Goal: Complete application form: Complete application form

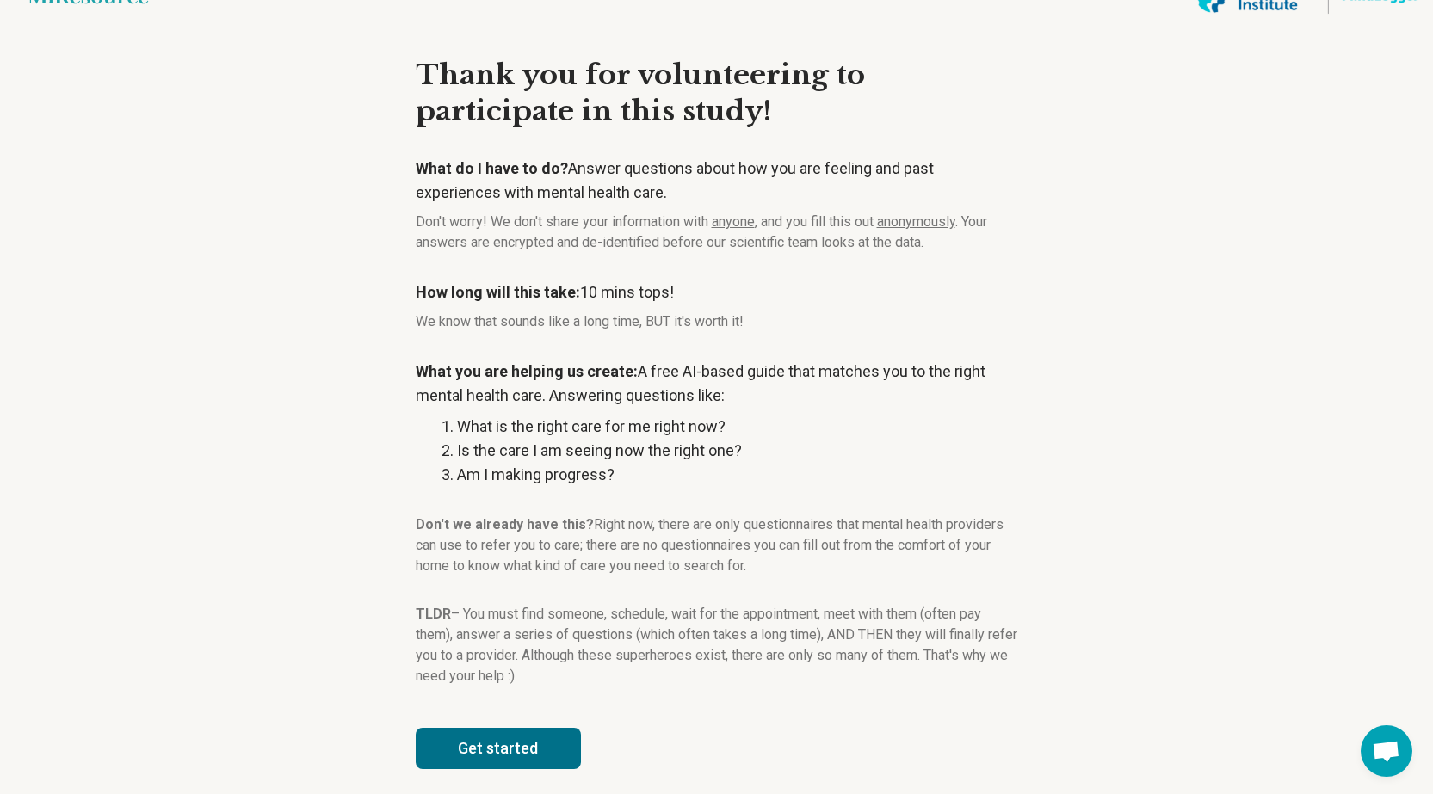
scroll to position [41, 0]
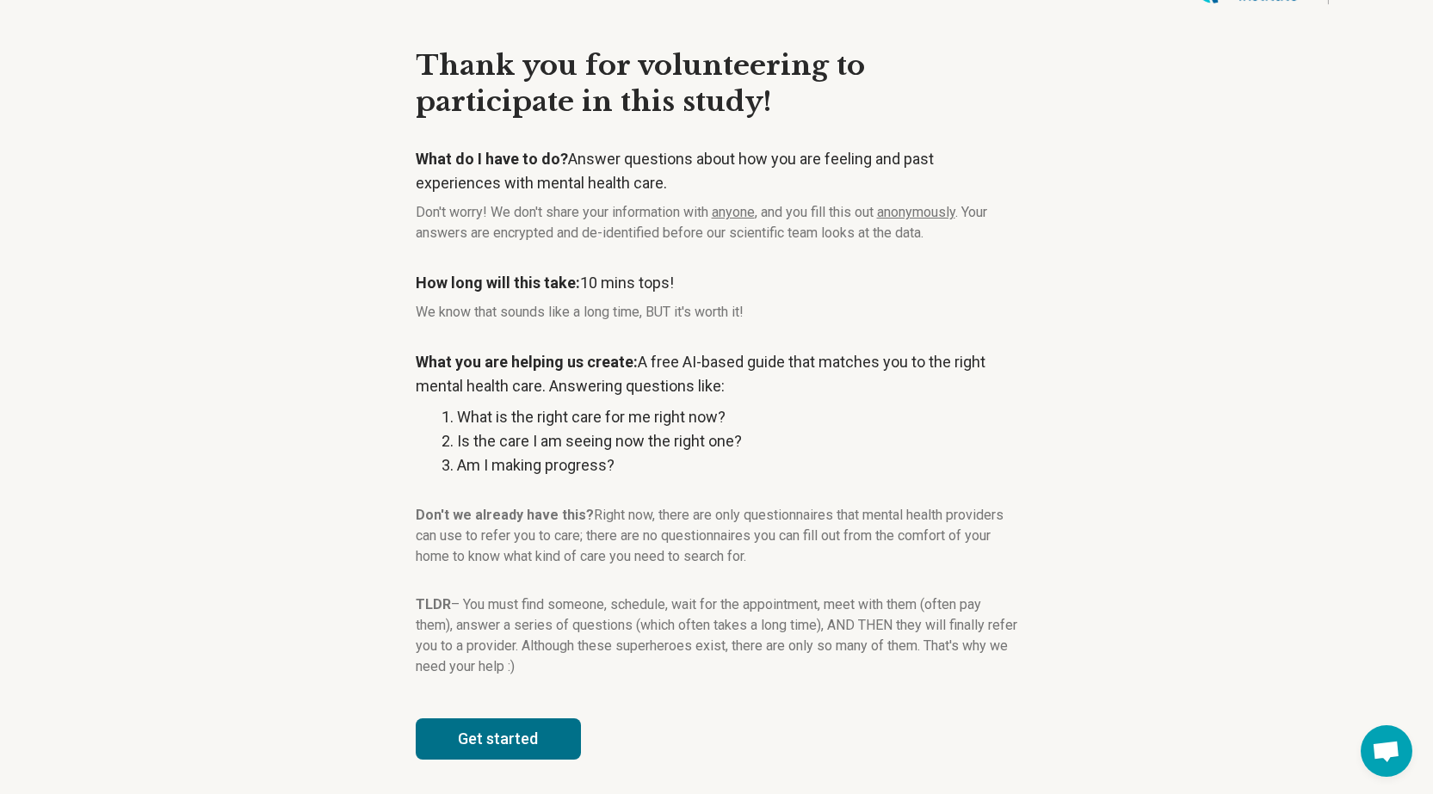
click at [521, 744] on button "Get started" at bounding box center [498, 738] width 165 height 41
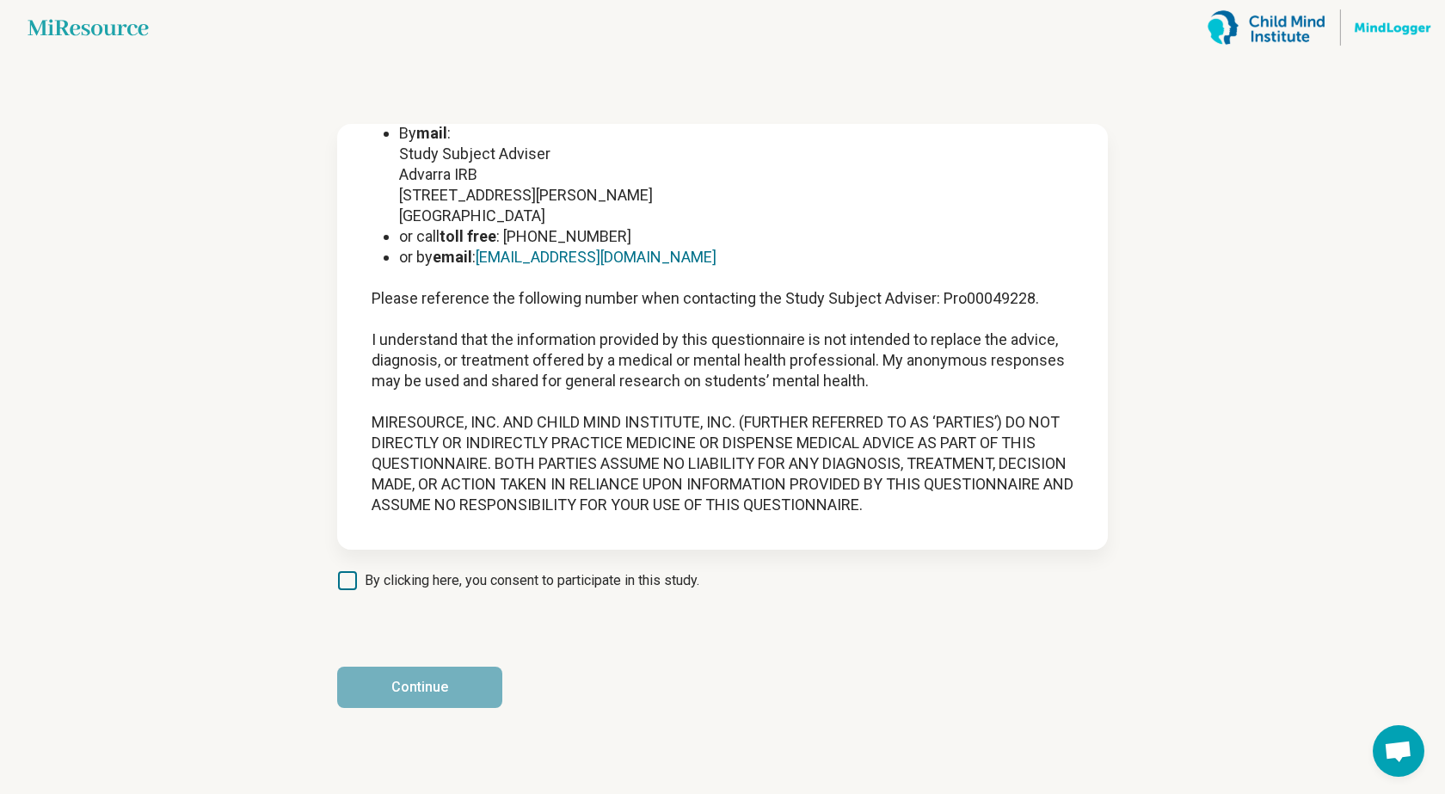
scroll to position [2224, 0]
click at [559, 688] on div "Continue" at bounding box center [722, 687] width 771 height 41
click at [558, 699] on div "Continue" at bounding box center [722, 687] width 771 height 41
click at [524, 705] on div "Continue" at bounding box center [722, 687] width 771 height 41
click at [555, 705] on div "Continue" at bounding box center [722, 687] width 771 height 41
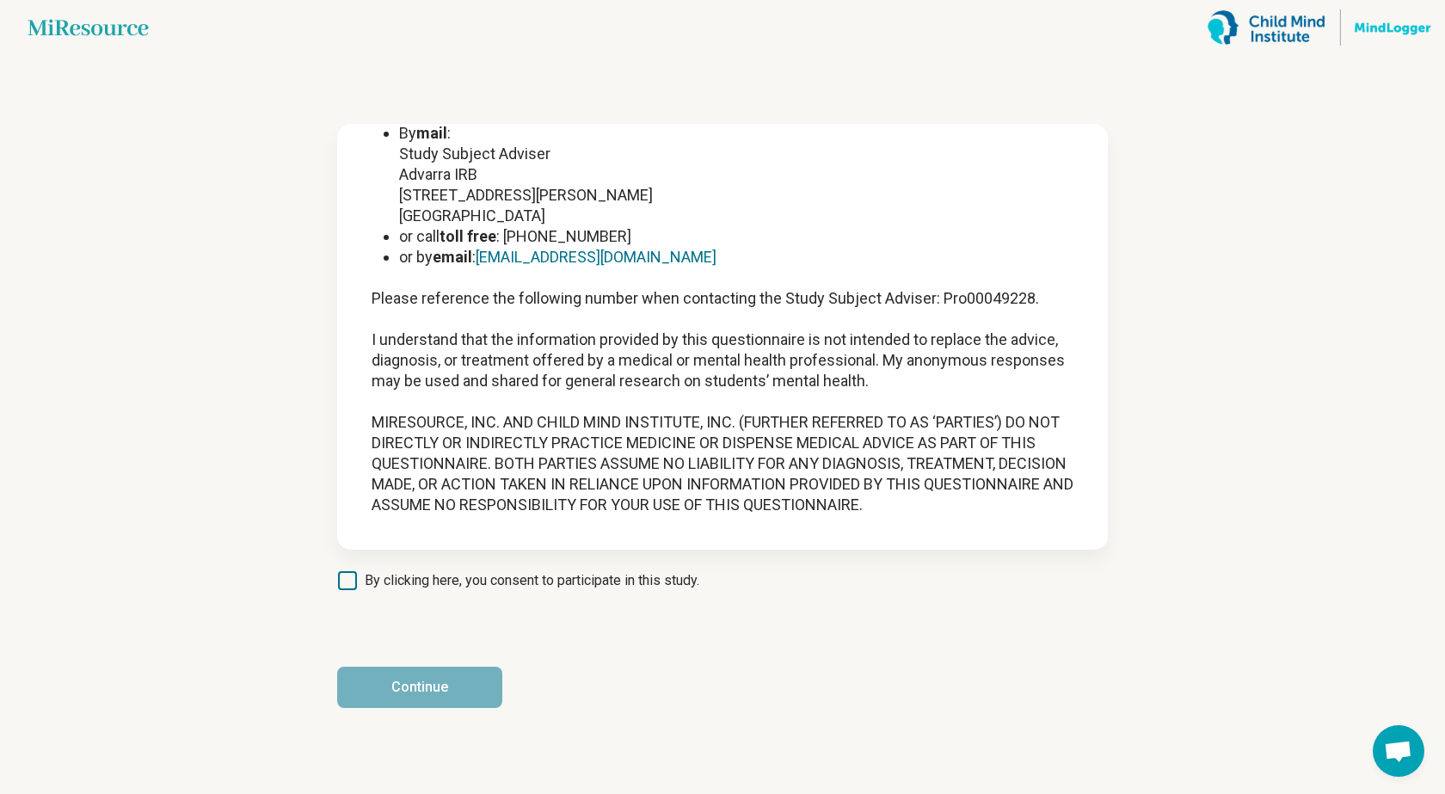
click at [1128, 481] on article "INFORMED CONSENT FORM Sponsor / Study Title: MiResource, Inc / “Automated Menta…" at bounding box center [723, 424] width 826 height 739
drag, startPoint x: 1065, startPoint y: 570, endPoint x: 1007, endPoint y: 626, distance: 80.9
click at [1064, 570] on article "INFORMED CONSENT FORM Sponsor / Study Title: MiResource, Inc / “Automated Menta…" at bounding box center [723, 424] width 826 height 739
click at [1006, 628] on article "INFORMED CONSENT FORM Sponsor / Study Title: MiResource, Inc / “Automated Menta…" at bounding box center [723, 424] width 826 height 739
click at [1396, 754] on span "Open chat" at bounding box center [1398, 753] width 28 height 24
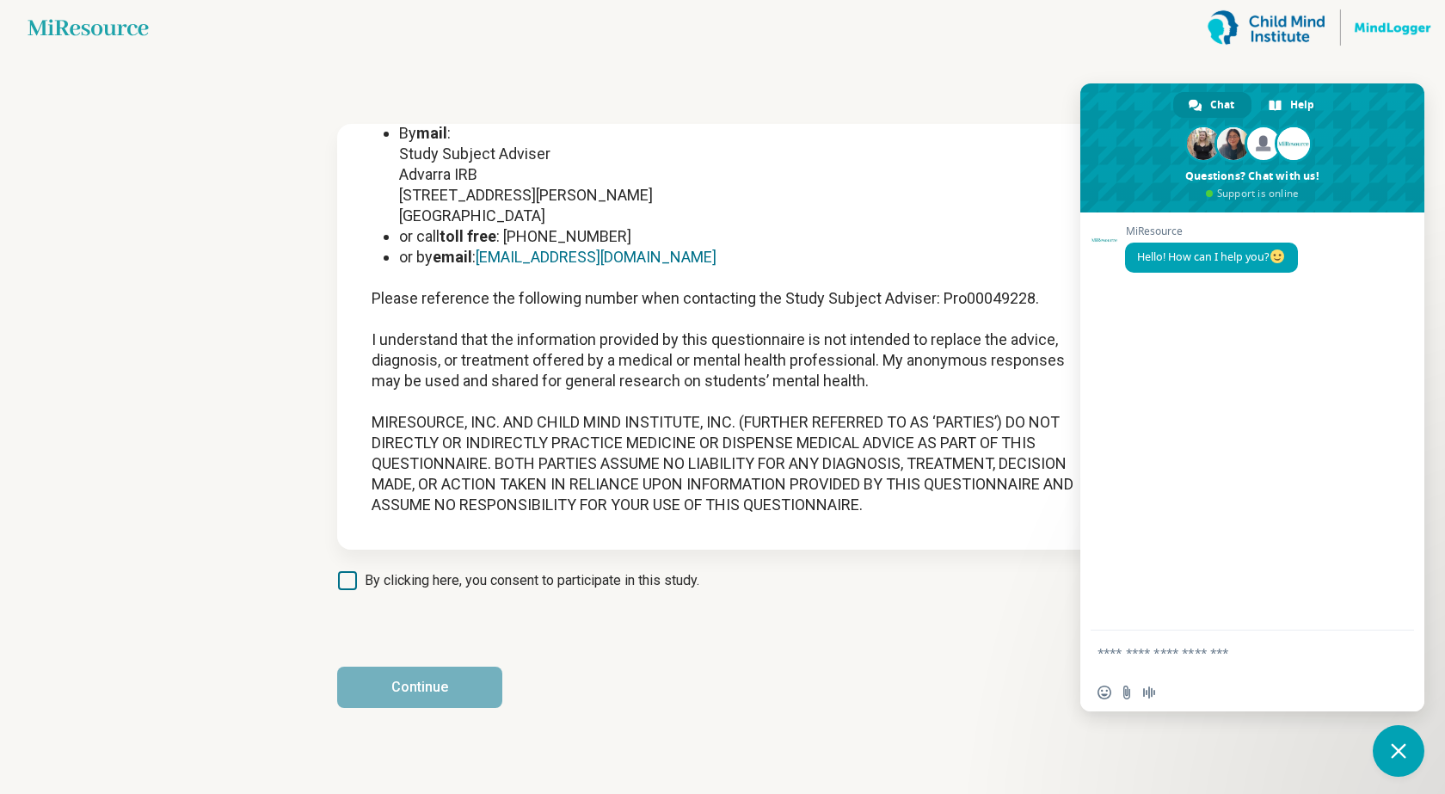
click at [1399, 745] on span "Close chat" at bounding box center [1398, 750] width 15 height 15
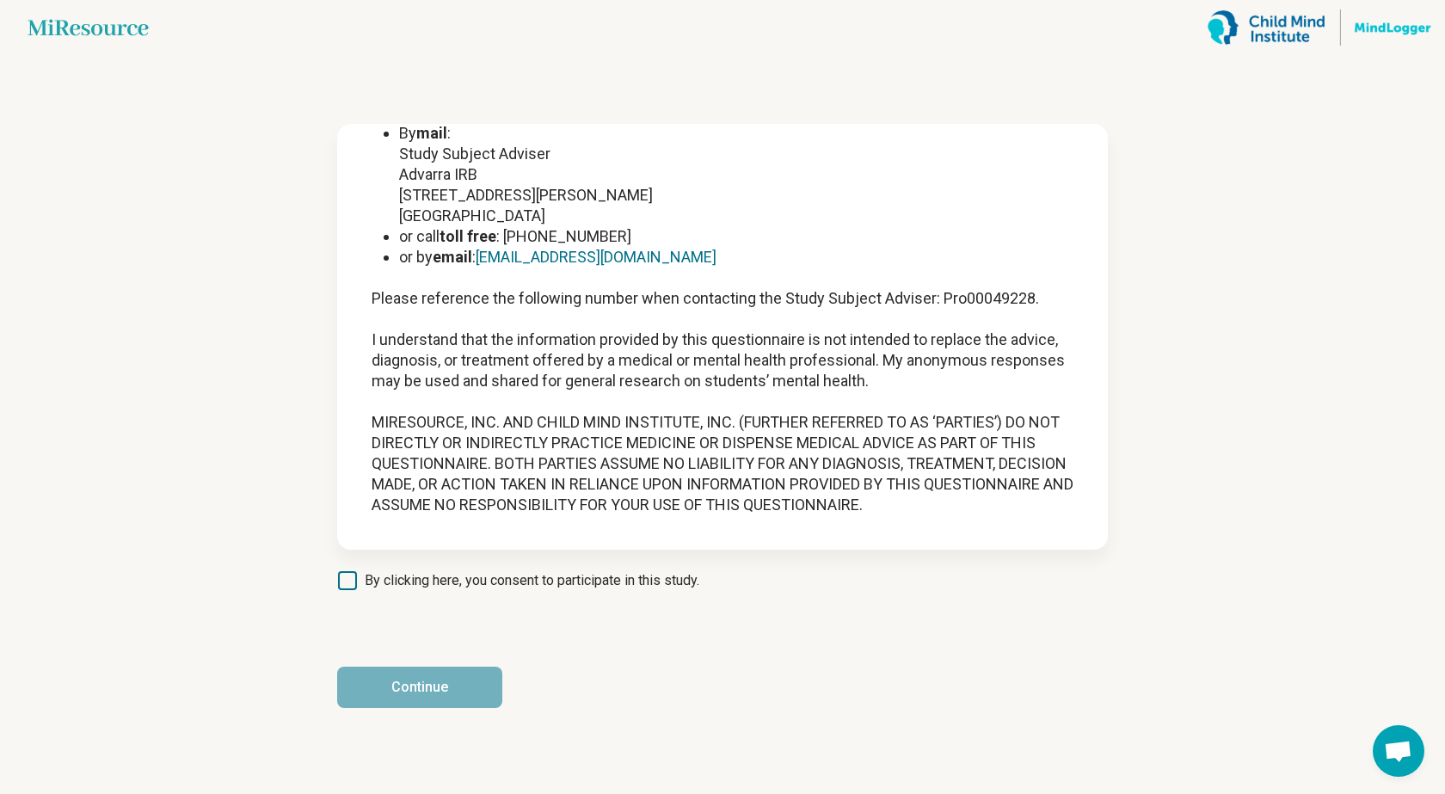
click at [350, 580] on icon at bounding box center [347, 580] width 19 height 19
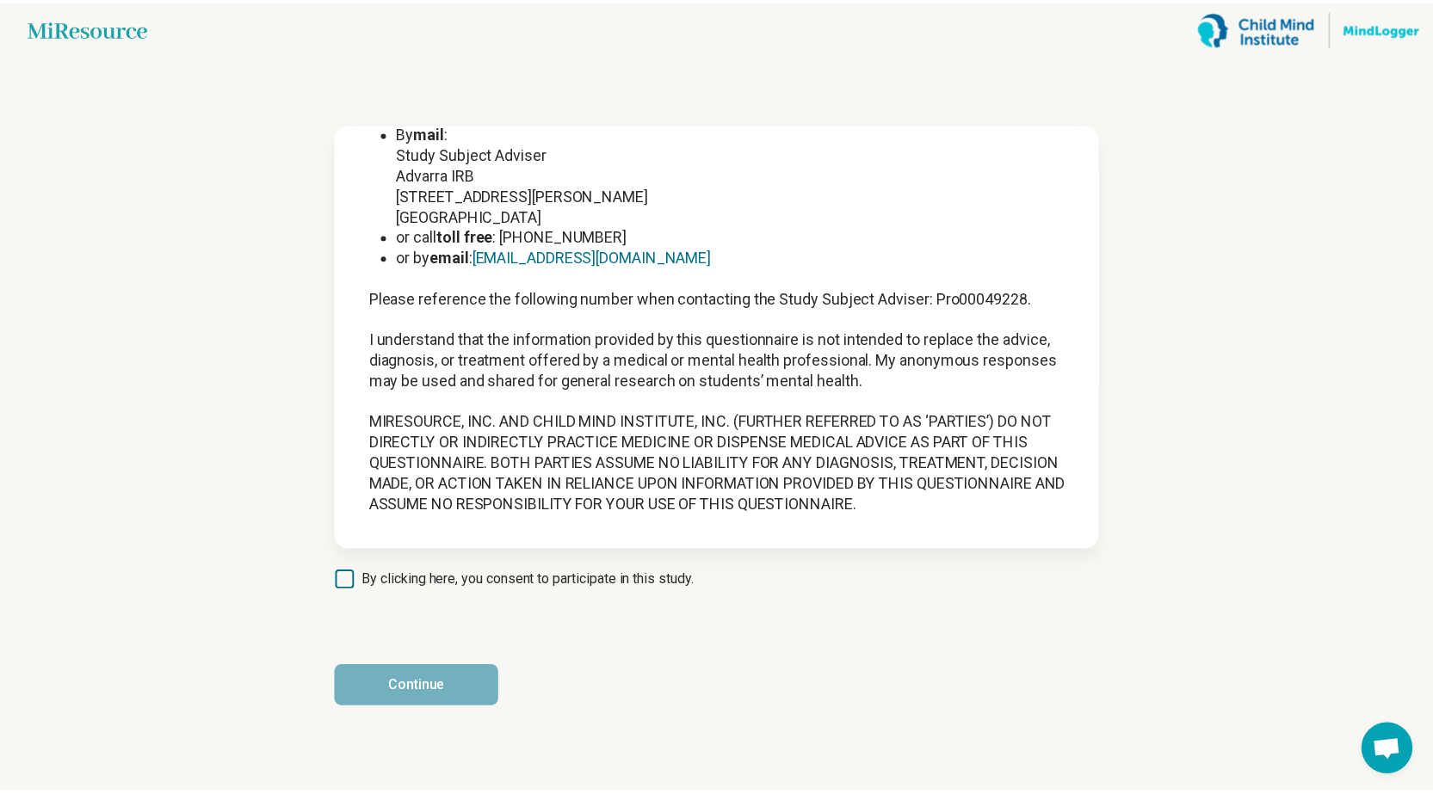
scroll to position [9, 0]
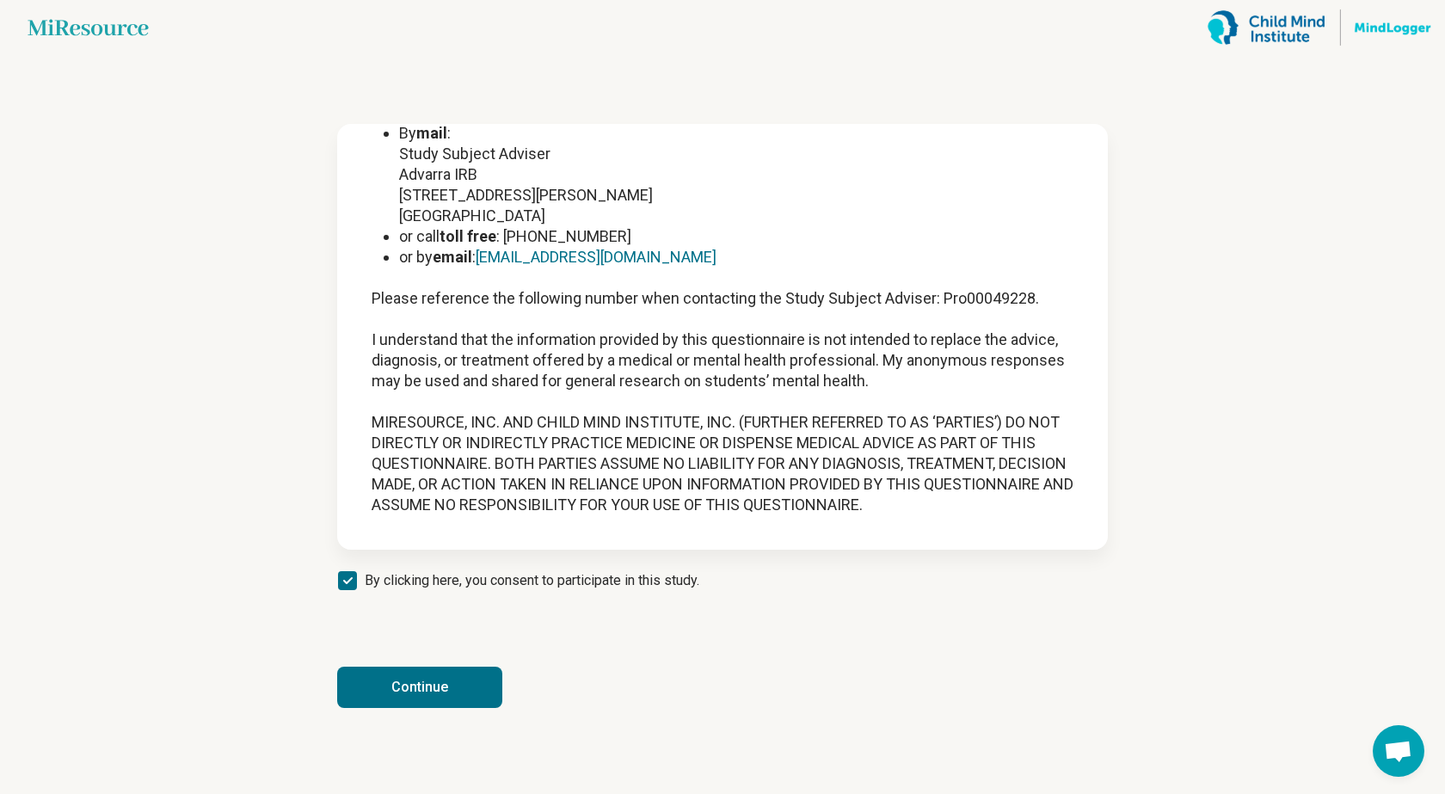
click at [423, 691] on button "Continue" at bounding box center [419, 687] width 165 height 41
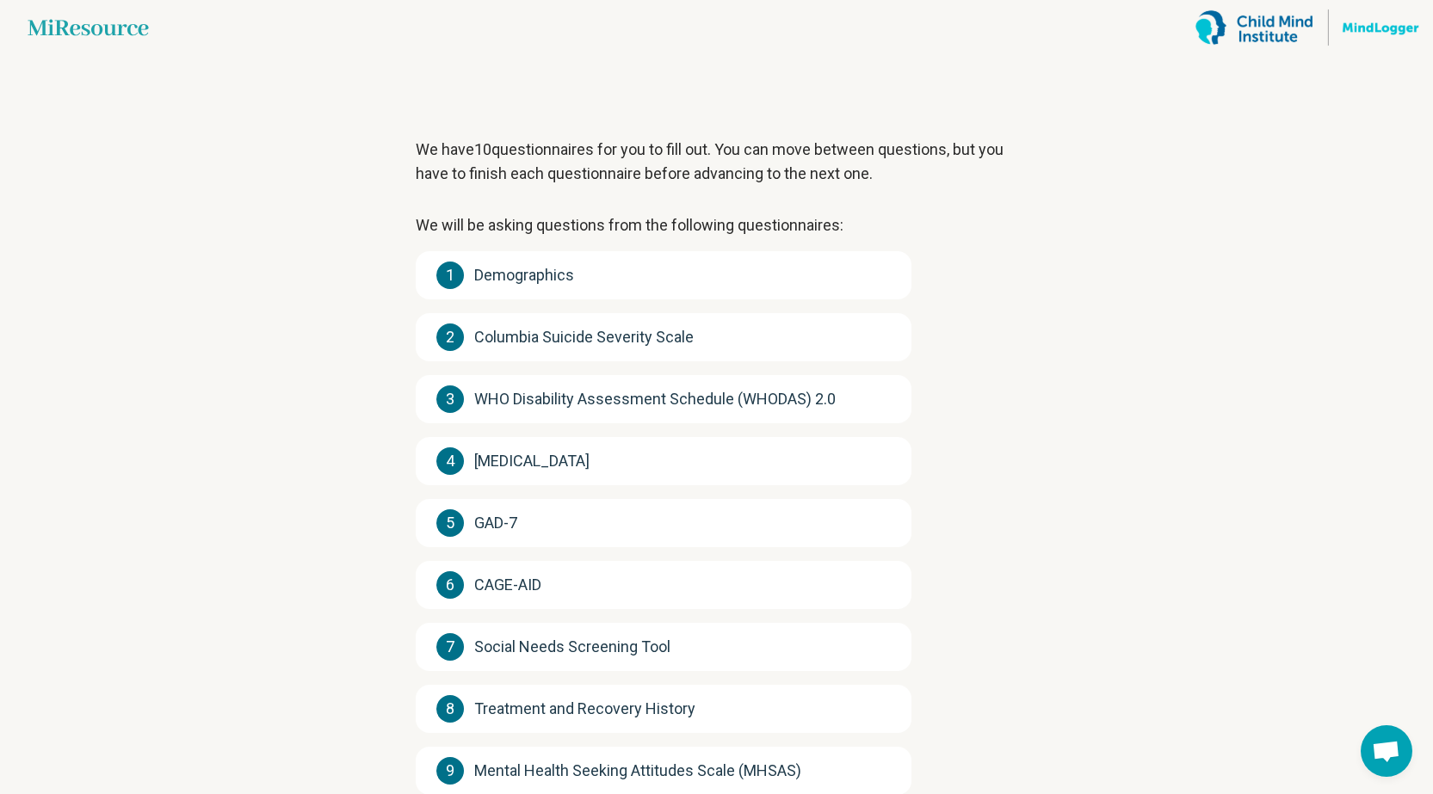
click at [589, 282] on div "1 Demographics" at bounding box center [664, 275] width 496 height 48
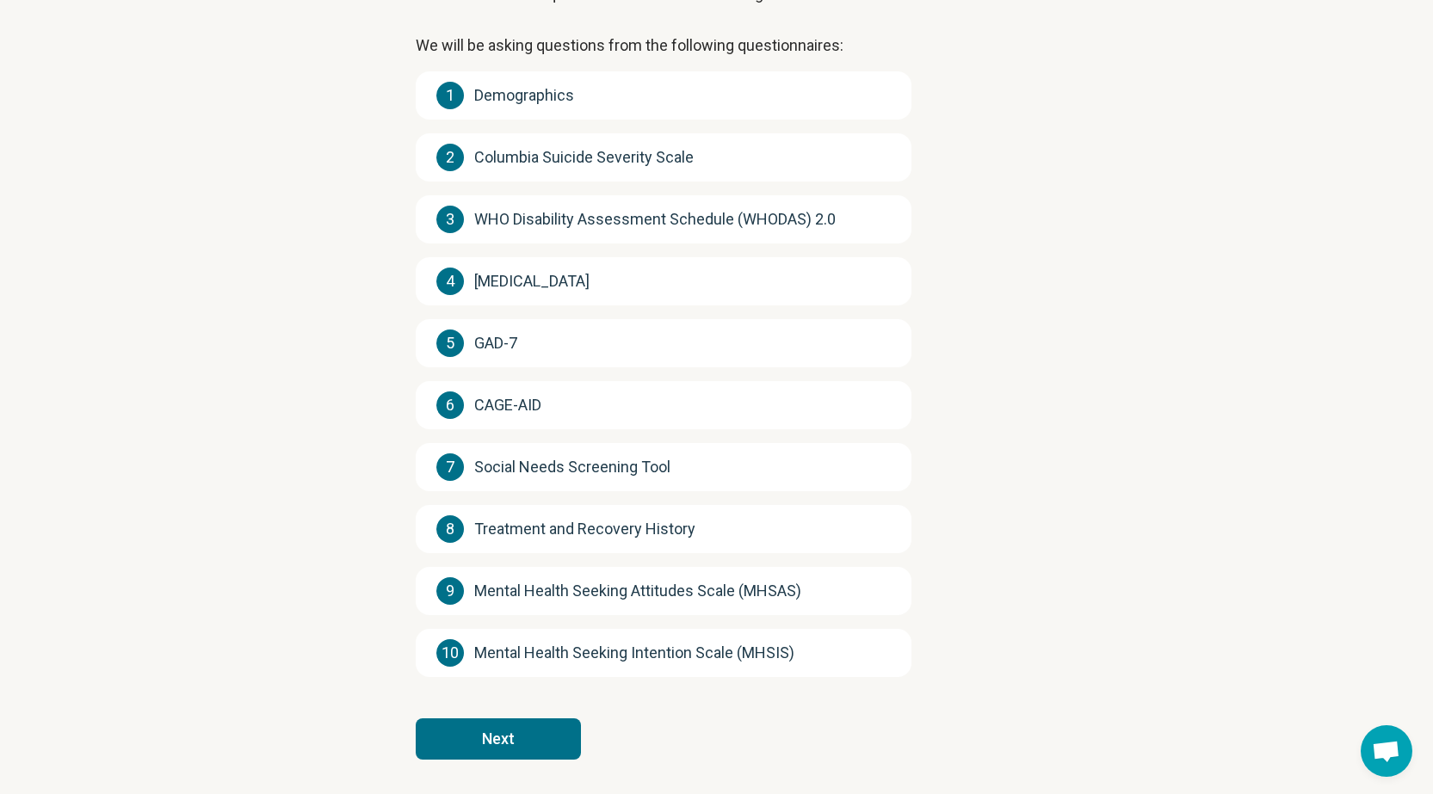
click at [603, 96] on div "1 Demographics" at bounding box center [664, 95] width 496 height 48
click at [507, 737] on button "Next" at bounding box center [498, 738] width 165 height 41
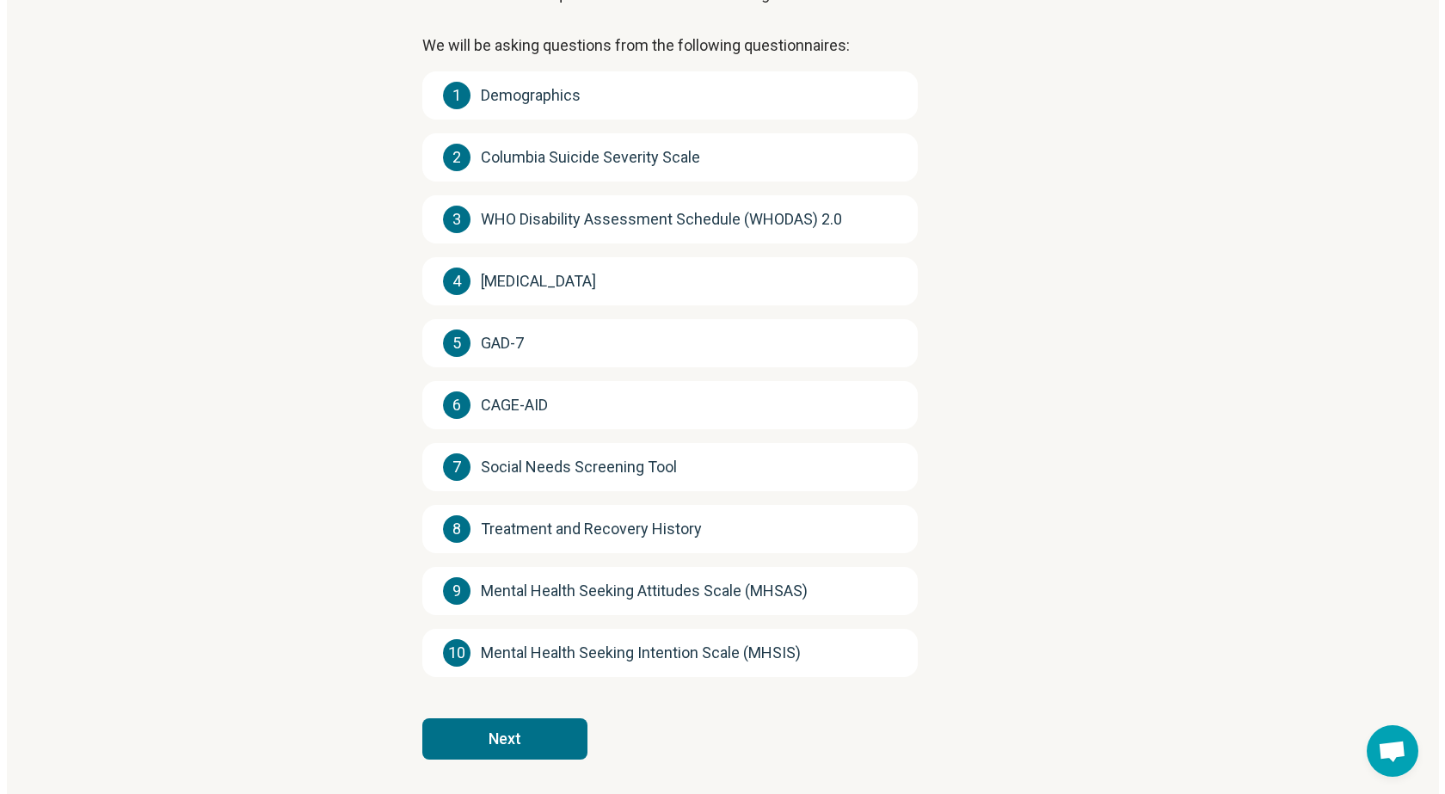
scroll to position [0, 0]
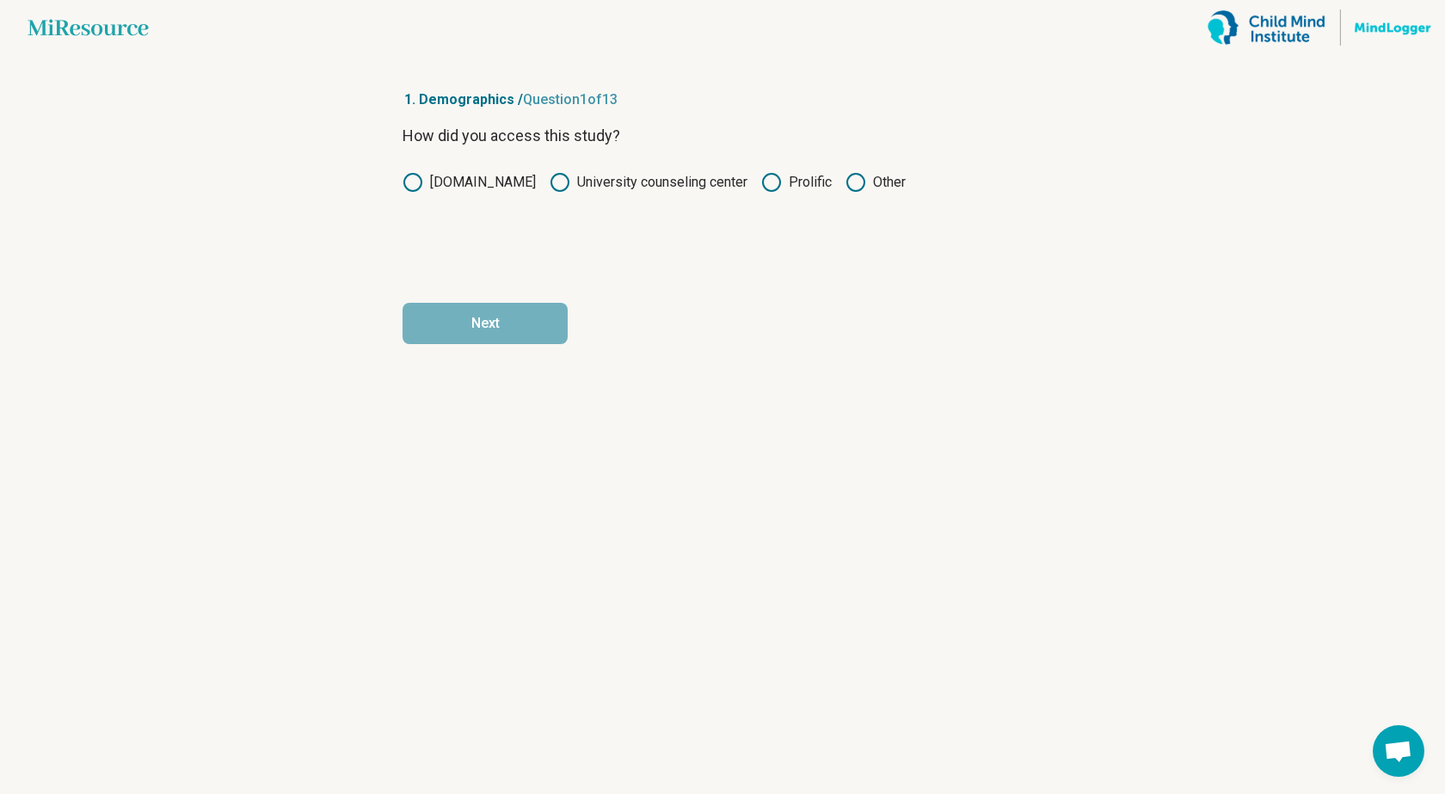
click at [767, 176] on icon at bounding box center [771, 182] width 21 height 21
click at [493, 324] on button "Next" at bounding box center [485, 323] width 165 height 41
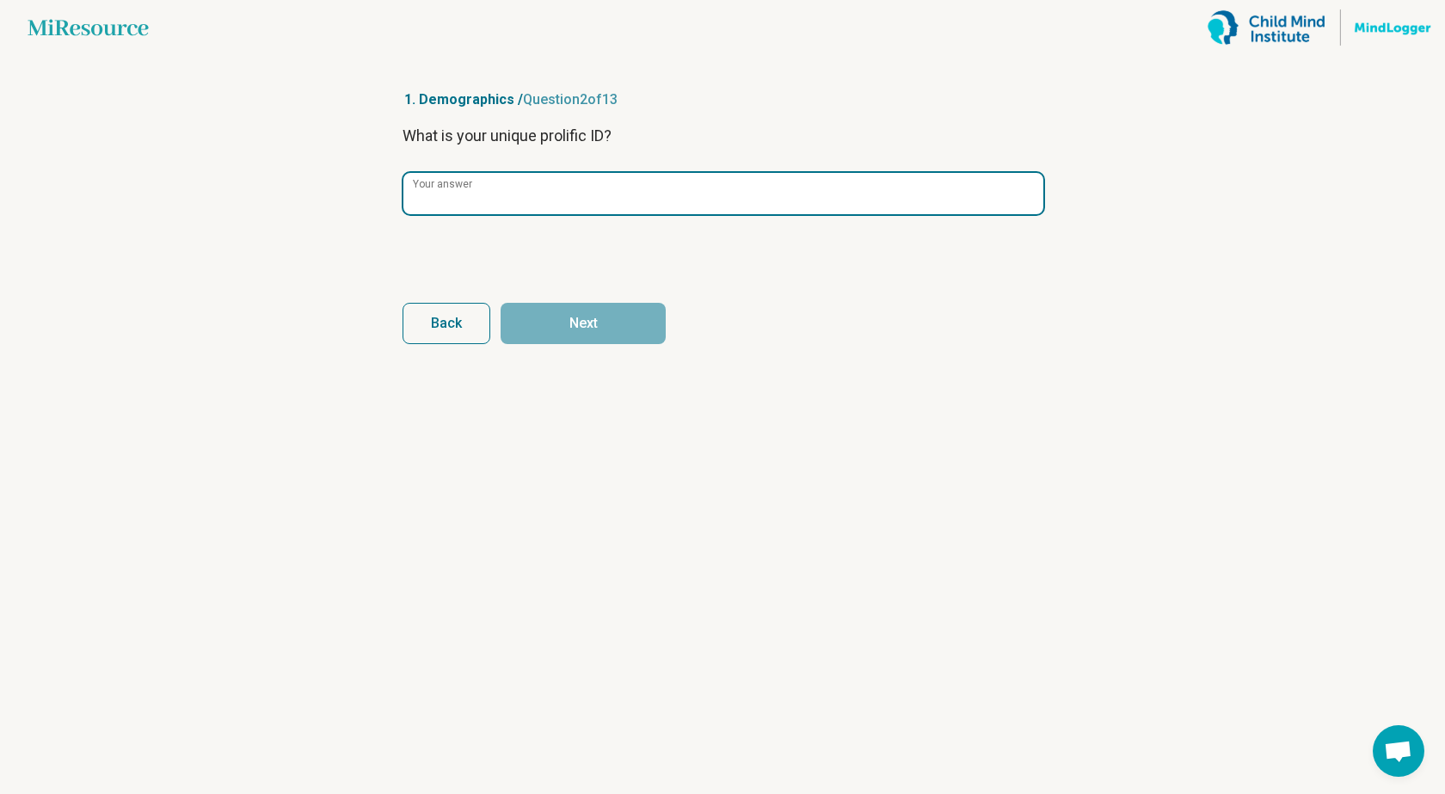
click at [558, 198] on input "Your answer" at bounding box center [724, 193] width 640 height 41
paste input "**********"
type input "**********"
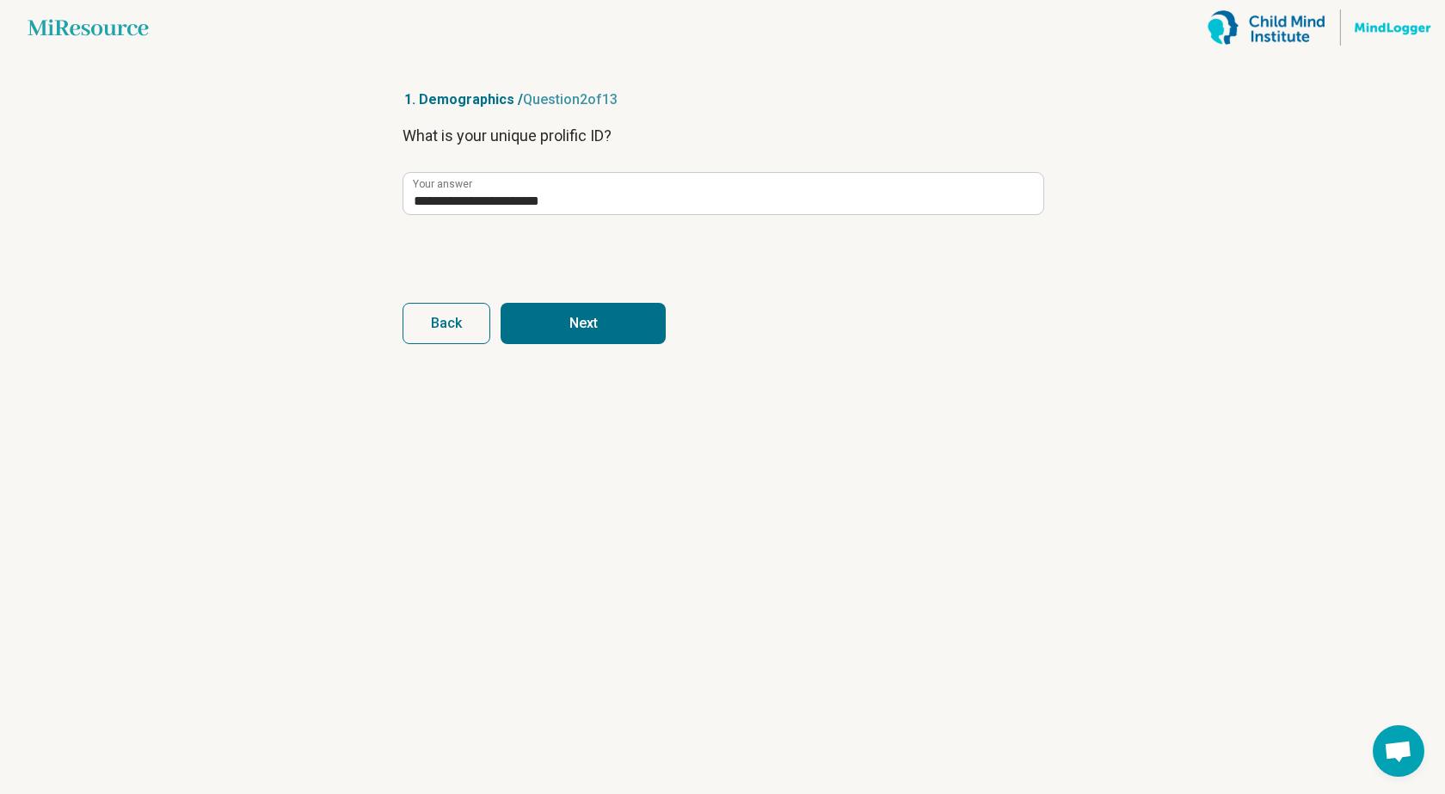
click at [588, 332] on button "Next" at bounding box center [583, 323] width 165 height 41
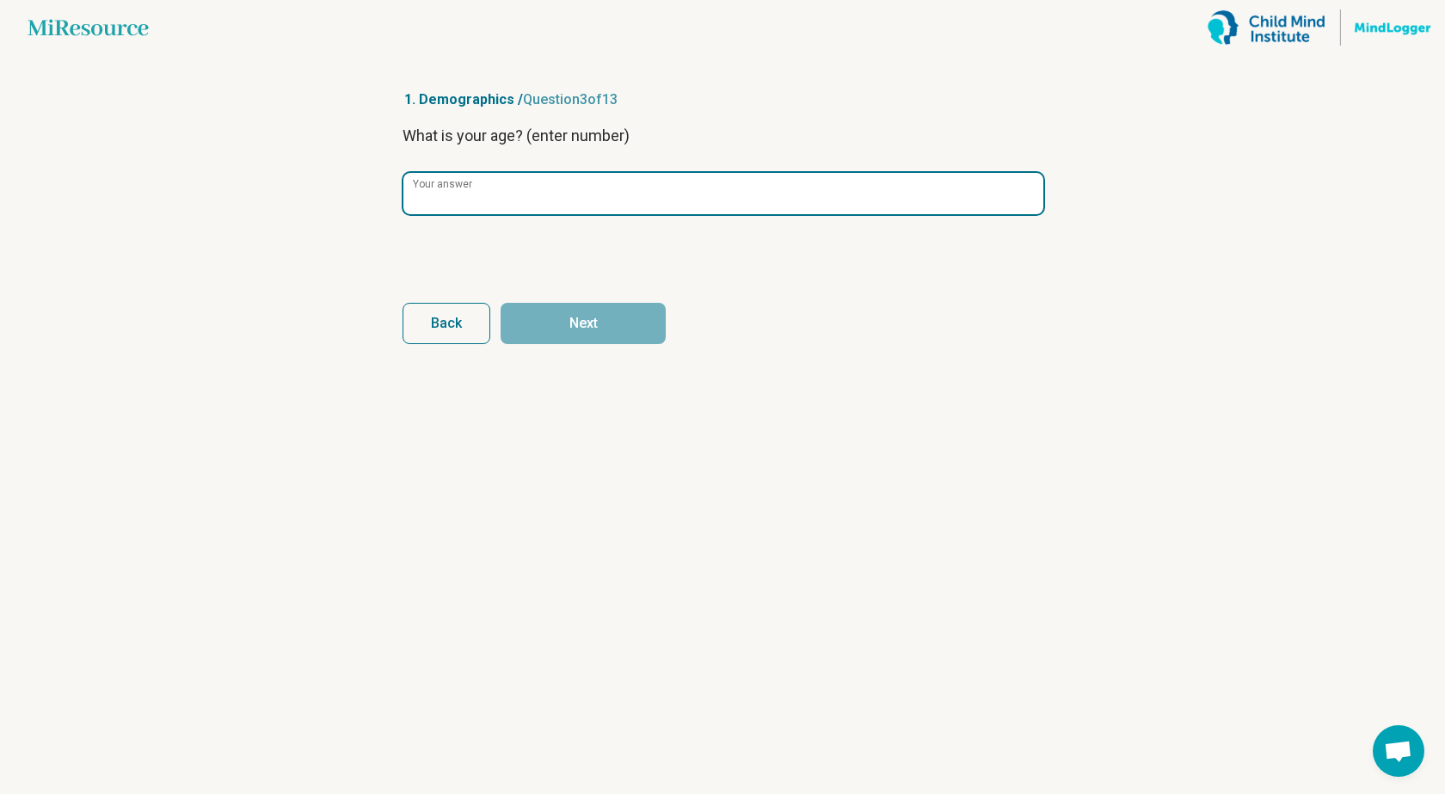
click at [574, 191] on input "Your answer" at bounding box center [724, 193] width 640 height 41
type input "**"
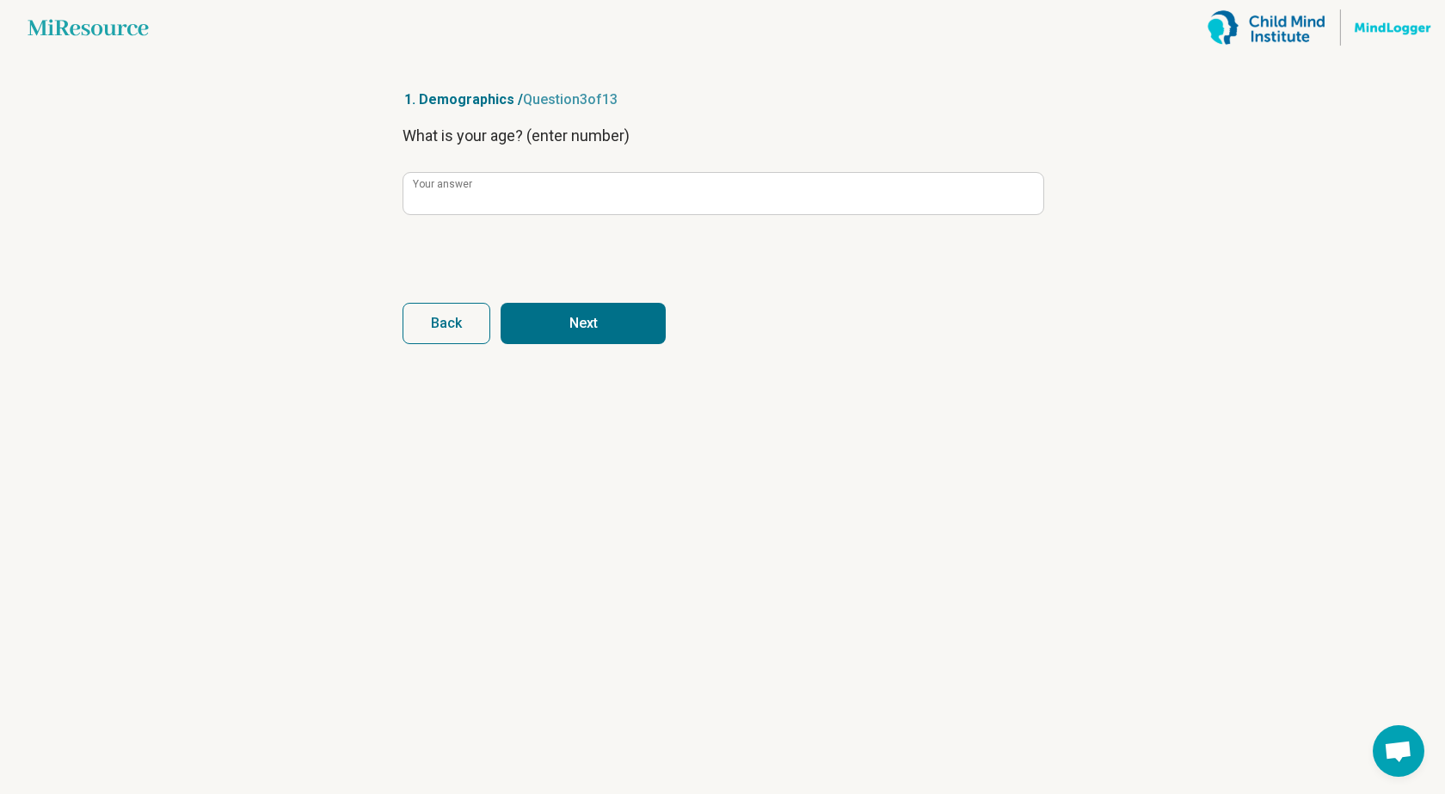
click at [600, 330] on button "Next" at bounding box center [583, 323] width 165 height 41
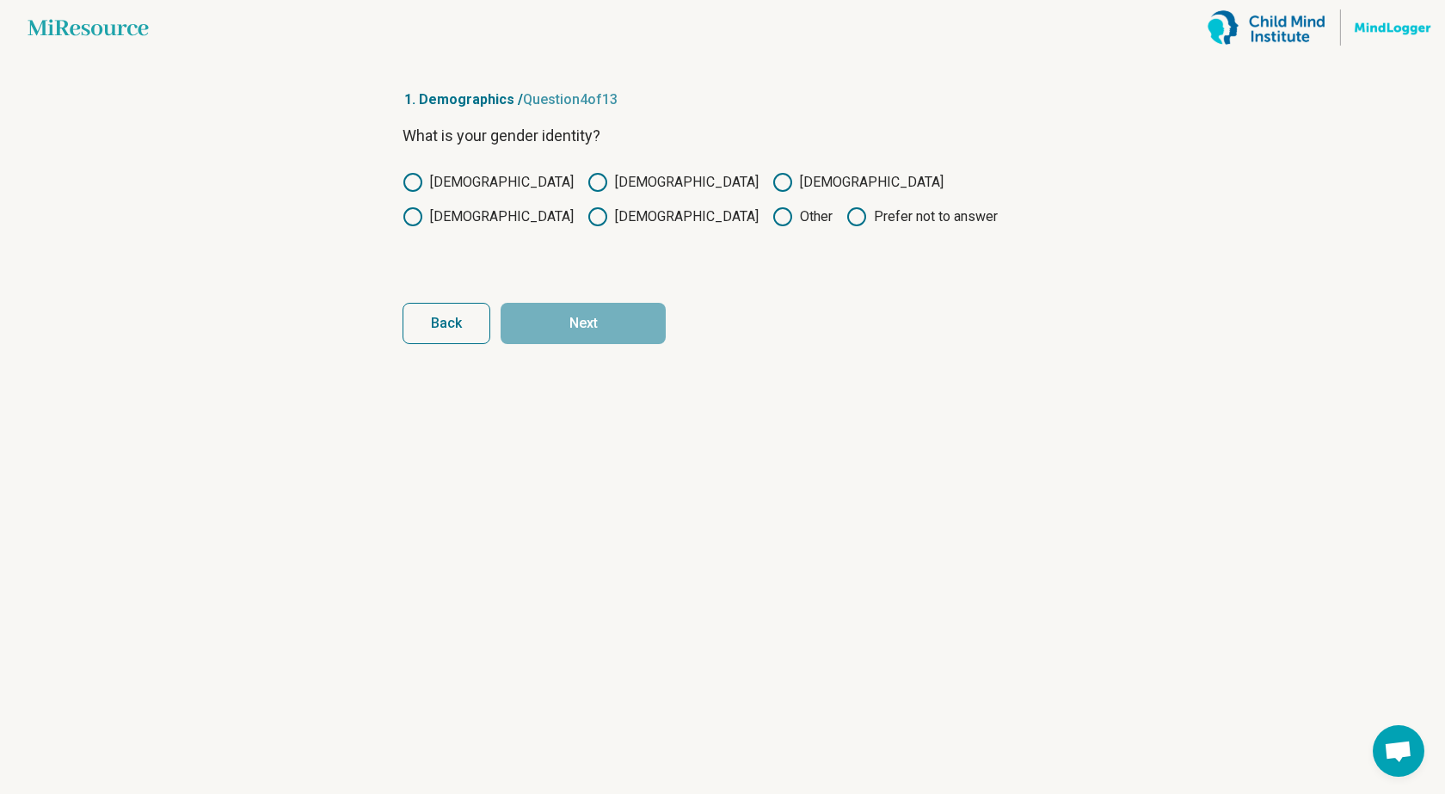
click at [588, 182] on icon at bounding box center [598, 182] width 21 height 21
click at [576, 314] on button "Next" at bounding box center [583, 323] width 165 height 41
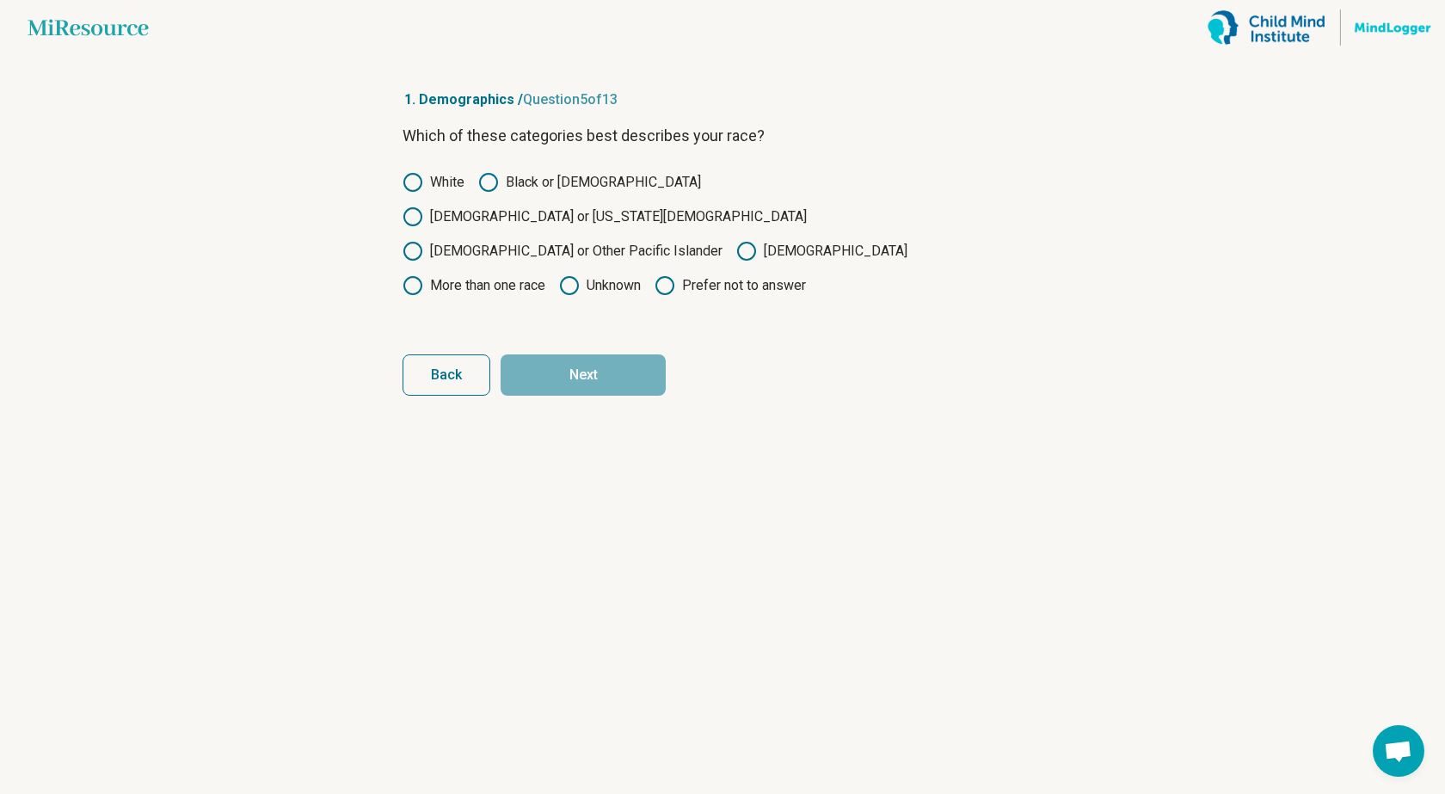
click at [494, 181] on icon at bounding box center [488, 182] width 21 height 21
click at [606, 354] on button "Next" at bounding box center [583, 374] width 165 height 41
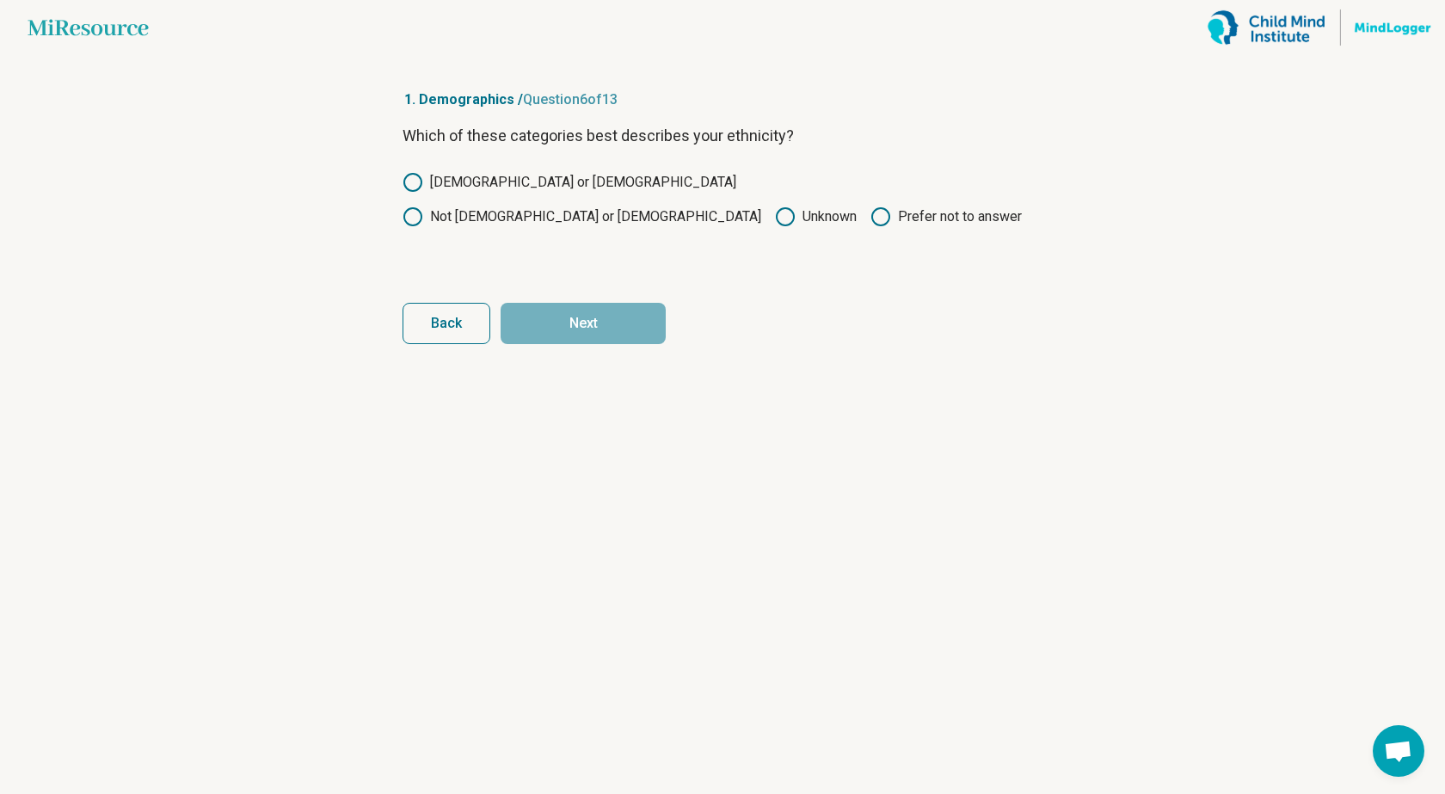
click at [423, 206] on icon at bounding box center [413, 216] width 21 height 21
click at [640, 330] on button "Next" at bounding box center [583, 323] width 165 height 41
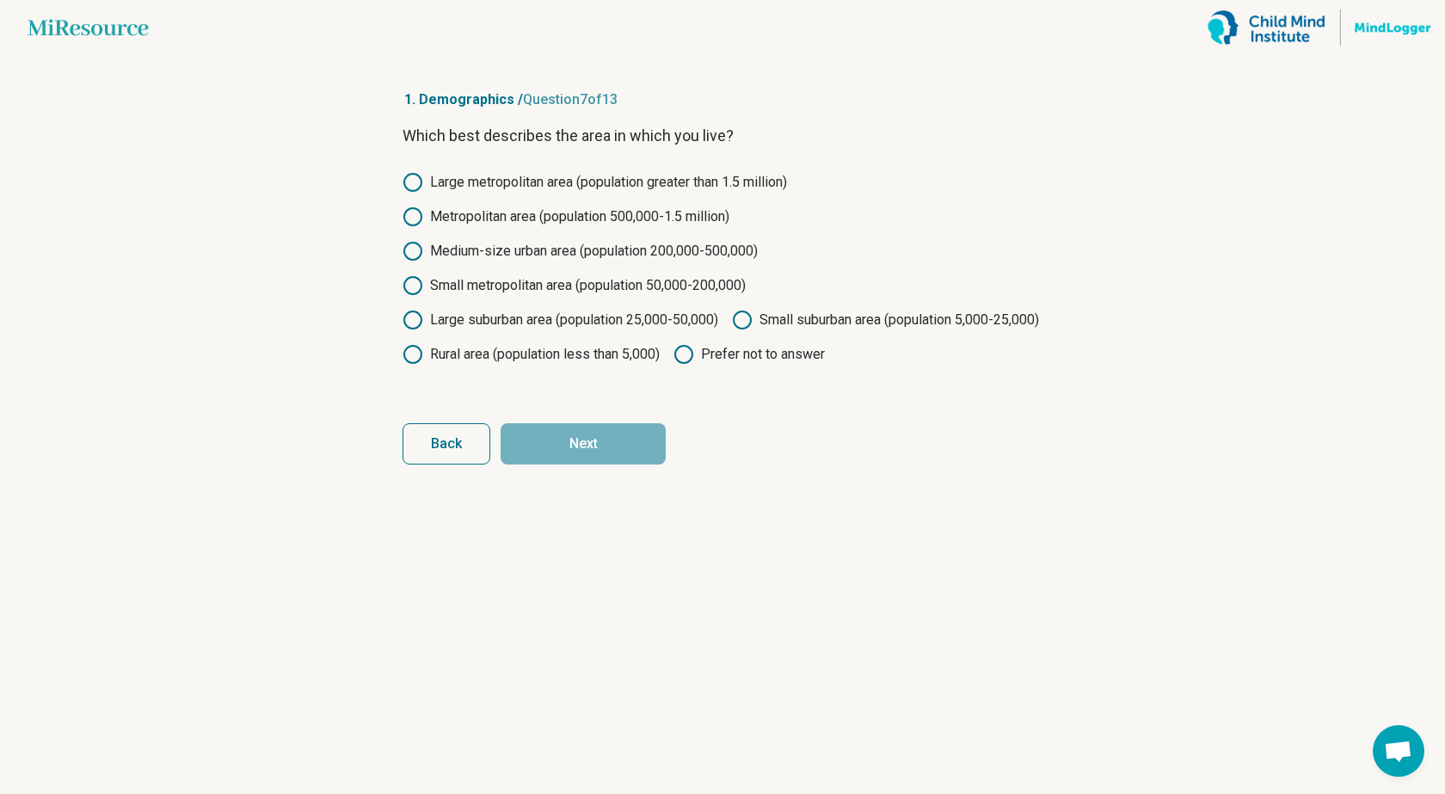
click at [410, 285] on icon at bounding box center [413, 285] width 21 height 21
click at [589, 465] on button "Next" at bounding box center [583, 443] width 165 height 41
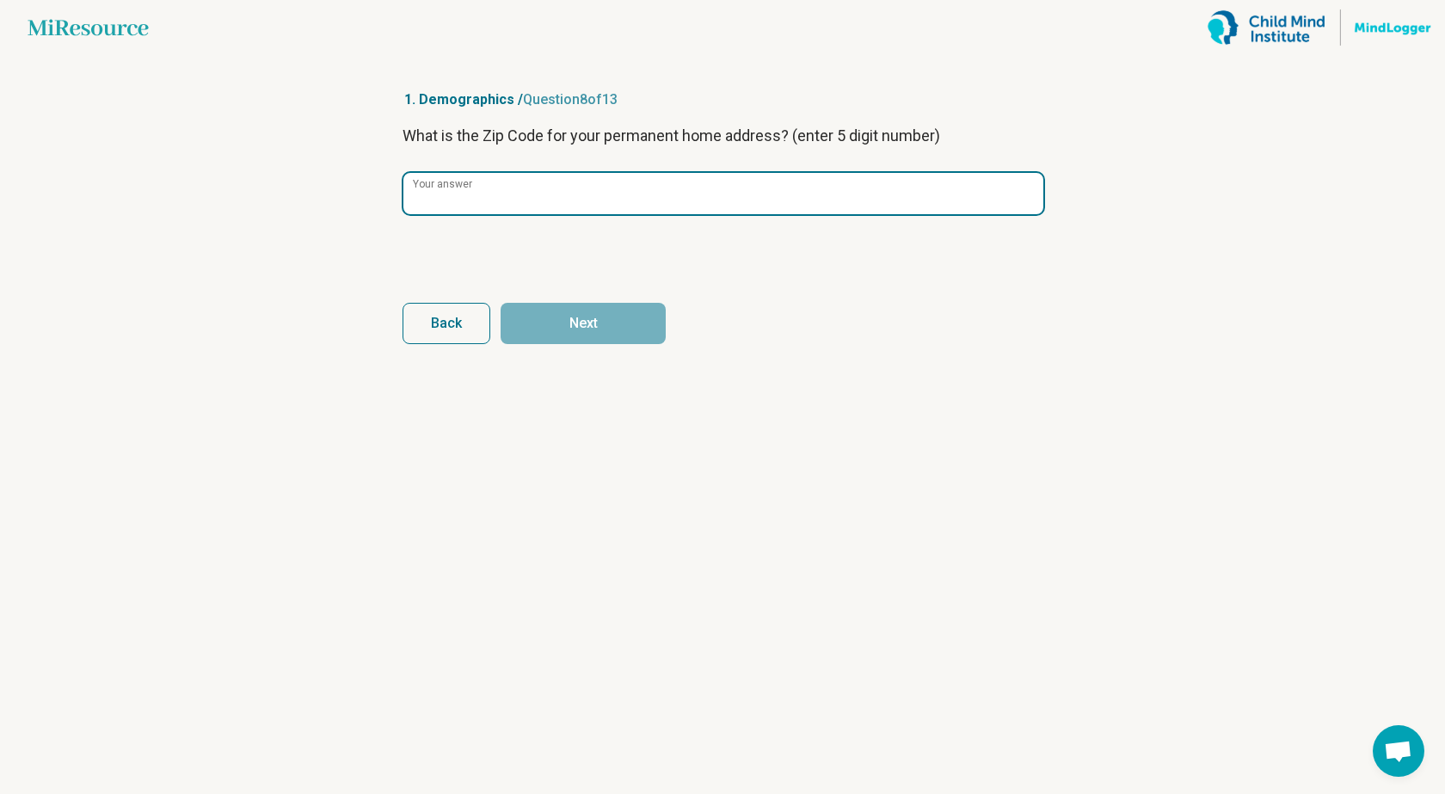
click at [527, 200] on input "Your answer" at bounding box center [724, 193] width 640 height 41
type input "*****"
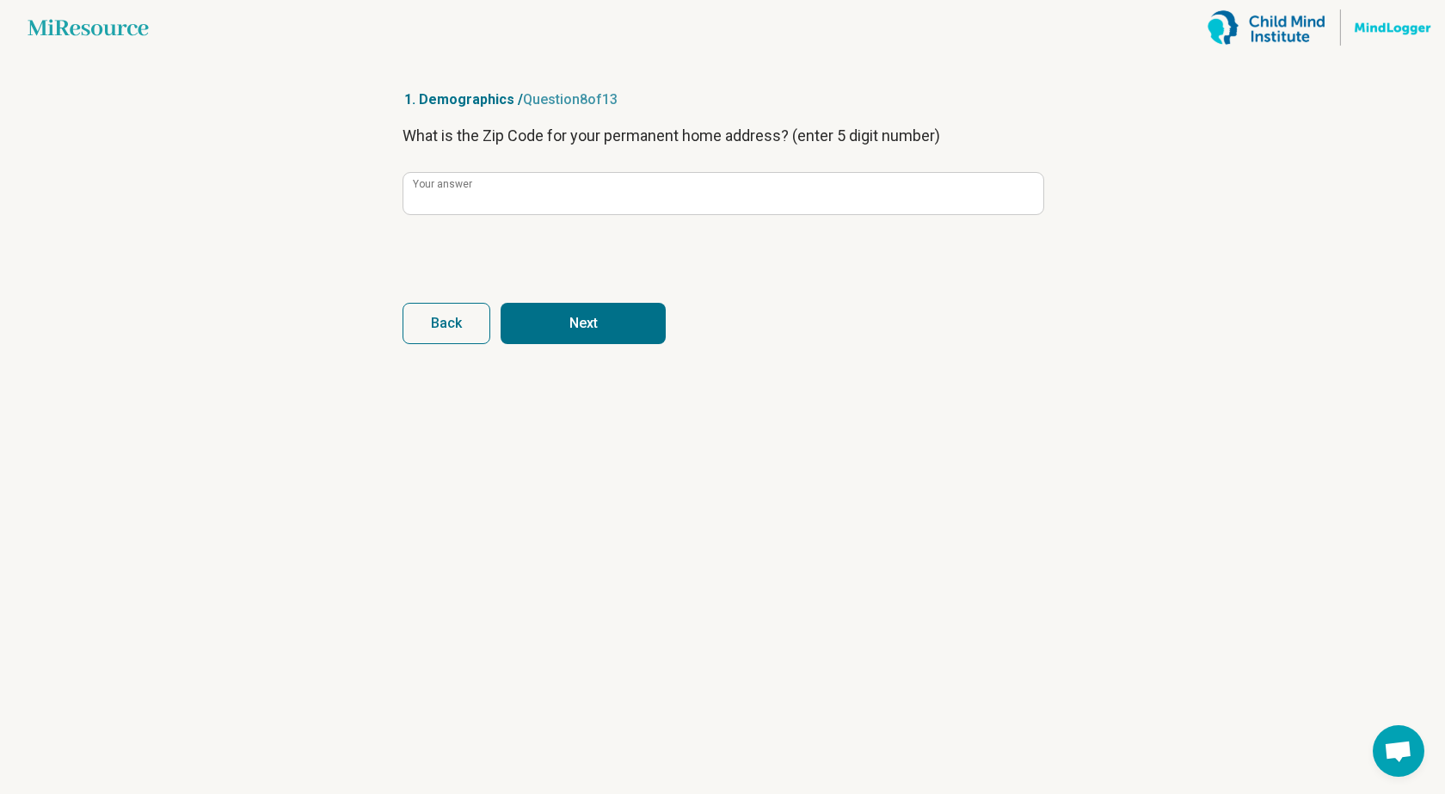
click at [567, 323] on button "Next" at bounding box center [583, 323] width 165 height 41
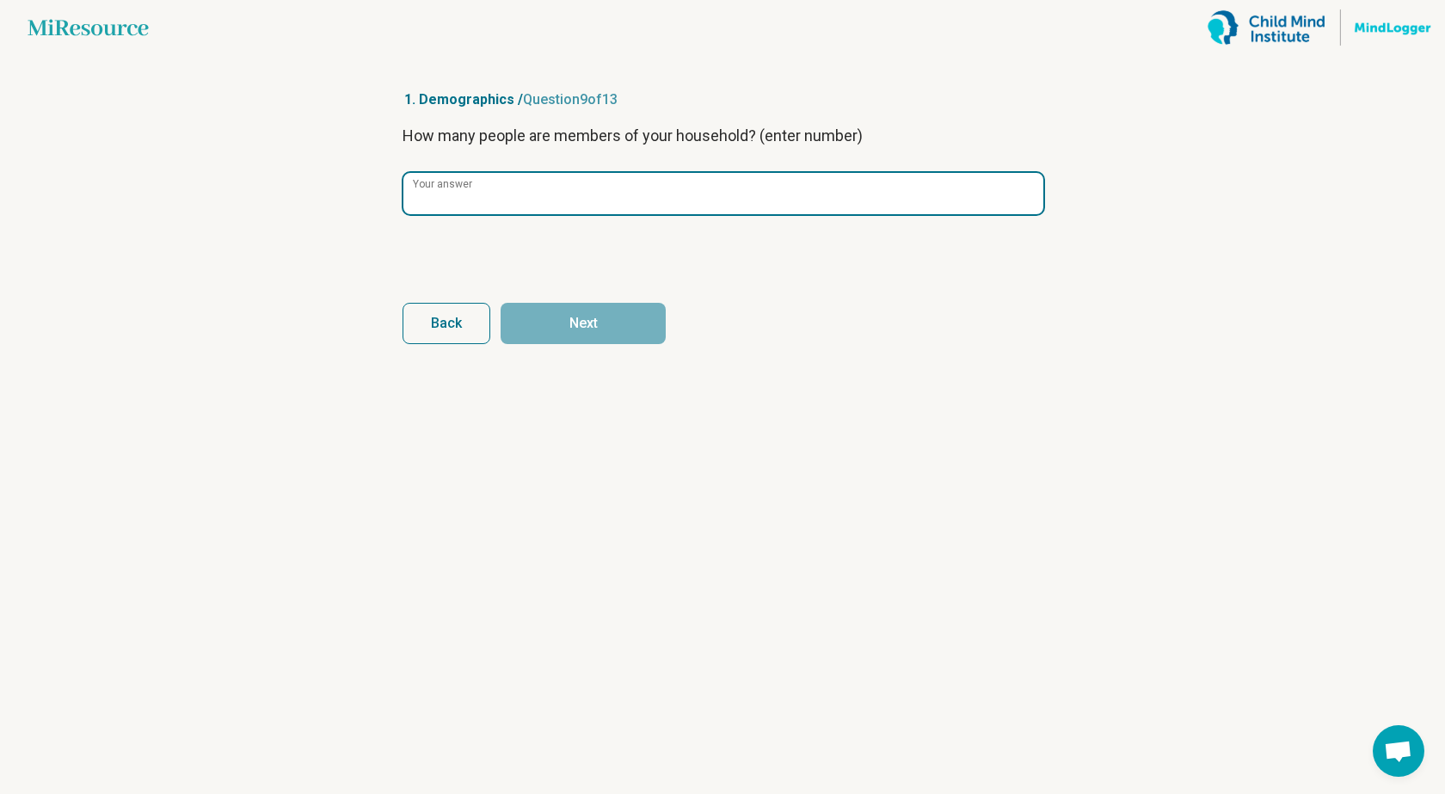
click at [528, 189] on input "Your answer" at bounding box center [724, 193] width 640 height 41
type input "*"
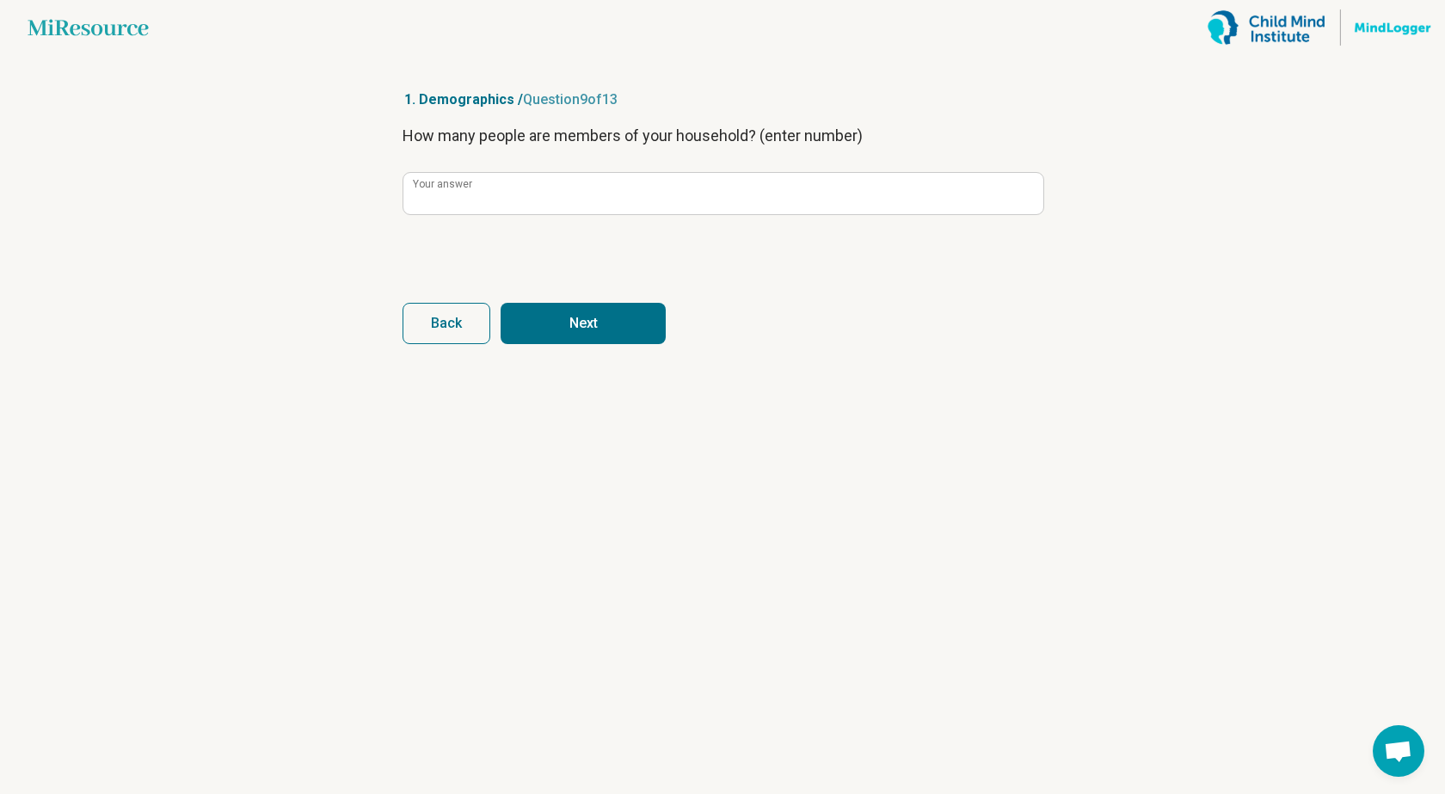
click at [574, 323] on button "Next" at bounding box center [583, 323] width 165 height 41
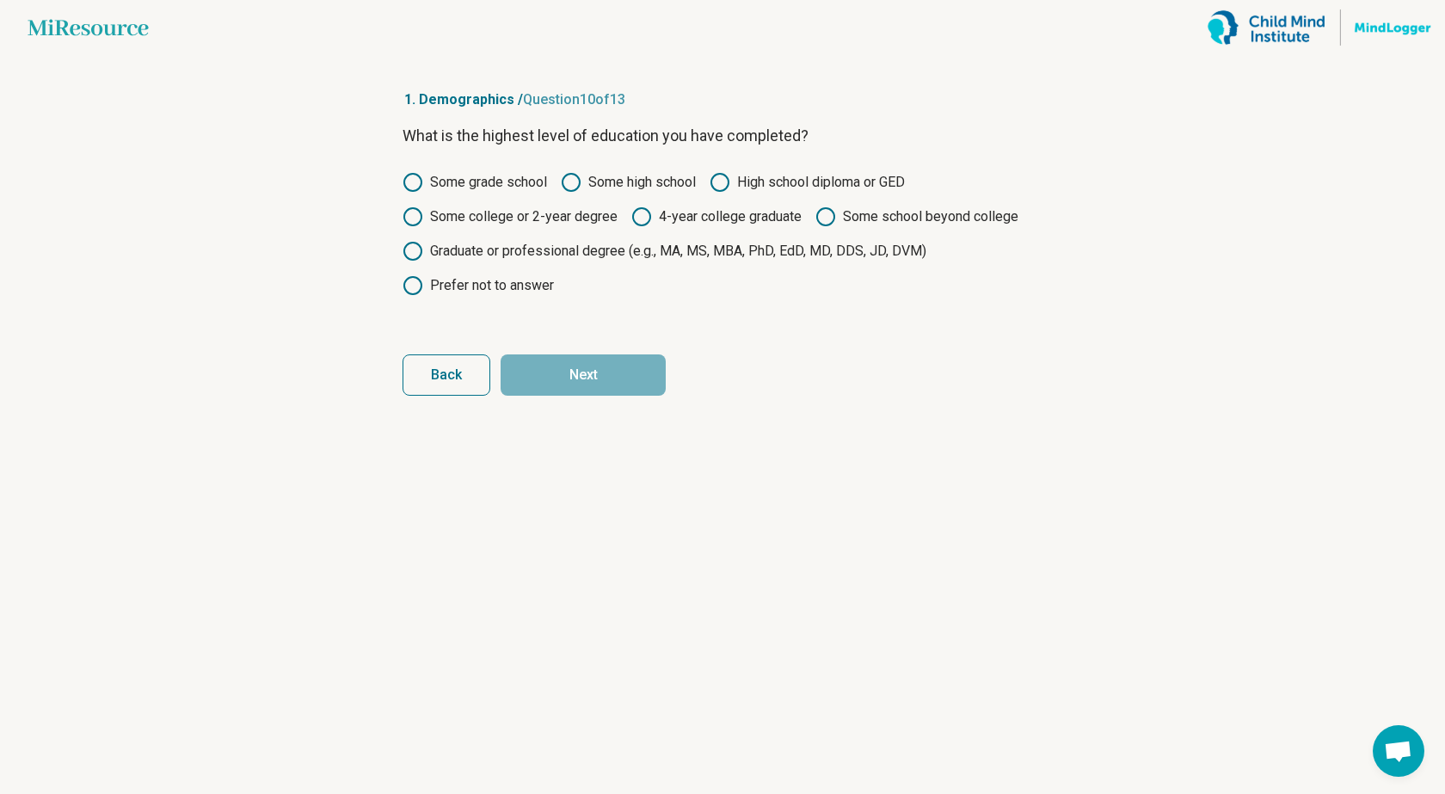
click at [637, 213] on icon at bounding box center [642, 216] width 21 height 21
click at [582, 378] on button "Next" at bounding box center [583, 374] width 165 height 41
click at [720, 184] on icon at bounding box center [720, 182] width 21 height 21
click at [601, 371] on button "Next" at bounding box center [583, 374] width 165 height 41
click at [722, 183] on icon at bounding box center [720, 182] width 21 height 21
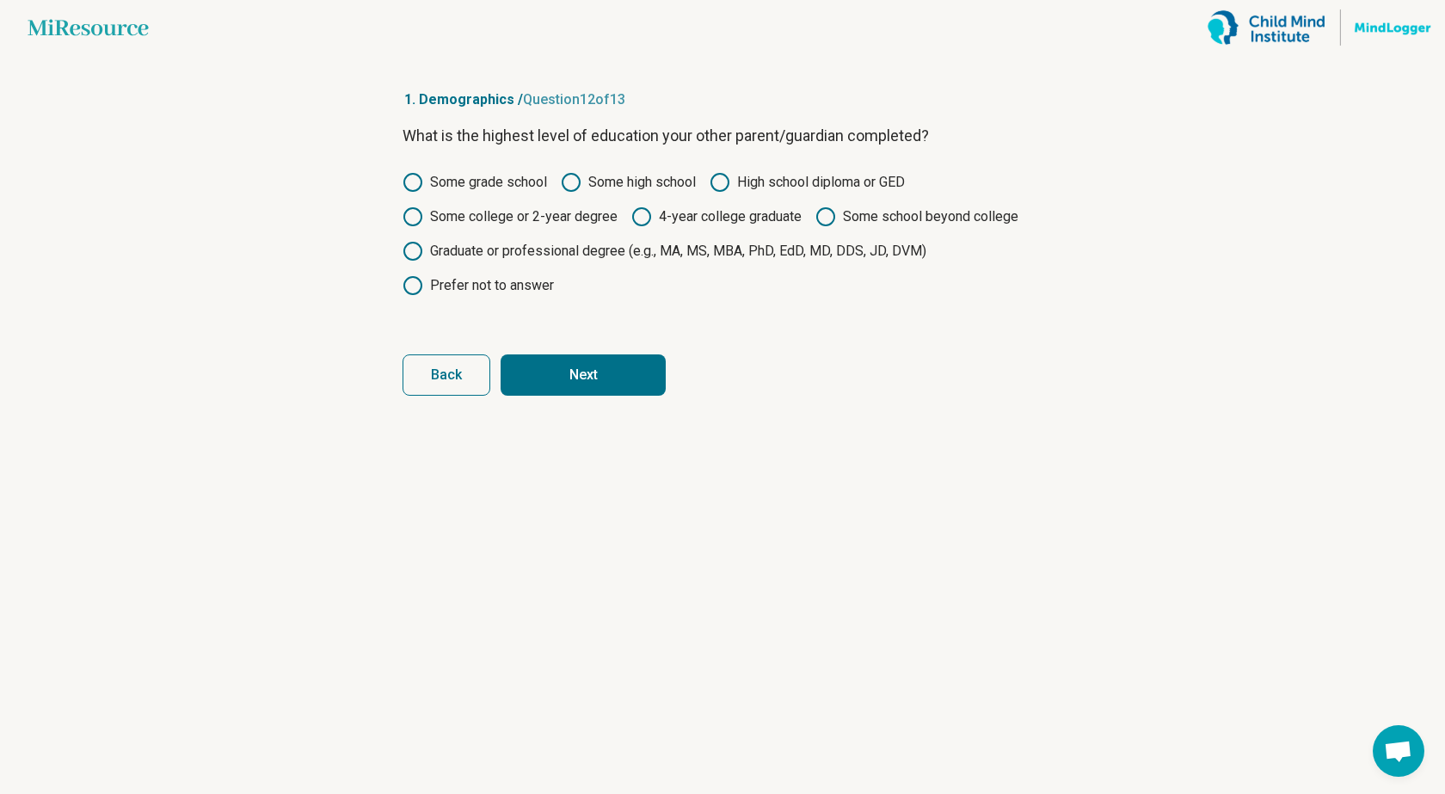
click at [600, 379] on button "Next" at bounding box center [583, 374] width 165 height 41
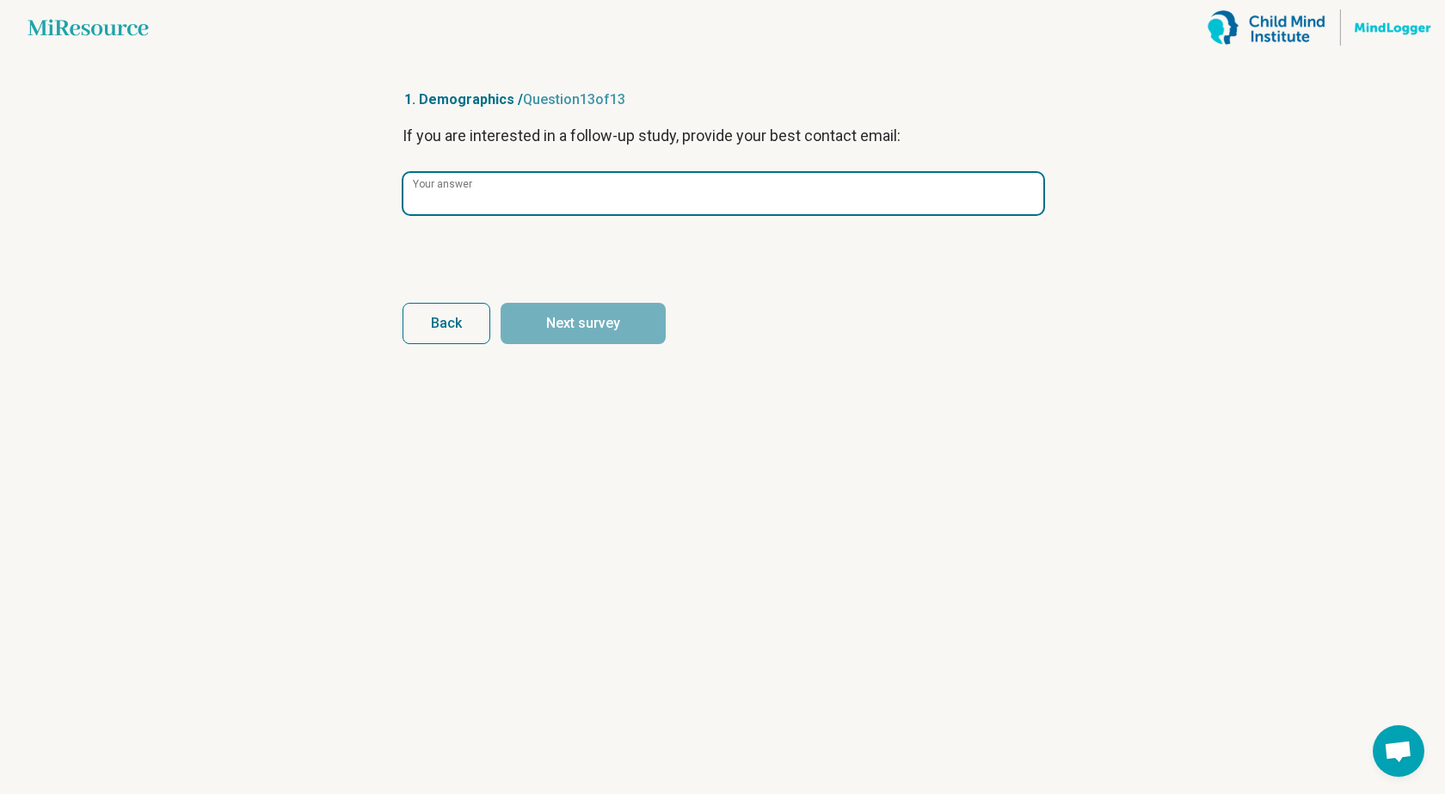
click at [544, 205] on input "Your answer" at bounding box center [724, 193] width 640 height 41
click at [512, 211] on input "Your answer" at bounding box center [724, 193] width 640 height 41
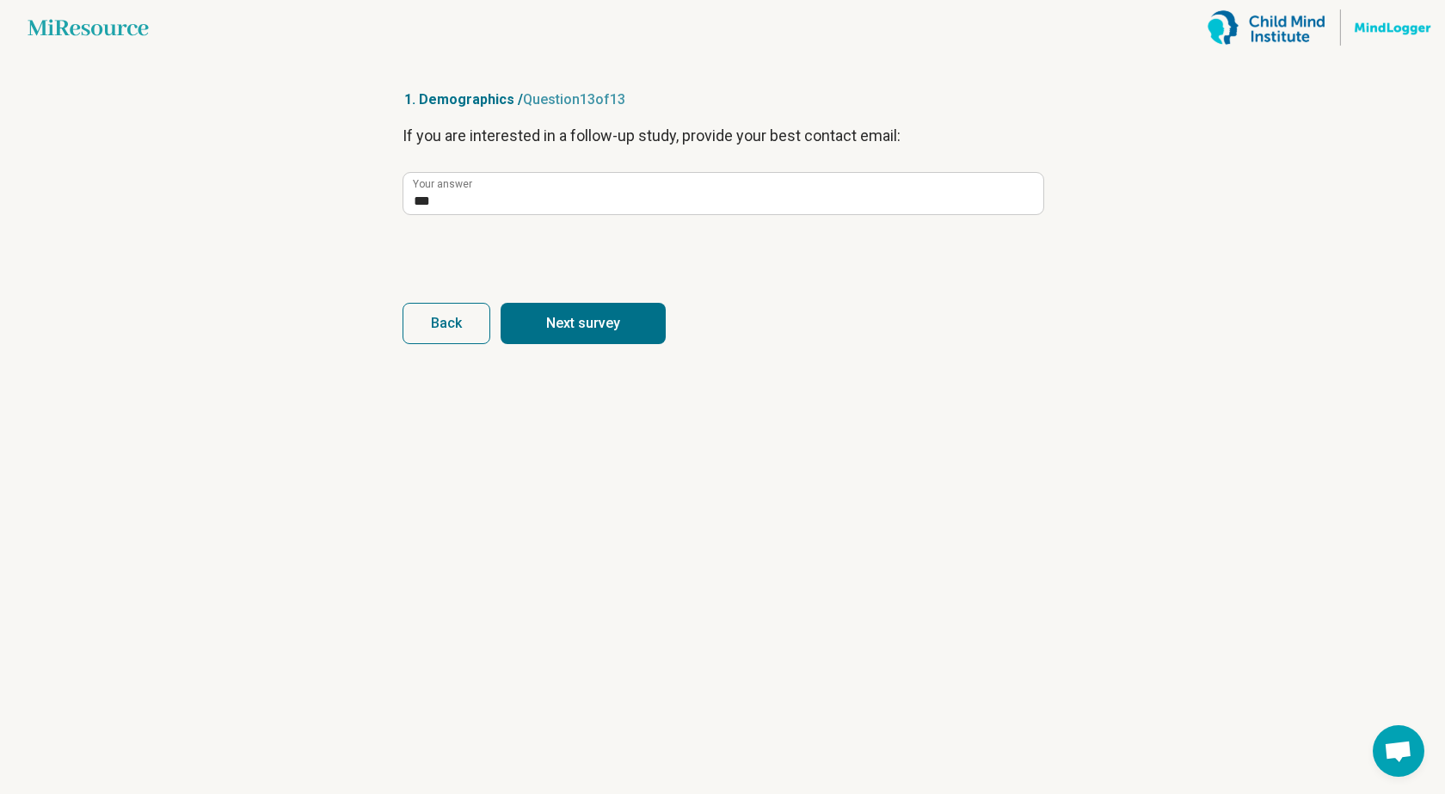
click at [585, 326] on button "Next survey" at bounding box center [583, 323] width 165 height 41
type input "***"
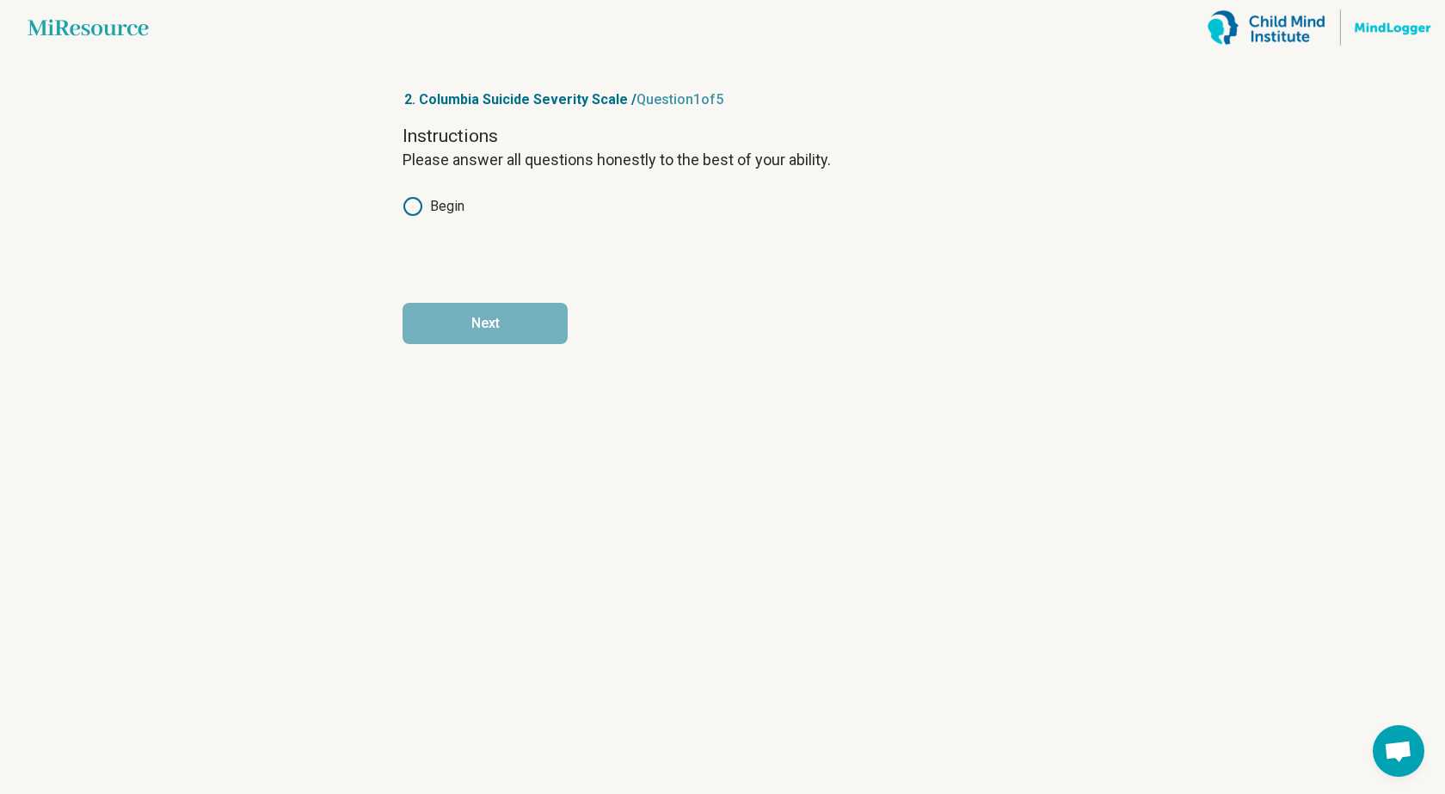
click at [419, 209] on icon at bounding box center [413, 206] width 21 height 21
click at [518, 336] on button "Next" at bounding box center [485, 323] width 165 height 41
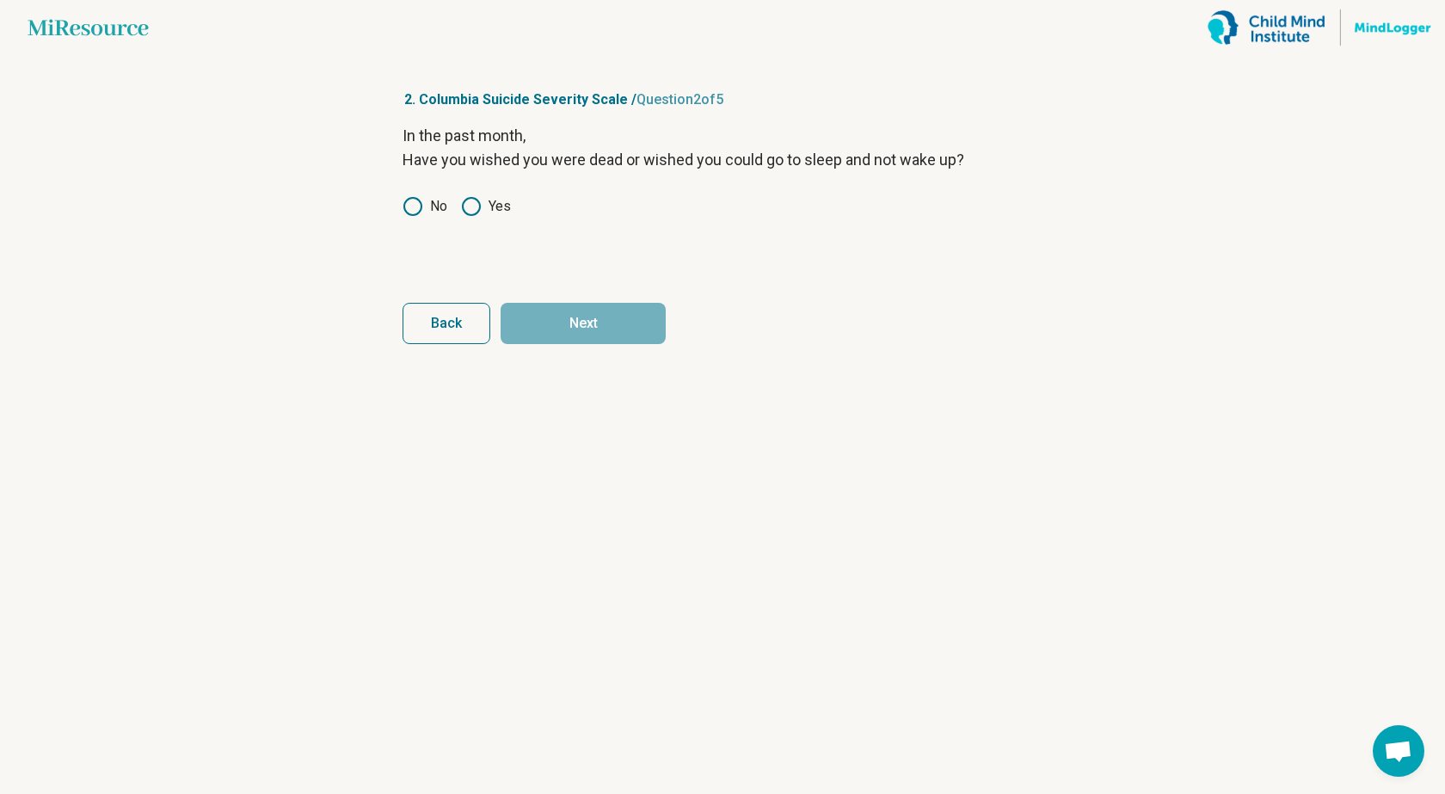
click at [409, 200] on icon at bounding box center [413, 206] width 21 height 21
click at [611, 326] on button "Next" at bounding box center [583, 323] width 165 height 41
click at [400, 207] on article "2. Columbia Suicide Severity Scale / Question 3 of 5 In the past month, Have yo…" at bounding box center [722, 424] width 695 height 739
click at [416, 206] on icon at bounding box center [413, 206] width 21 height 21
click at [588, 322] on button "Next" at bounding box center [583, 323] width 165 height 41
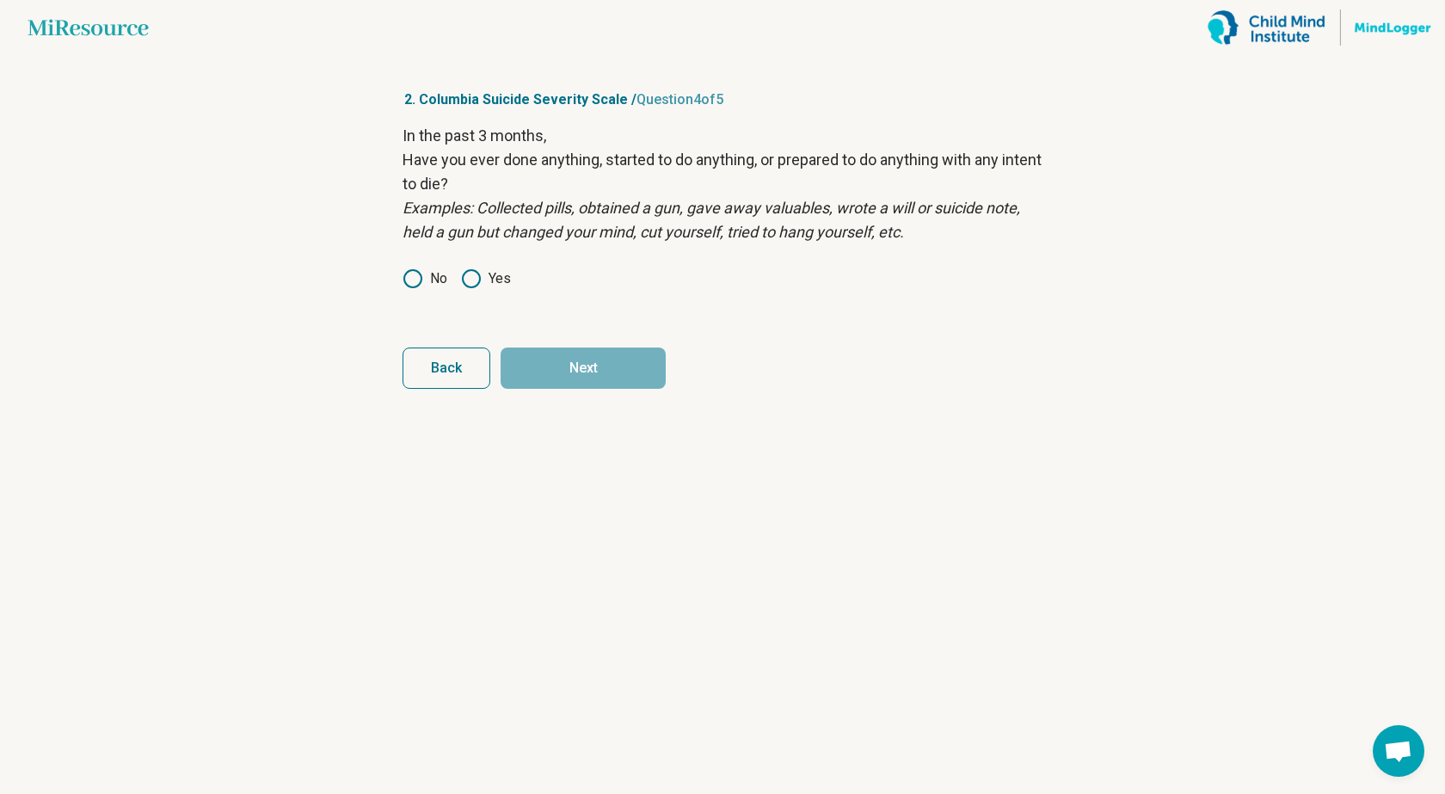
click at [410, 277] on icon at bounding box center [413, 278] width 21 height 21
click at [564, 364] on button "Next" at bounding box center [583, 368] width 165 height 41
click at [405, 281] on circle at bounding box center [412, 278] width 17 height 17
click at [596, 360] on button "Next survey" at bounding box center [583, 368] width 165 height 41
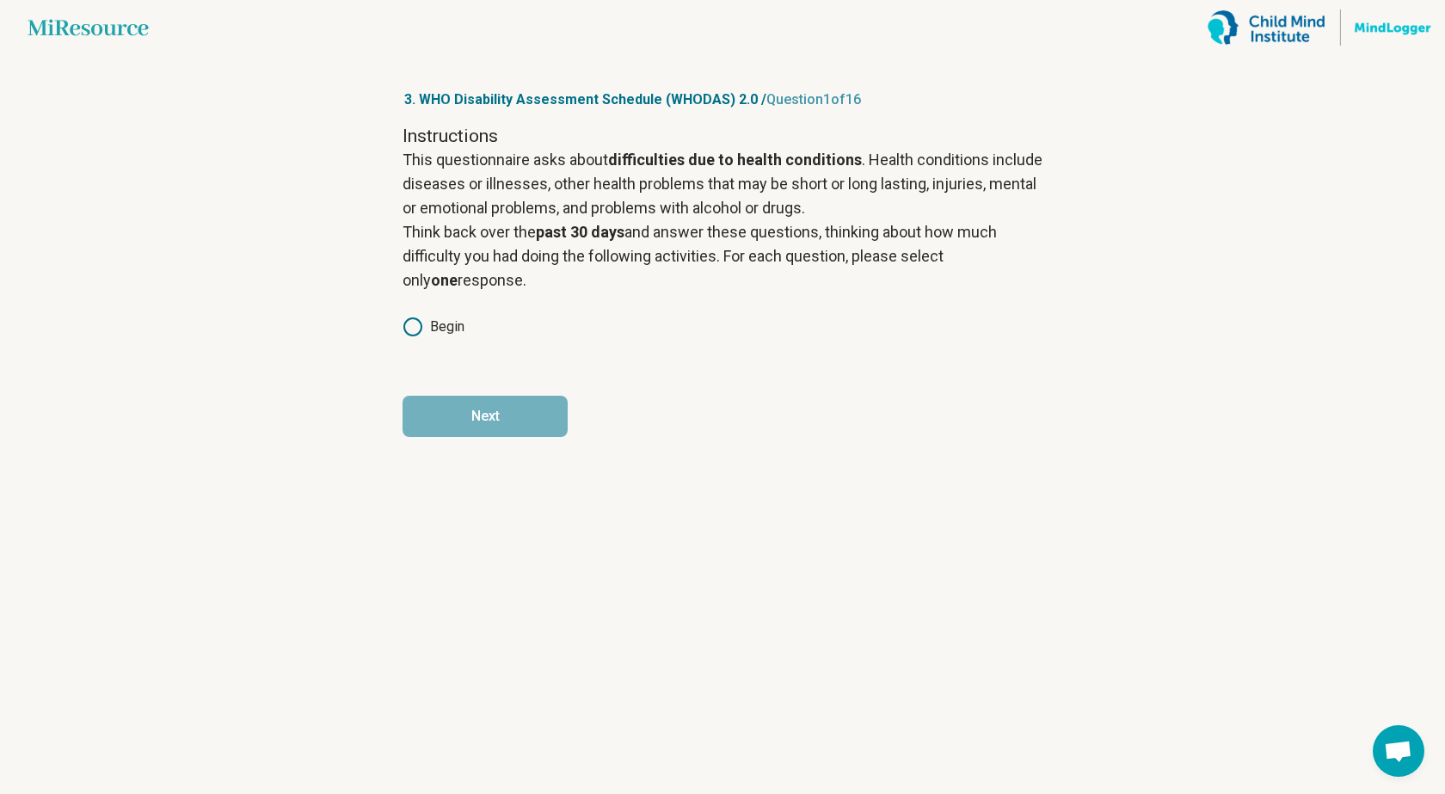
click at [413, 323] on icon at bounding box center [413, 327] width 21 height 21
click at [480, 415] on button "Next" at bounding box center [485, 416] width 165 height 41
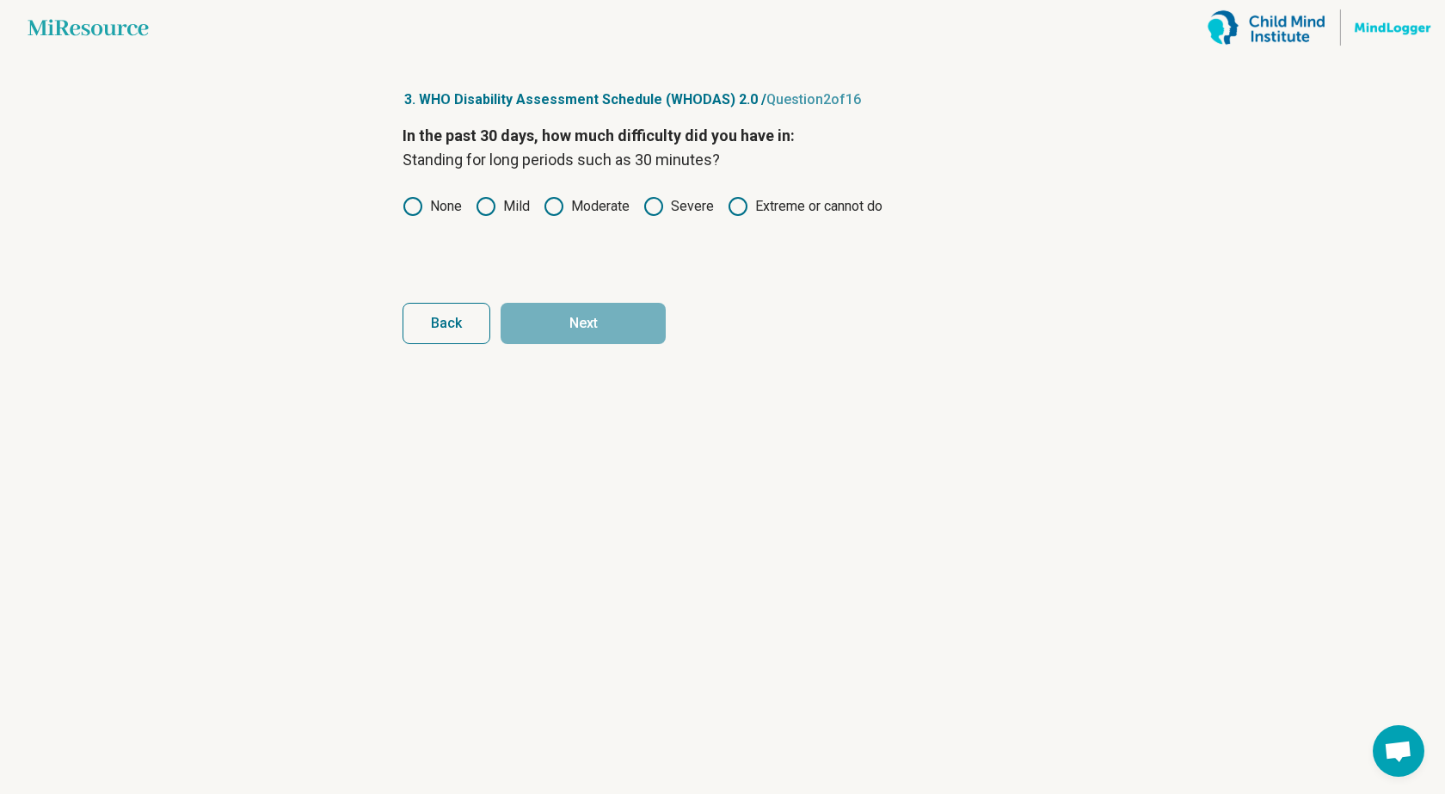
click at [409, 206] on icon at bounding box center [413, 206] width 21 height 21
click at [596, 325] on button "Next" at bounding box center [583, 323] width 165 height 41
click at [490, 210] on icon at bounding box center [486, 206] width 21 height 21
click at [604, 348] on article "3. WHO Disability Assessment Schedule (WHODAS) 2.0 / Question 3 of 16 In the pa…" at bounding box center [722, 424] width 695 height 739
click at [596, 331] on button "Next" at bounding box center [583, 323] width 165 height 41
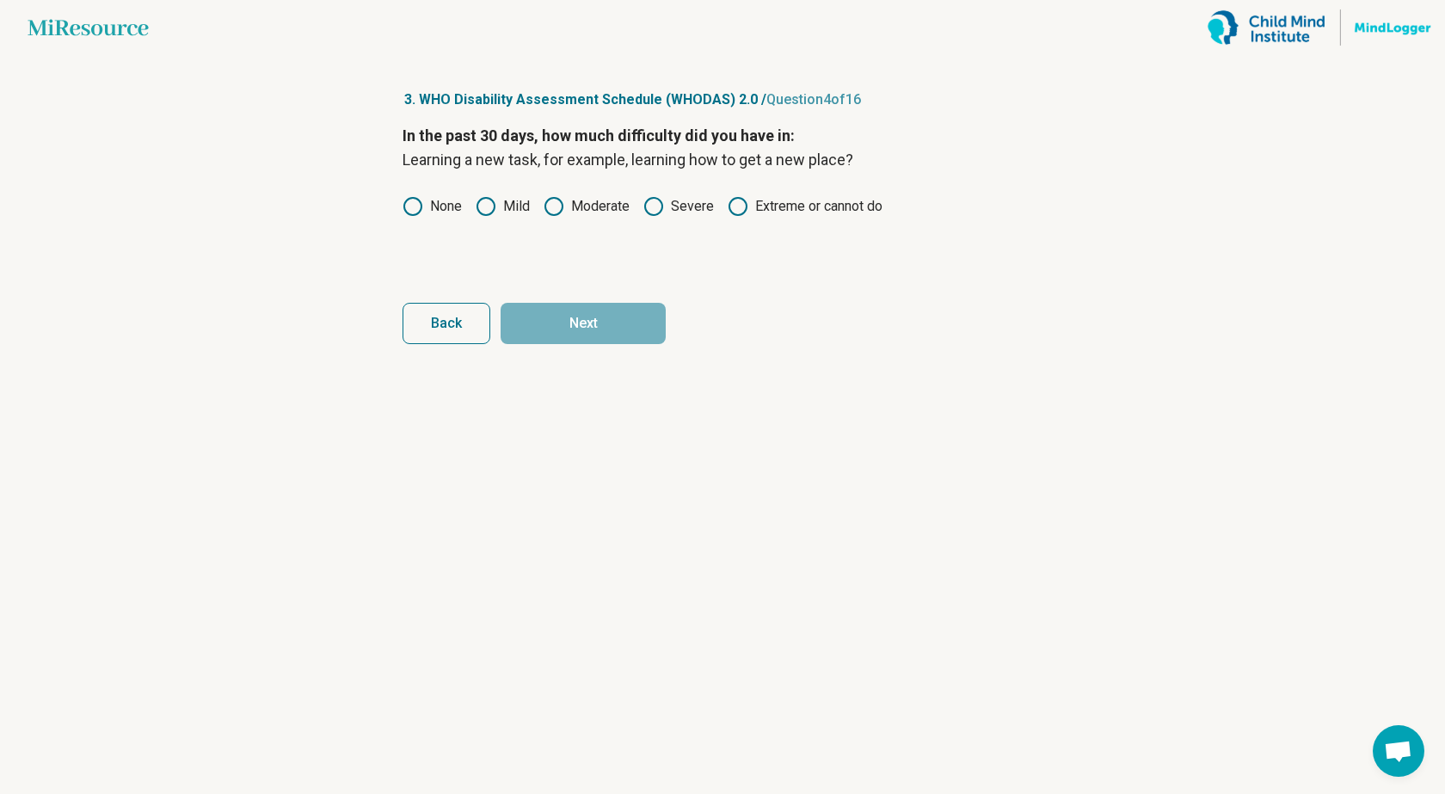
click at [416, 210] on icon at bounding box center [413, 206] width 21 height 21
click at [495, 211] on circle at bounding box center [486, 206] width 17 height 17
click at [603, 311] on button "Next" at bounding box center [583, 323] width 165 height 41
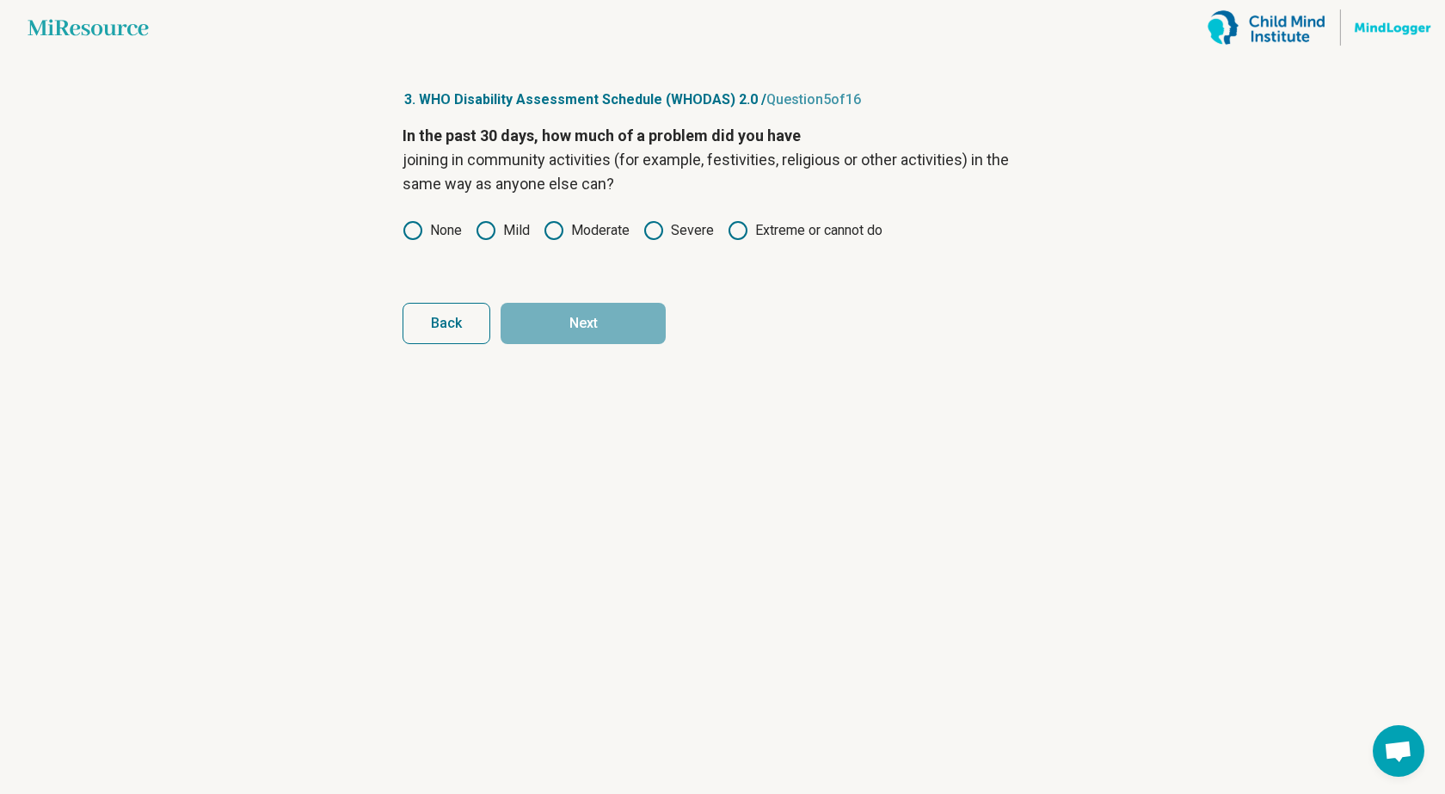
click at [416, 229] on icon at bounding box center [413, 230] width 21 height 21
click at [593, 336] on button "Next" at bounding box center [583, 323] width 165 height 41
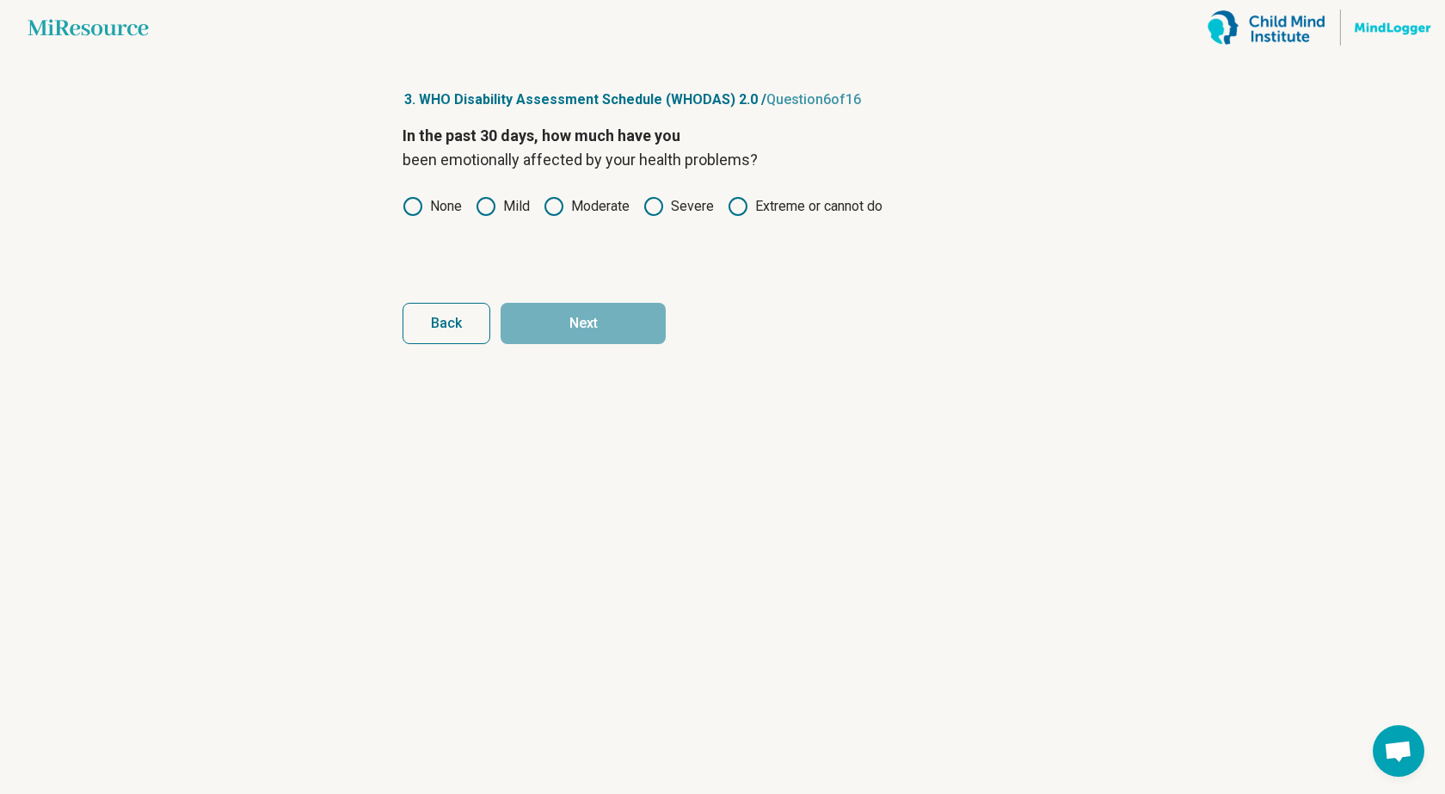
click at [487, 206] on icon at bounding box center [486, 206] width 21 height 21
click at [576, 308] on button "Next" at bounding box center [583, 323] width 165 height 41
click at [482, 204] on icon at bounding box center [486, 206] width 21 height 21
click at [604, 317] on button "Next" at bounding box center [583, 323] width 165 height 41
click at [392, 211] on article "3. WHO Disability Assessment Schedule (WHODAS) 2.0 / Question 8 of 16 In the pa…" at bounding box center [722, 424] width 695 height 739
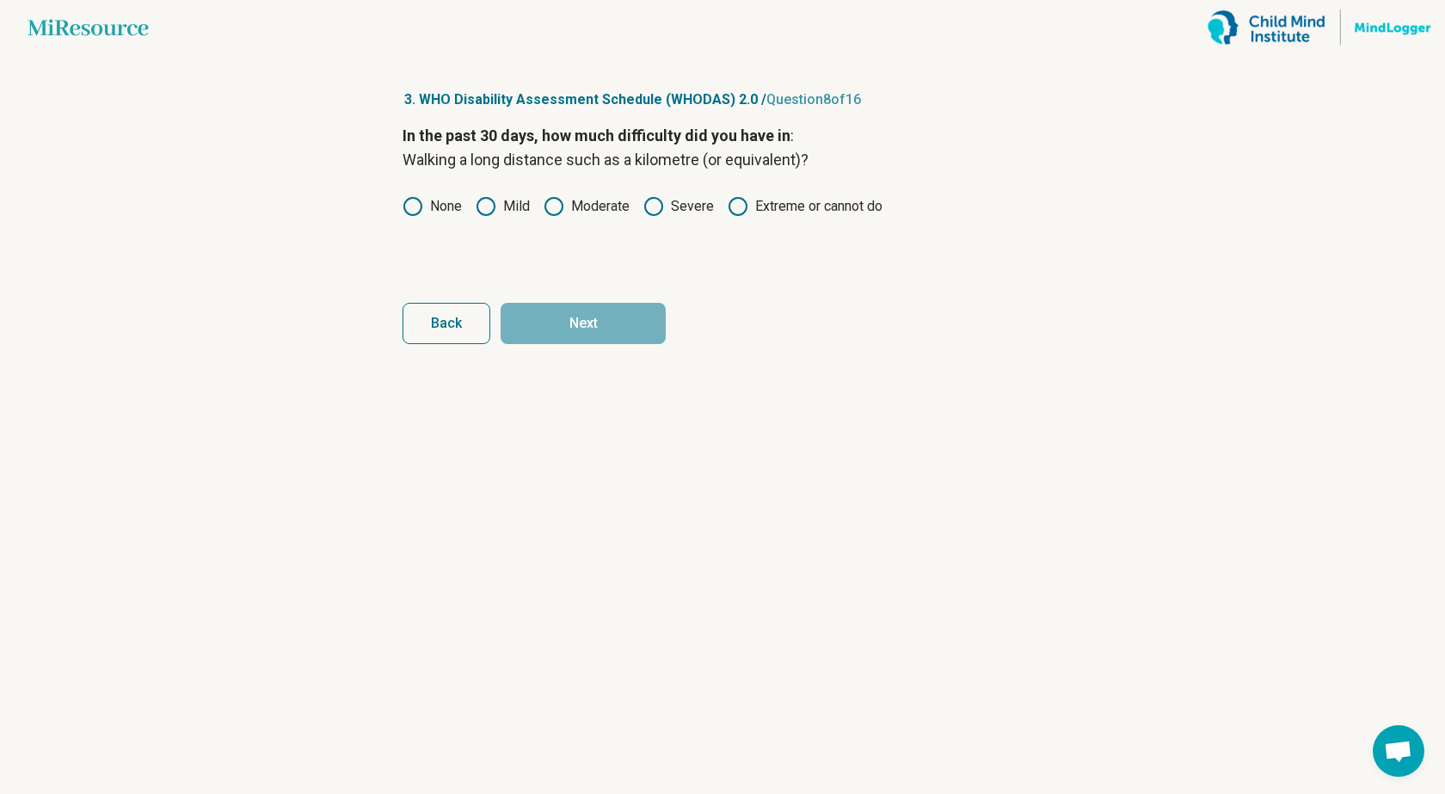
click at [407, 210] on icon at bounding box center [413, 206] width 21 height 21
click at [596, 319] on button "Next" at bounding box center [583, 323] width 165 height 41
click at [404, 202] on icon at bounding box center [413, 206] width 21 height 21
click at [640, 317] on button "Next" at bounding box center [583, 323] width 165 height 41
drag, startPoint x: 412, startPoint y: 206, endPoint x: 431, endPoint y: 231, distance: 30.6
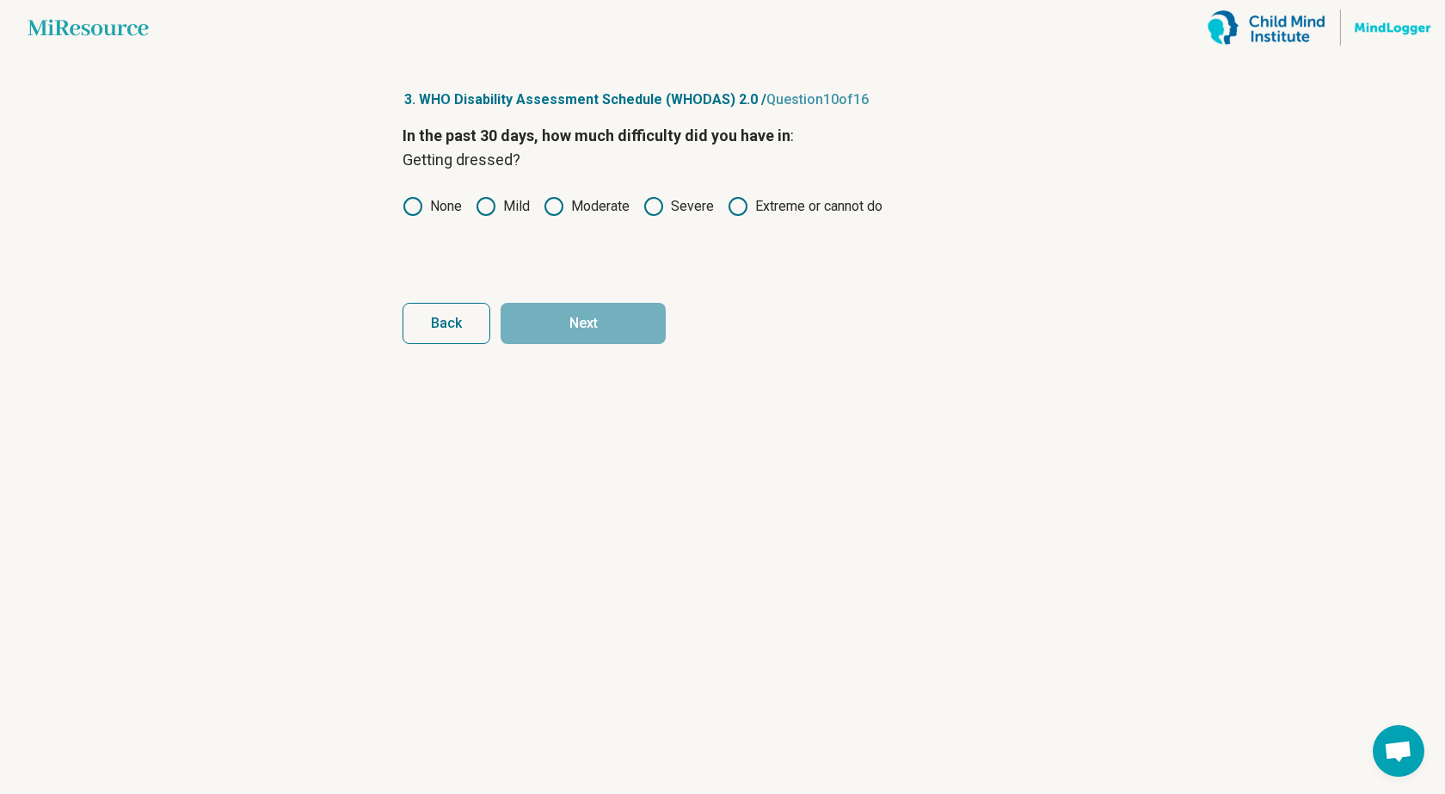
click at [411, 206] on icon at bounding box center [413, 206] width 21 height 21
click at [589, 320] on button "Next" at bounding box center [583, 323] width 165 height 41
click at [484, 217] on div "In the past 30 days, how much difficulty did you have in : Dealing with people …" at bounding box center [723, 196] width 640 height 145
click at [581, 223] on div "In the past 30 days, how much difficulty did you have in : Dealing with people …" at bounding box center [723, 196] width 640 height 145
click at [558, 206] on icon at bounding box center [554, 206] width 21 height 21
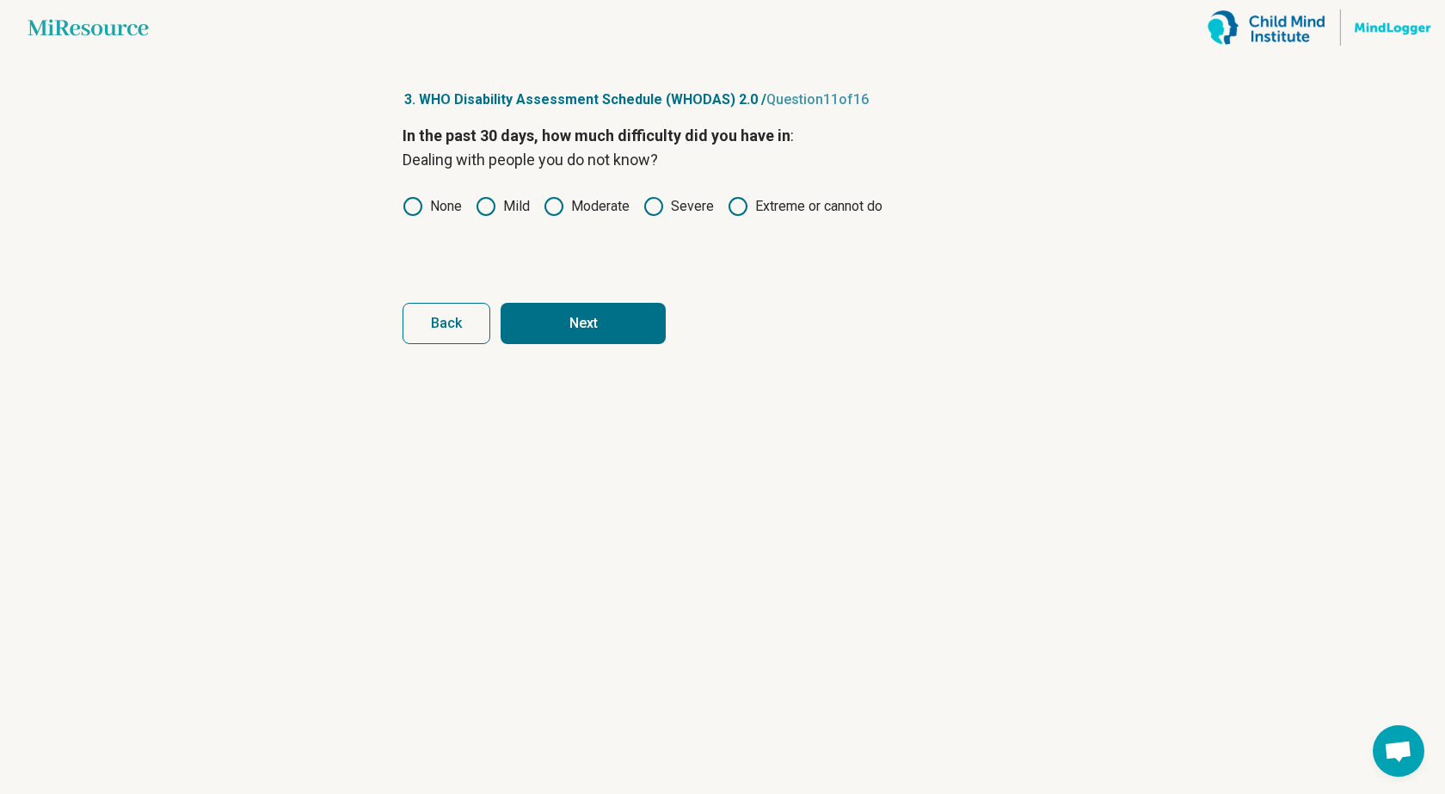
click at [607, 326] on button "Next" at bounding box center [583, 323] width 165 height 41
click at [570, 200] on label "Moderate" at bounding box center [587, 206] width 86 height 21
click at [587, 336] on button "Next" at bounding box center [583, 323] width 165 height 41
click at [486, 203] on icon at bounding box center [486, 206] width 21 height 21
click at [596, 315] on button "Next" at bounding box center [583, 323] width 165 height 41
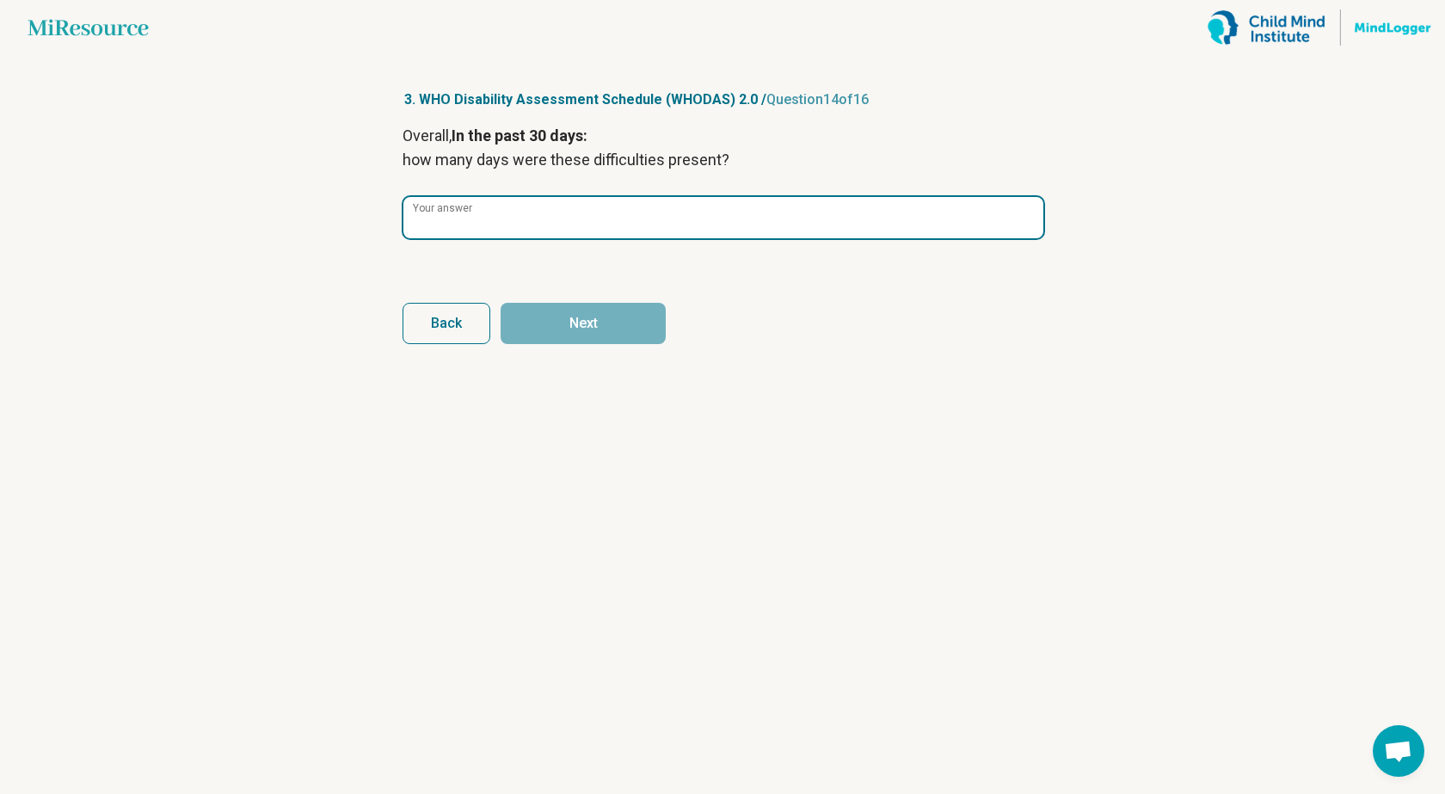
click at [543, 220] on input "Your answer" at bounding box center [724, 217] width 640 height 41
type input "*"
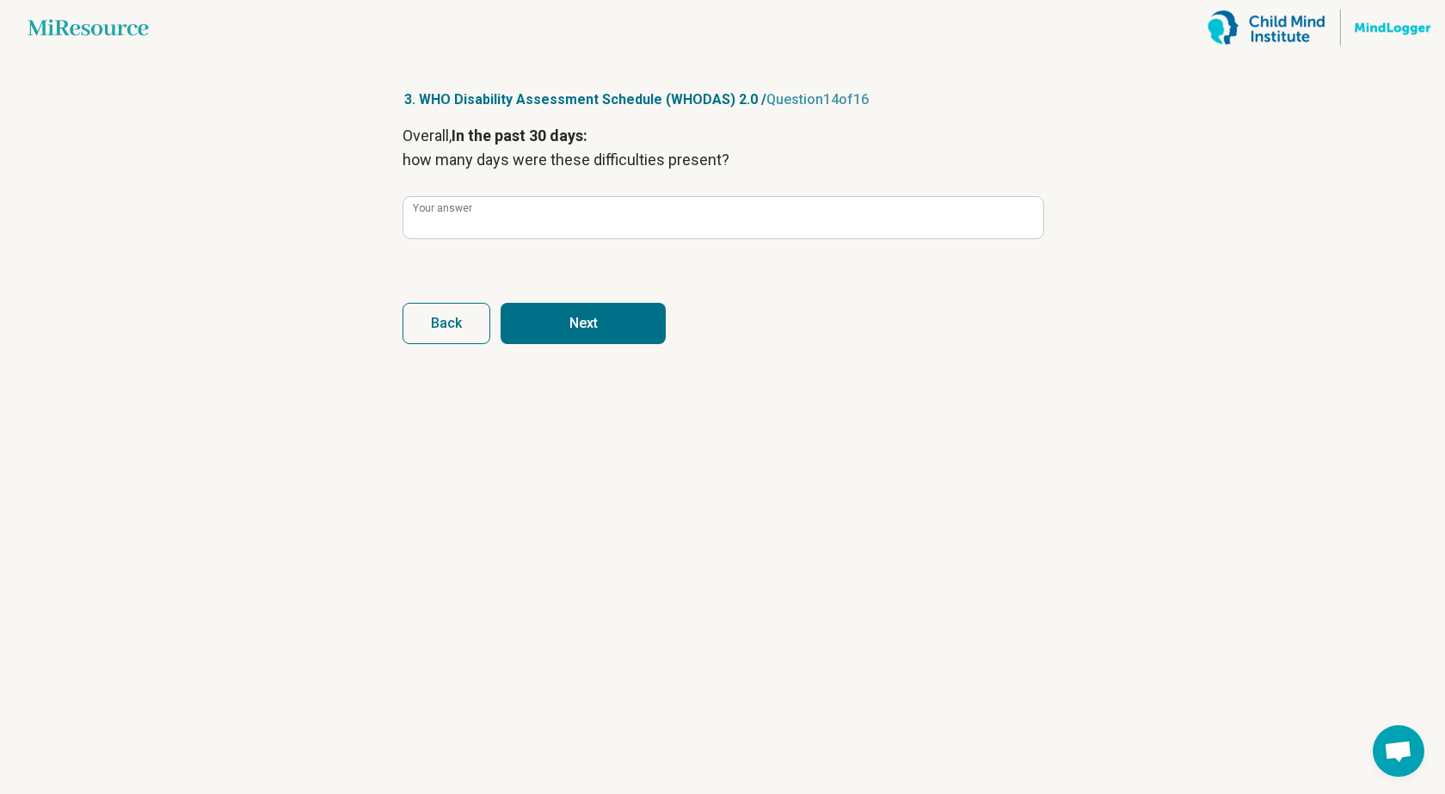
click at [596, 330] on button "Next" at bounding box center [583, 323] width 165 height 41
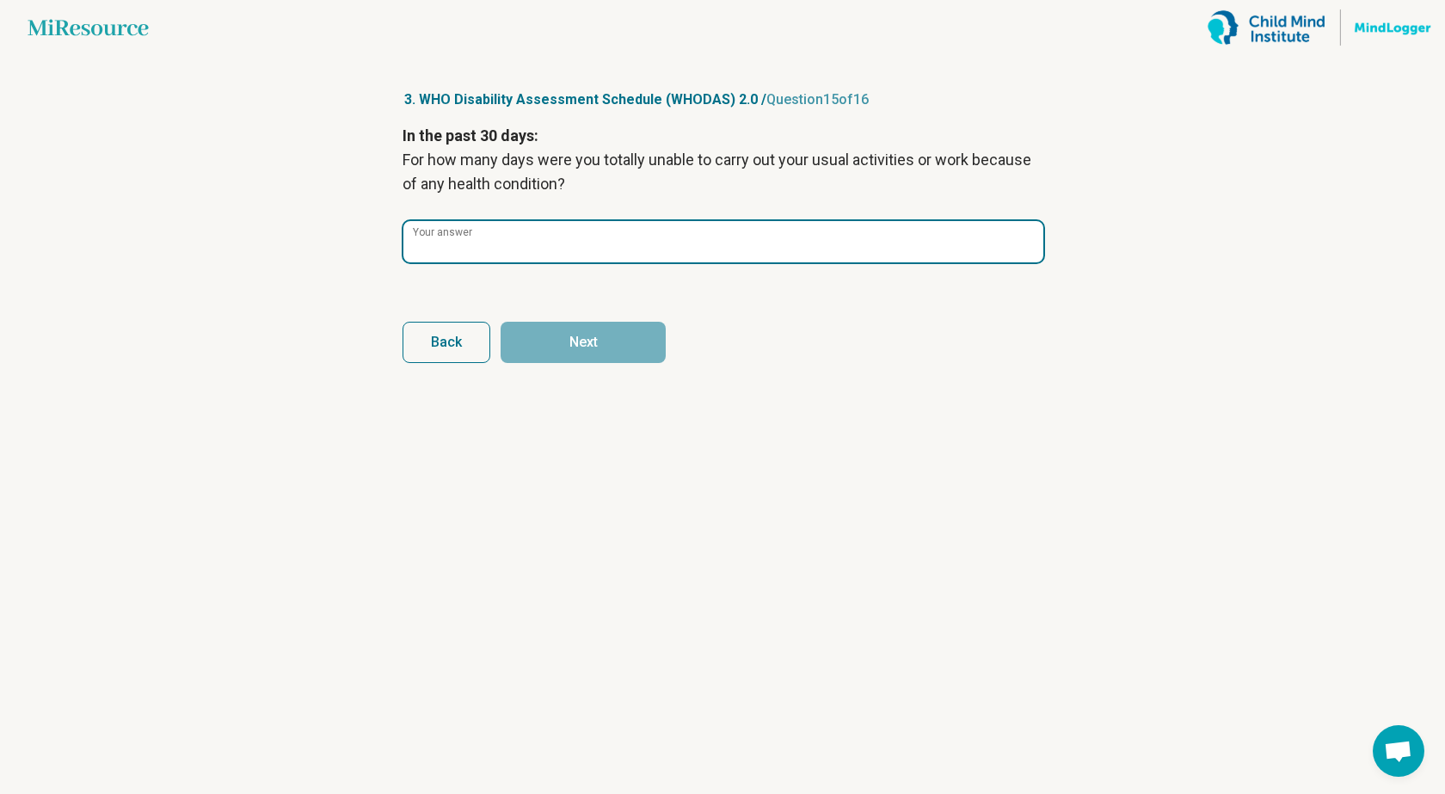
click at [573, 262] on input "Your answer" at bounding box center [724, 241] width 640 height 41
type input "*"
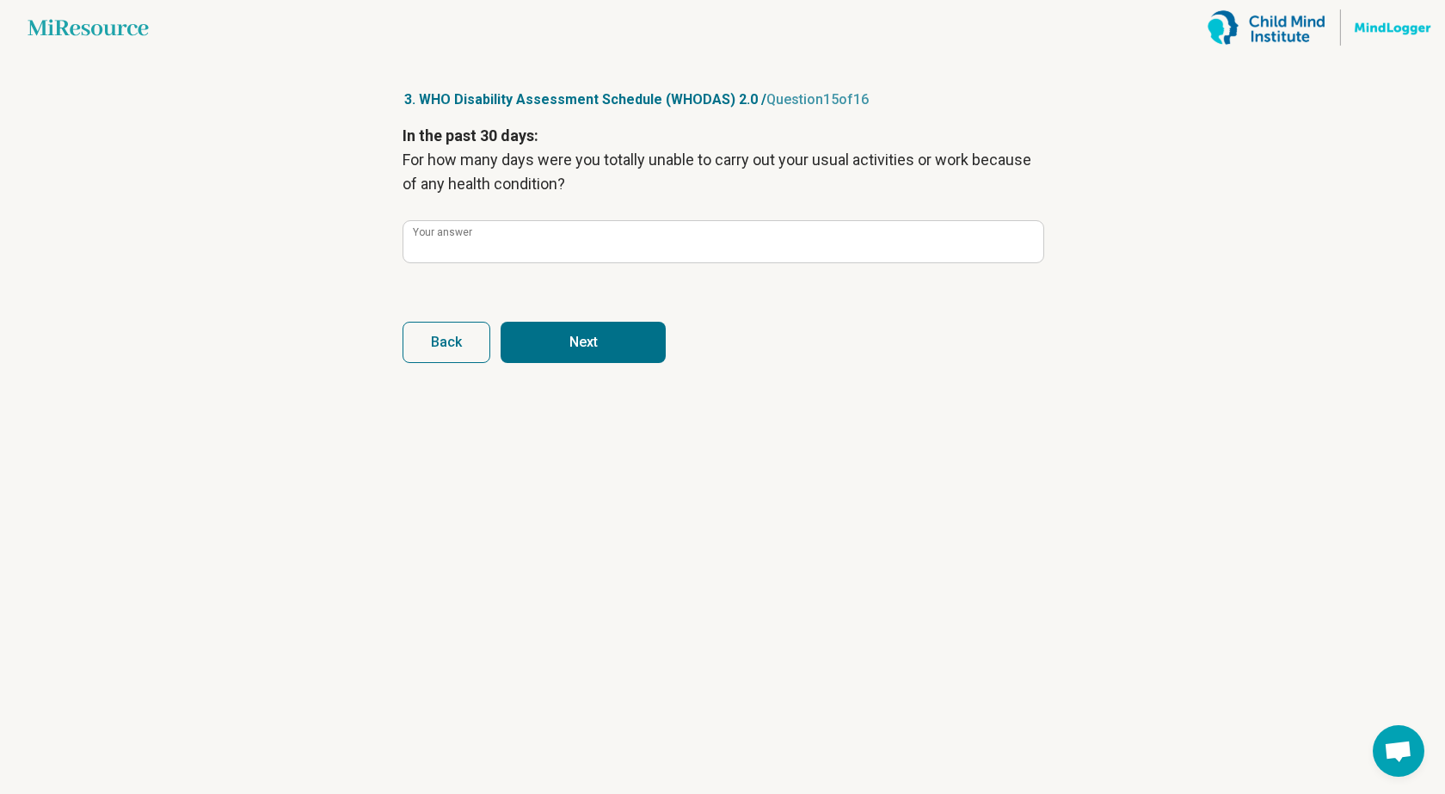
click at [586, 333] on button "Next" at bounding box center [583, 342] width 165 height 41
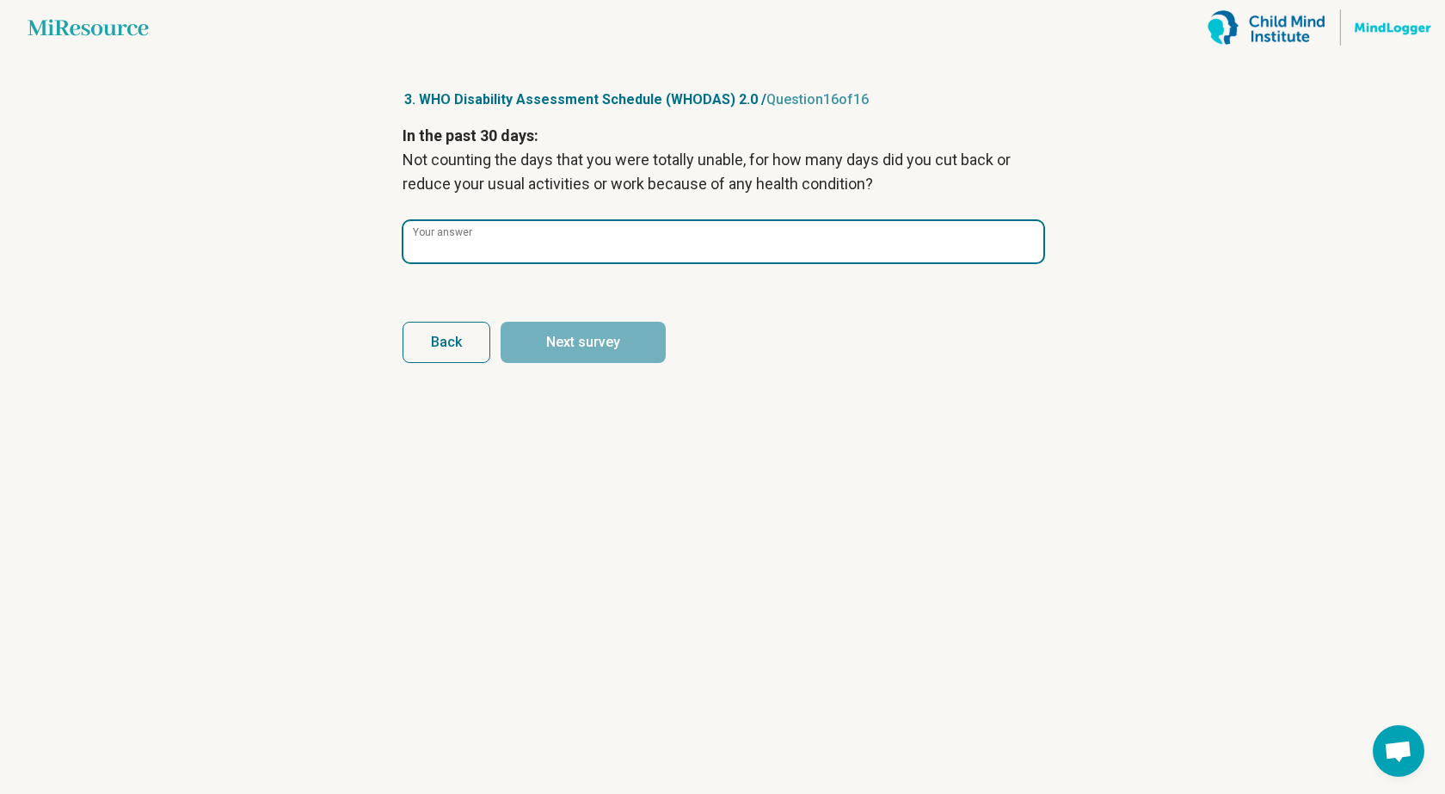
click at [564, 251] on input "Your answer" at bounding box center [724, 241] width 640 height 41
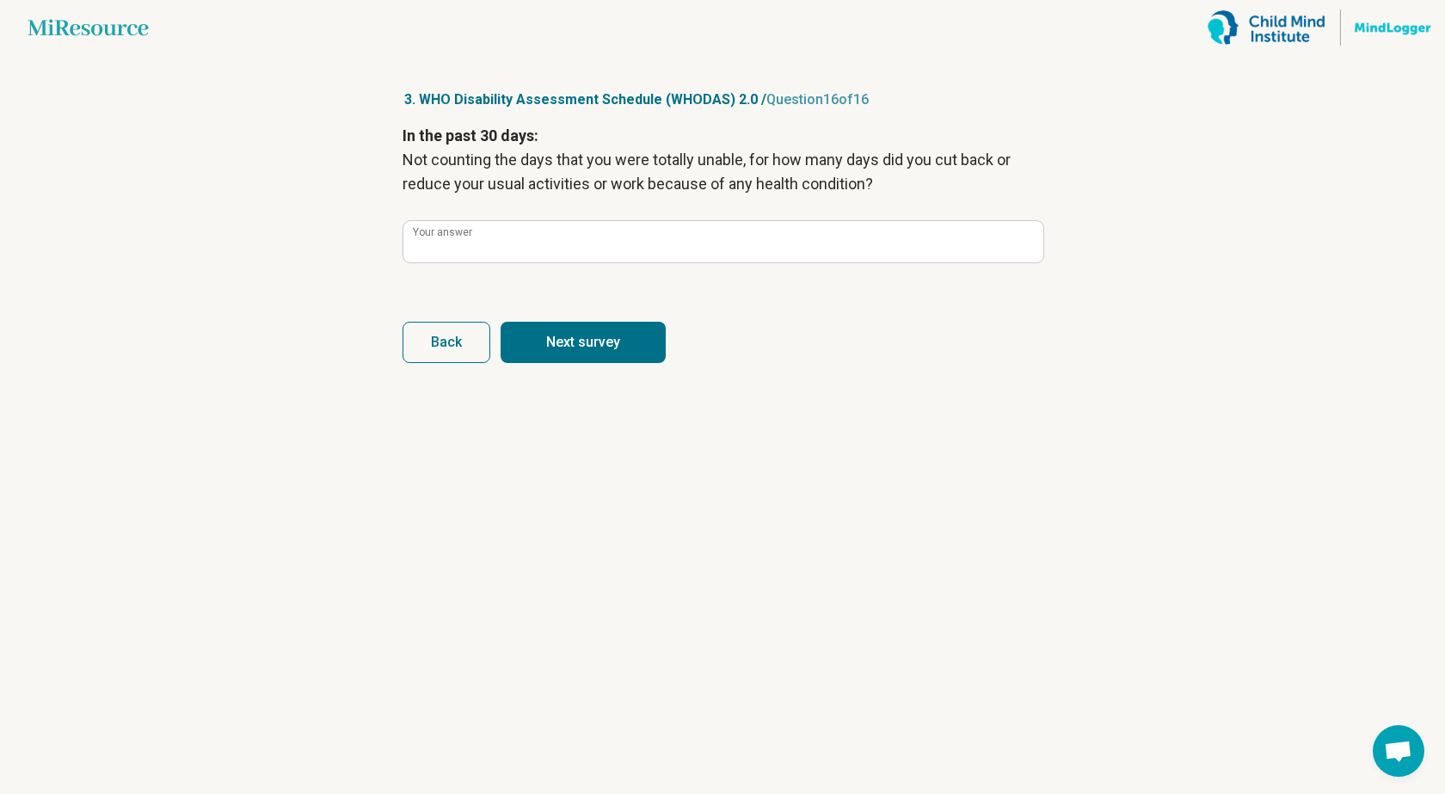
click at [547, 341] on button "Next survey" at bounding box center [583, 342] width 165 height 41
type input "*"
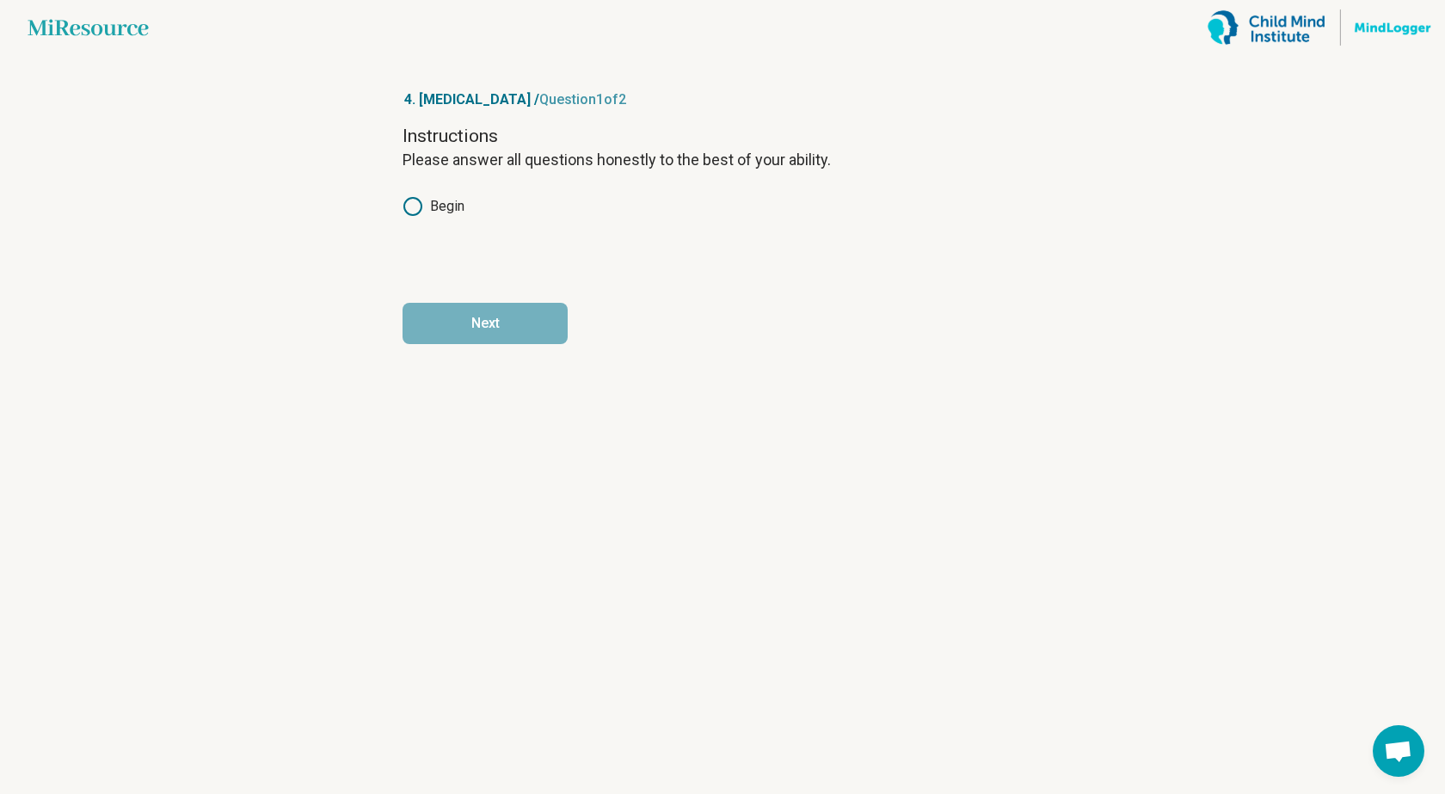
click at [418, 209] on icon at bounding box center [413, 206] width 21 height 21
click at [528, 321] on button "Next" at bounding box center [485, 323] width 165 height 41
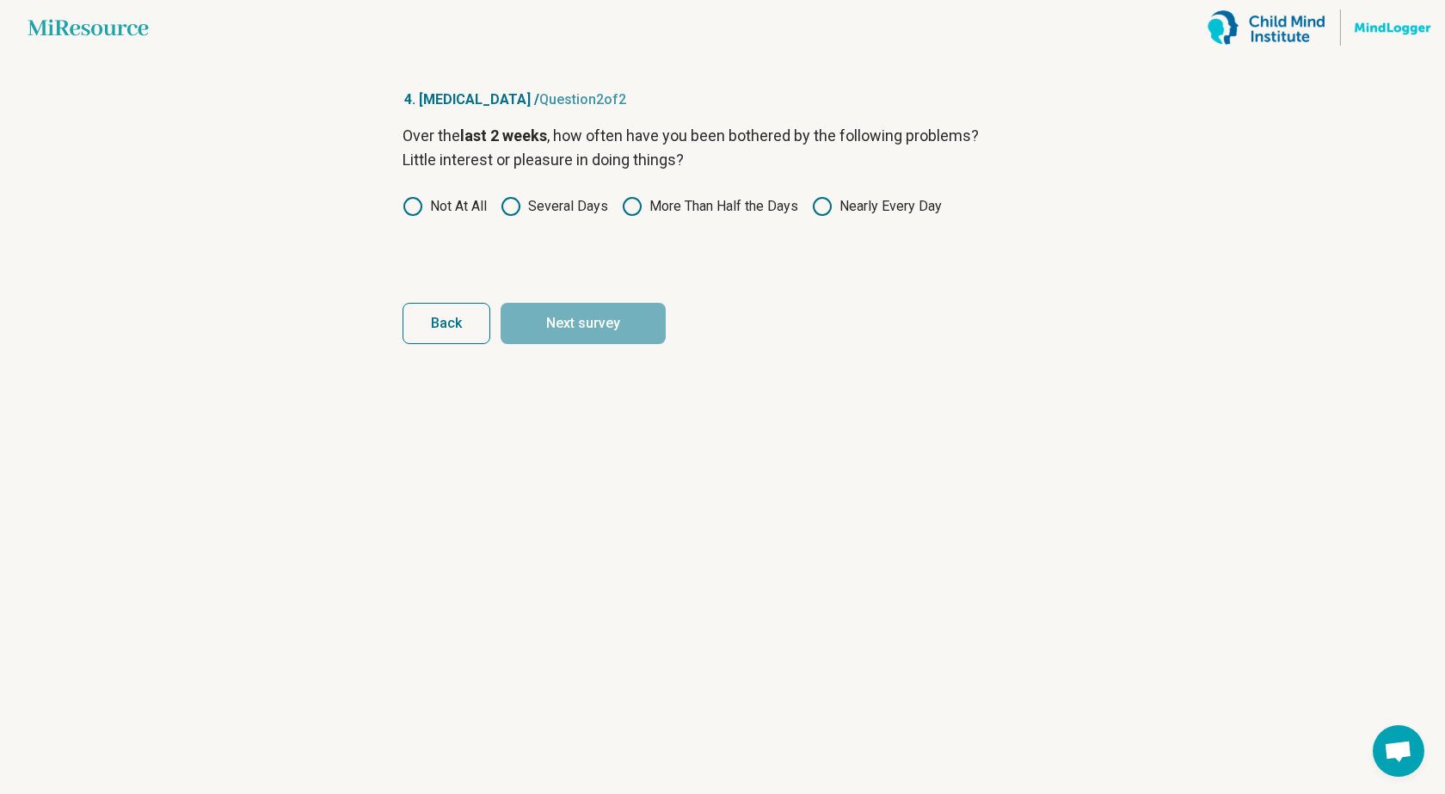
click at [510, 206] on icon at bounding box center [511, 206] width 21 height 21
click at [575, 317] on button "Next survey" at bounding box center [583, 323] width 165 height 41
click at [515, 208] on icon at bounding box center [511, 206] width 21 height 21
click at [581, 327] on button "Next survey" at bounding box center [583, 323] width 165 height 41
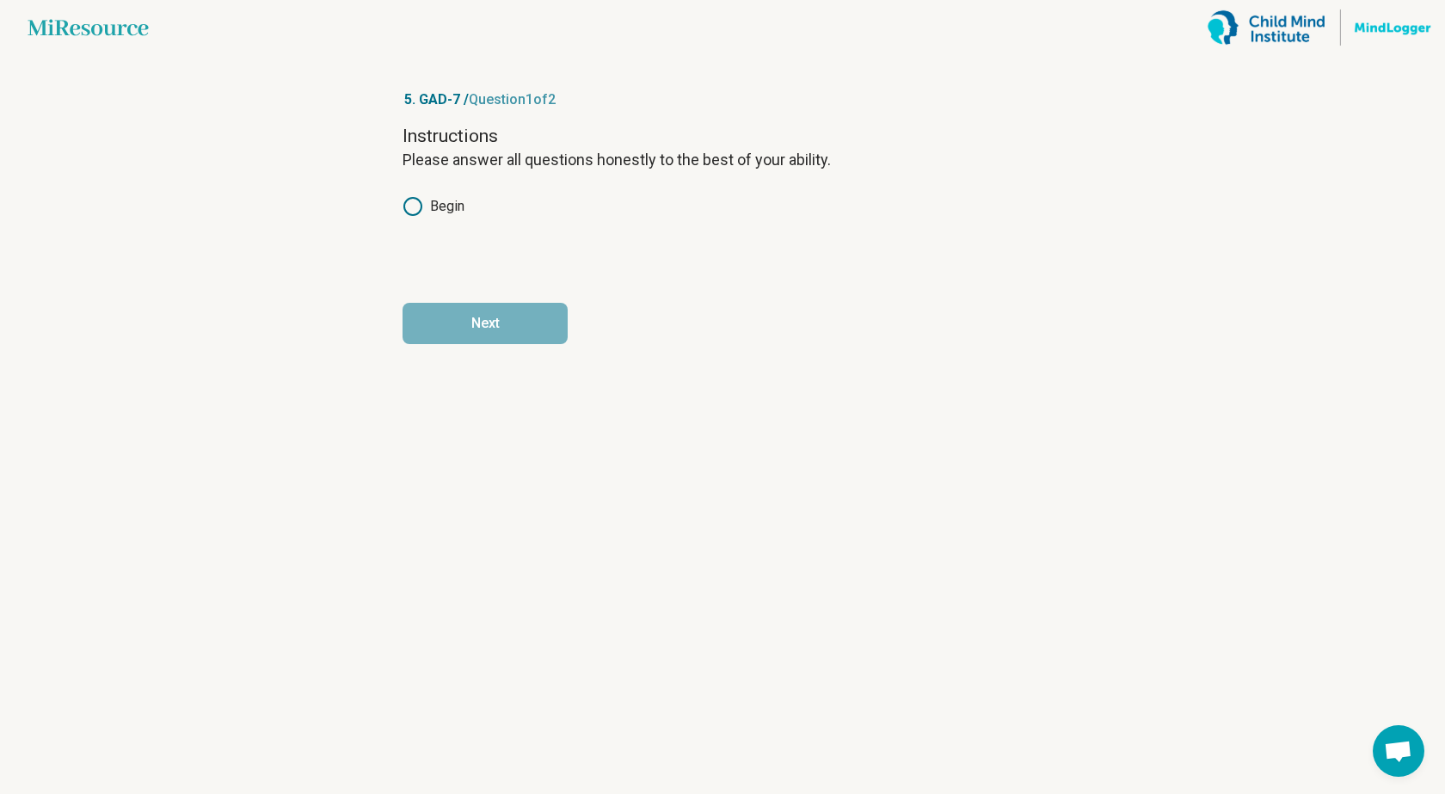
click at [410, 206] on icon at bounding box center [413, 206] width 21 height 21
click at [519, 324] on button "Next" at bounding box center [485, 323] width 165 height 41
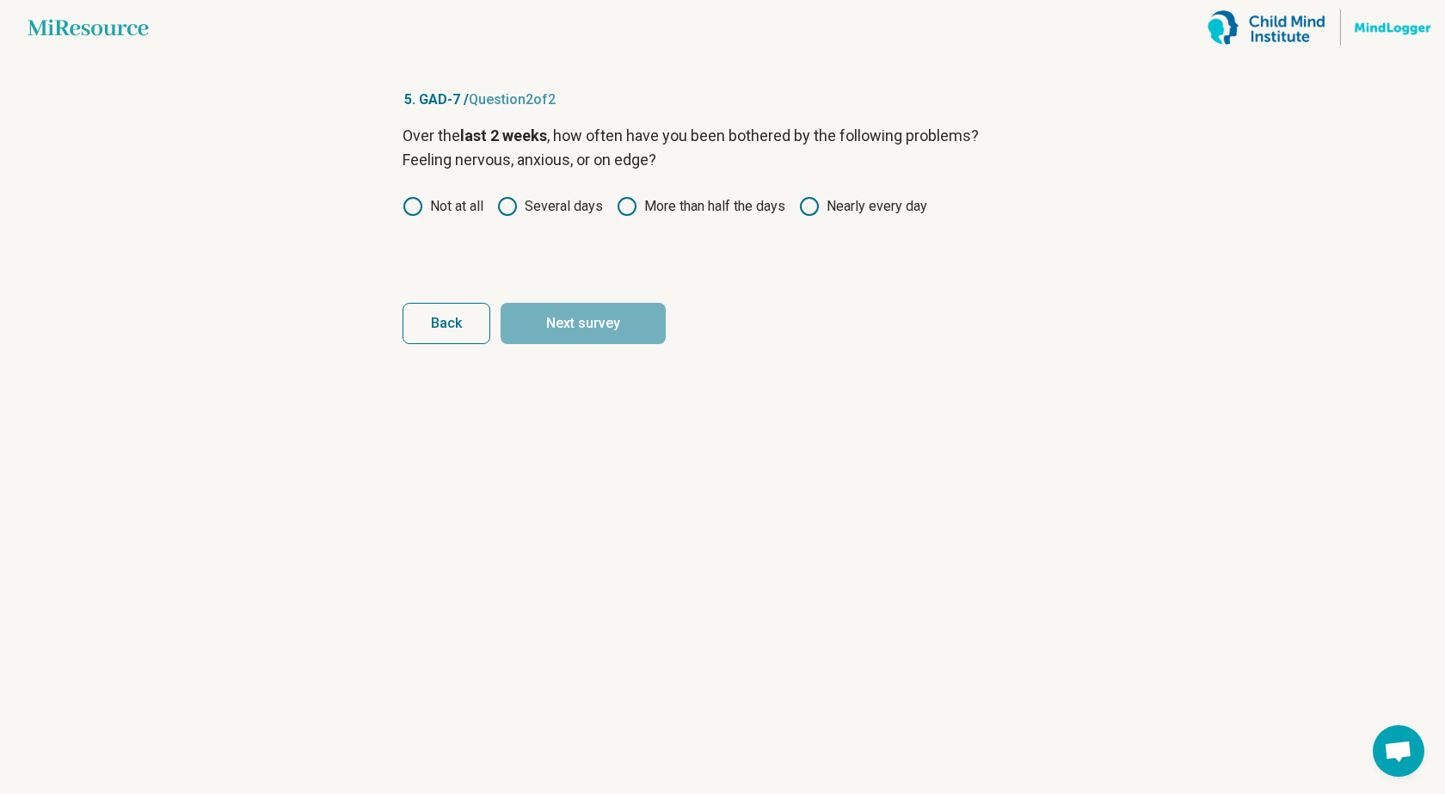
click at [507, 210] on icon at bounding box center [507, 206] width 21 height 21
click at [606, 324] on button "Next survey" at bounding box center [583, 323] width 165 height 41
click at [507, 204] on icon at bounding box center [507, 206] width 21 height 21
click at [416, 204] on icon at bounding box center [413, 206] width 21 height 21
click at [570, 319] on button "Next survey" at bounding box center [583, 323] width 165 height 41
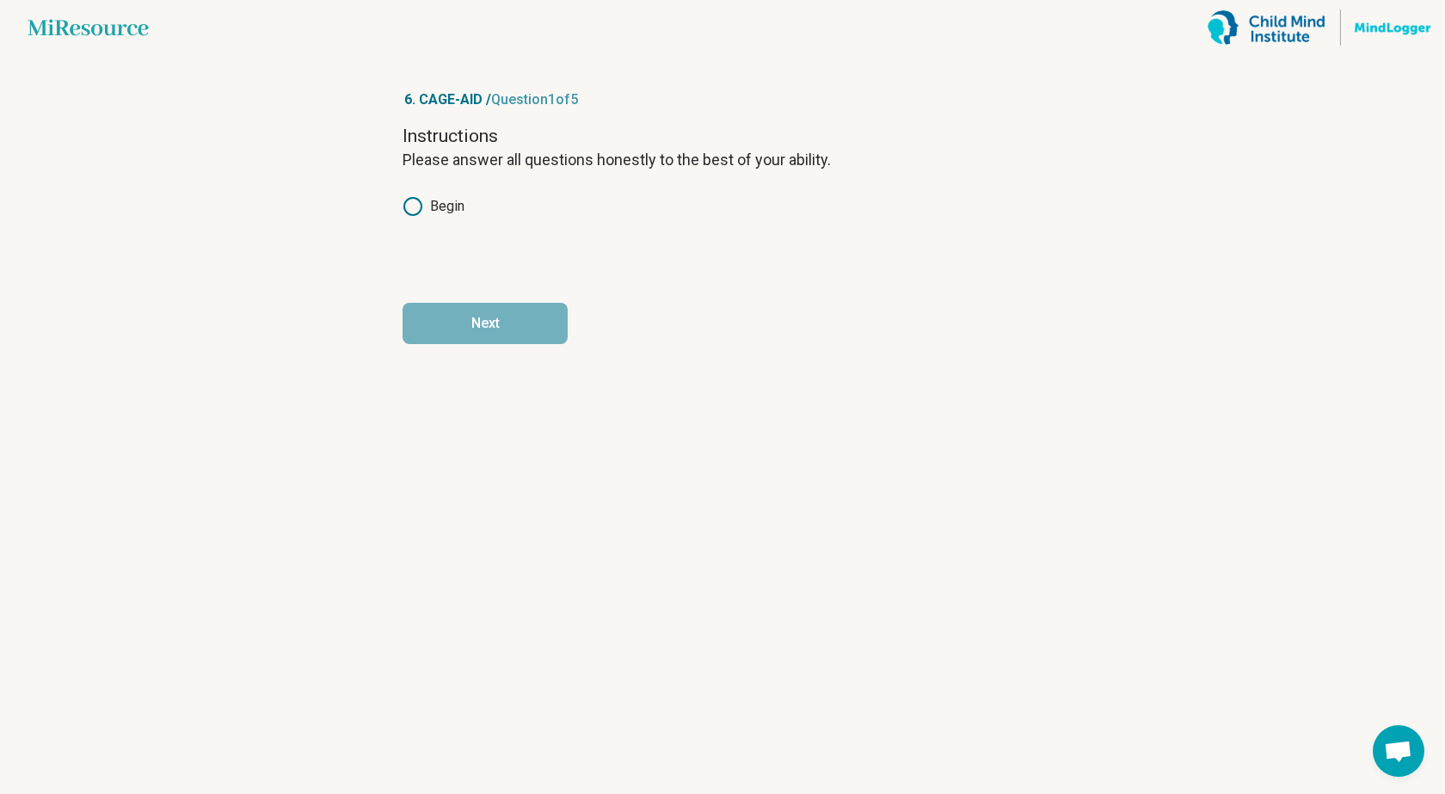
click at [407, 201] on circle at bounding box center [412, 206] width 17 height 17
click at [518, 328] on button "Next" at bounding box center [485, 323] width 165 height 41
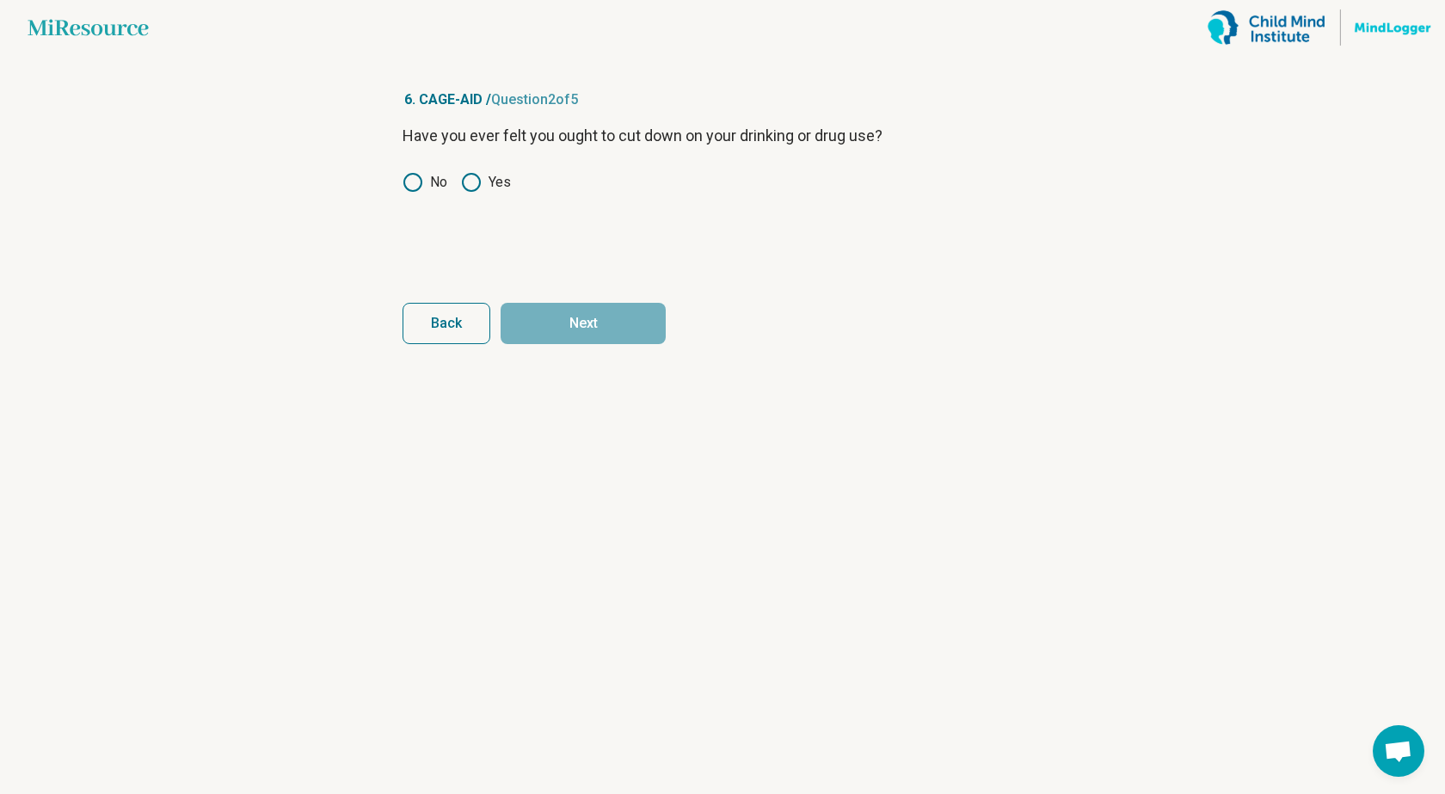
click at [425, 180] on label "No" at bounding box center [425, 182] width 45 height 21
click at [612, 317] on button "Next" at bounding box center [583, 323] width 165 height 41
click at [418, 184] on icon at bounding box center [413, 182] width 21 height 21
click at [581, 324] on button "Next" at bounding box center [583, 323] width 165 height 41
click at [413, 182] on icon at bounding box center [413, 182] width 21 height 21
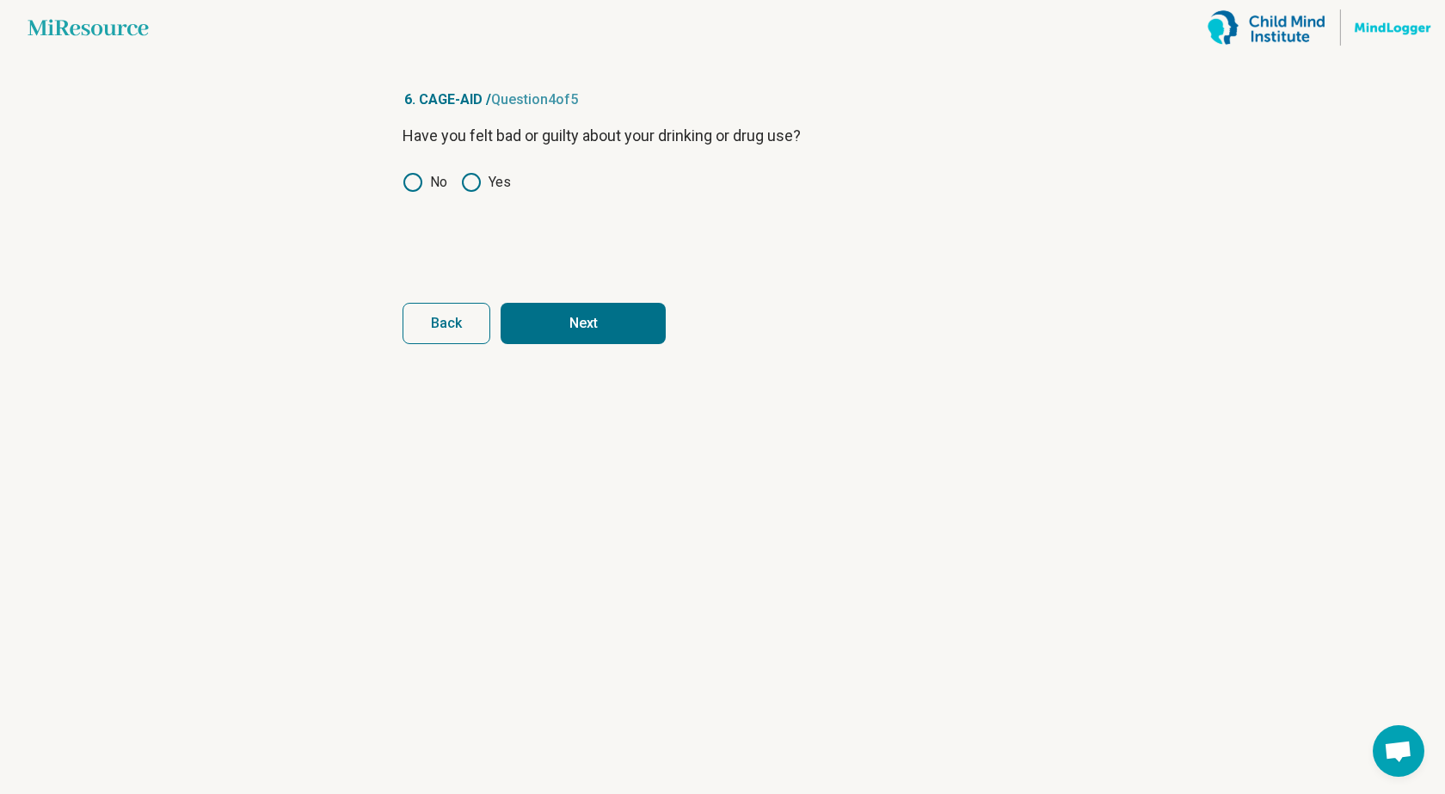
click at [616, 320] on button "Next" at bounding box center [583, 323] width 165 height 41
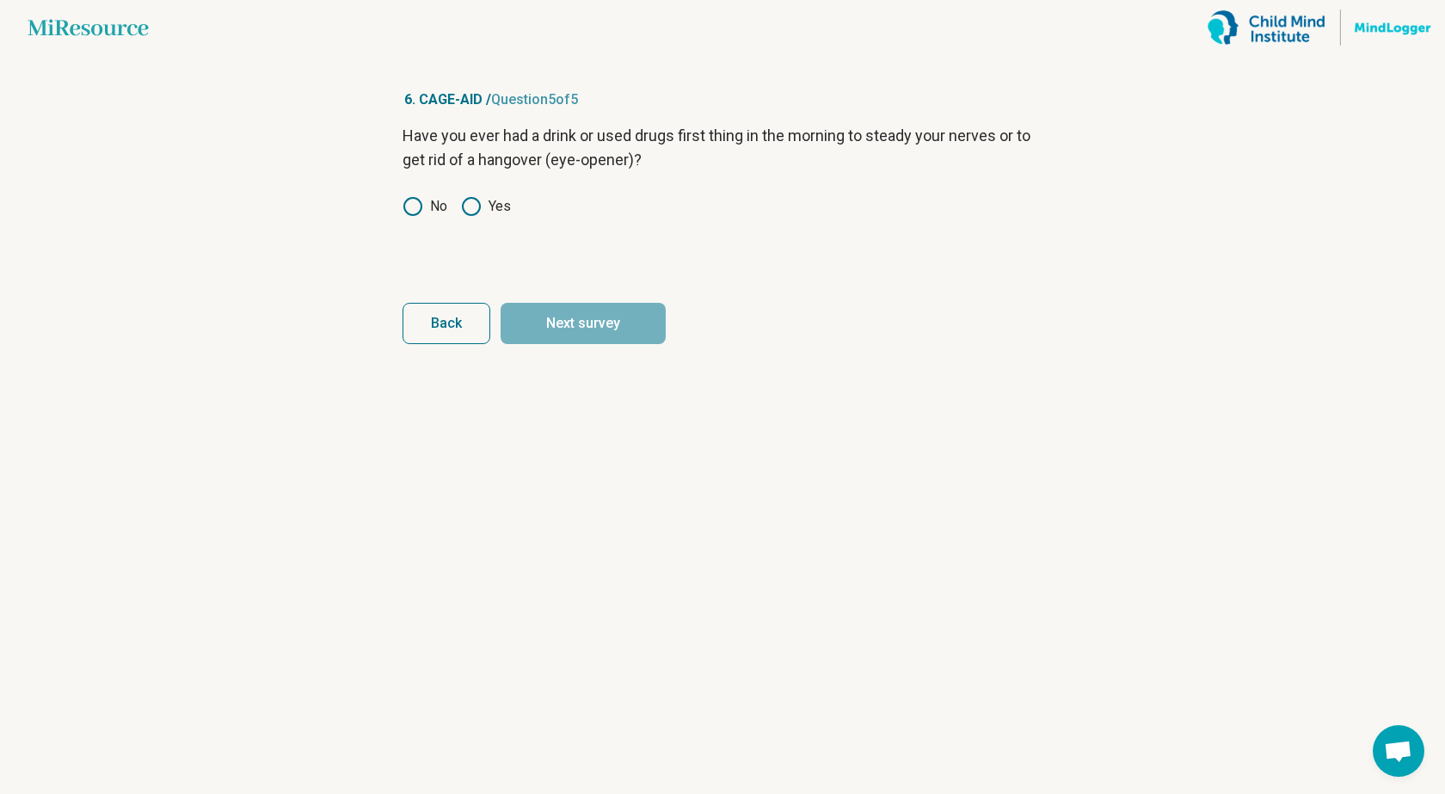
click at [414, 206] on icon at bounding box center [413, 206] width 21 height 21
click at [615, 325] on button "Next survey" at bounding box center [583, 323] width 165 height 41
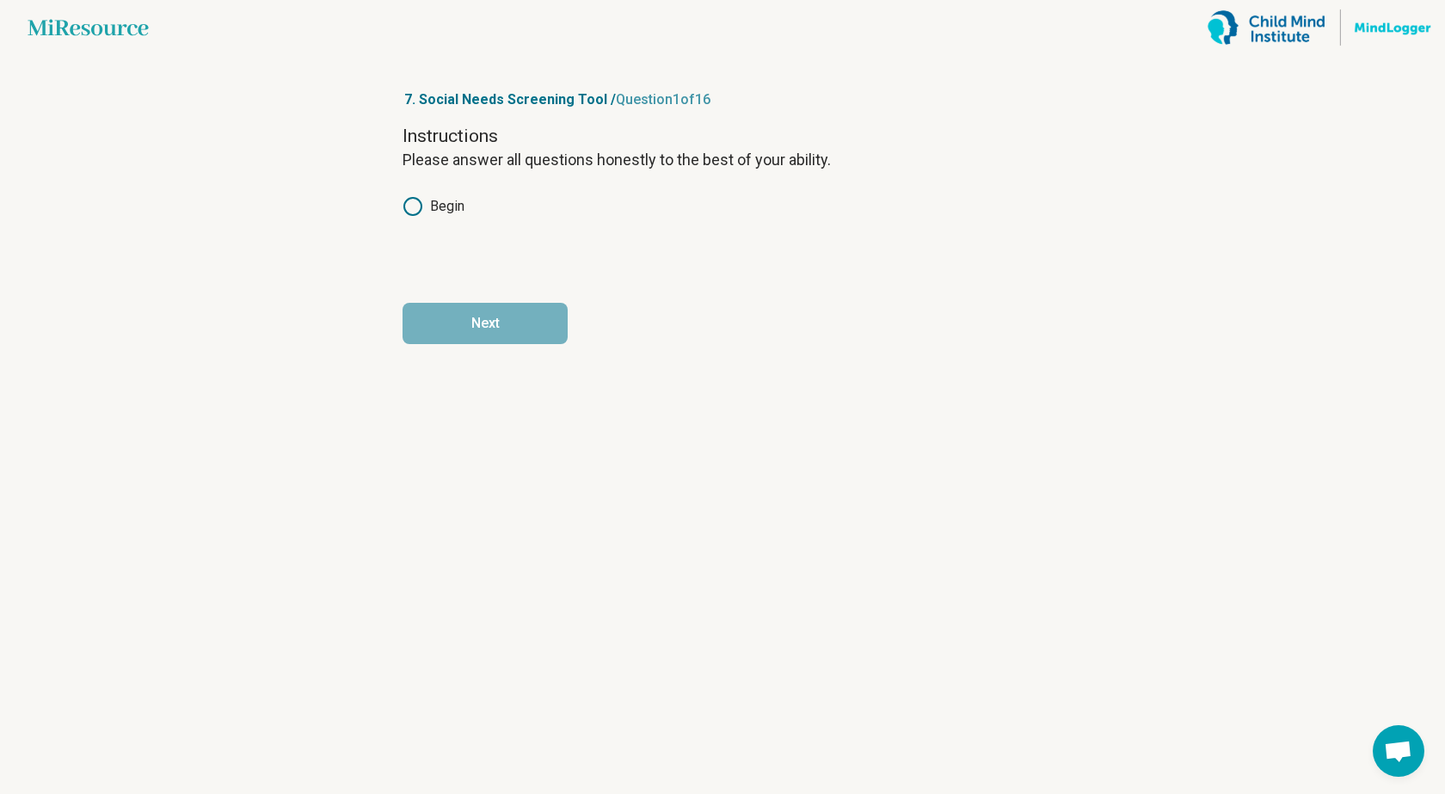
click at [407, 202] on icon at bounding box center [413, 206] width 21 height 21
click at [498, 322] on button "Next" at bounding box center [485, 323] width 165 height 41
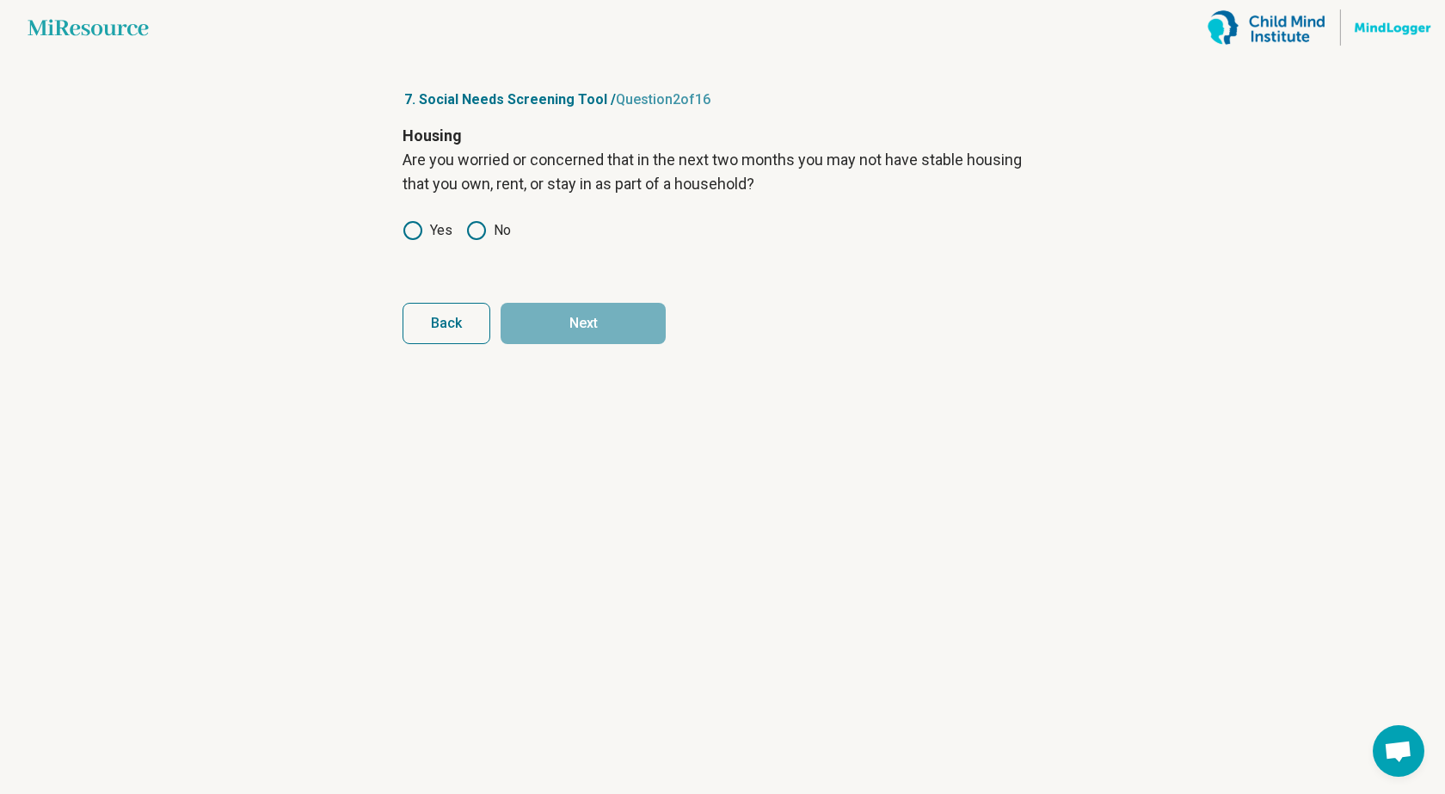
click at [477, 228] on icon at bounding box center [476, 230] width 21 height 21
click at [582, 316] on button "Next" at bounding box center [583, 323] width 165 height 41
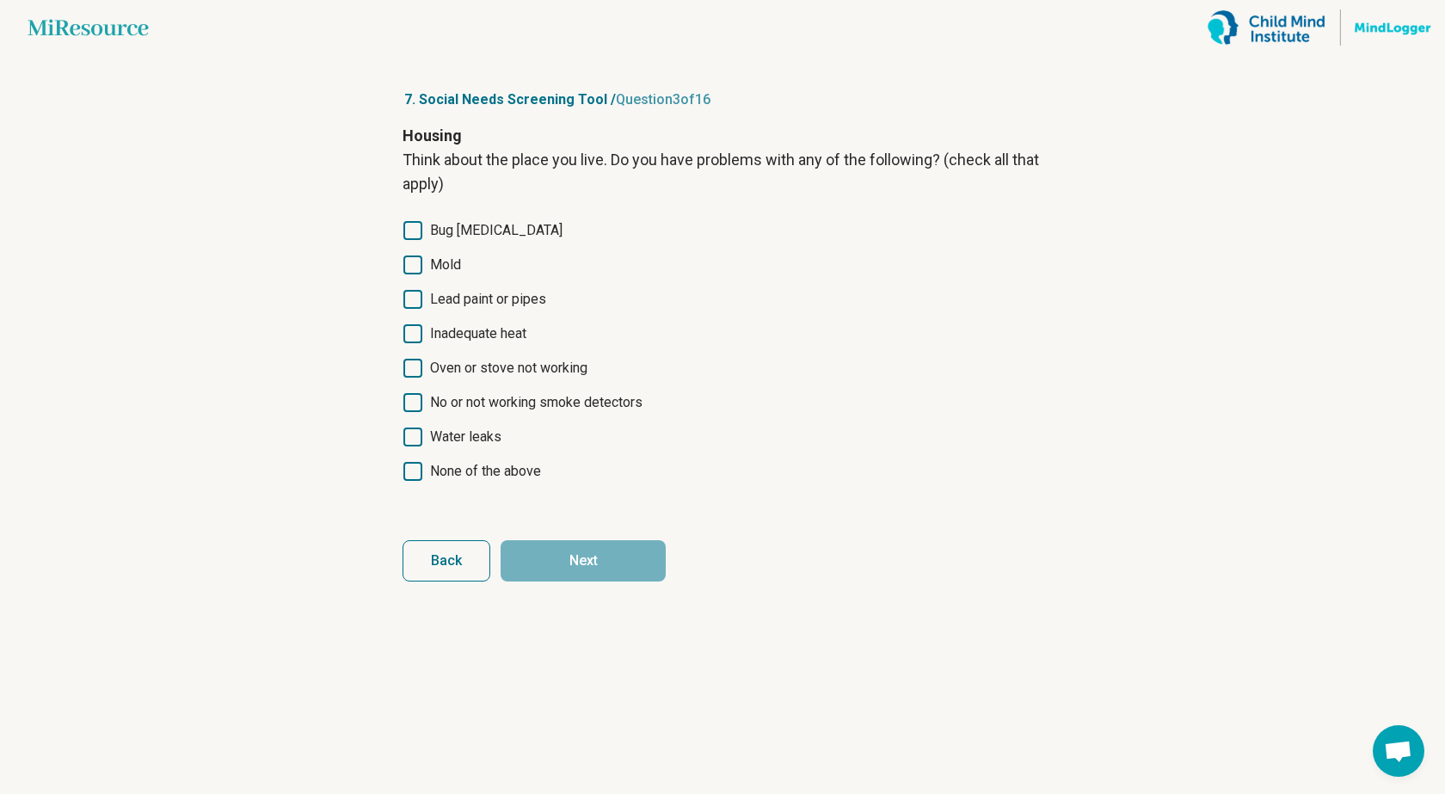
click at [416, 465] on icon at bounding box center [413, 471] width 19 height 19
click at [606, 558] on button "Next" at bounding box center [583, 560] width 165 height 41
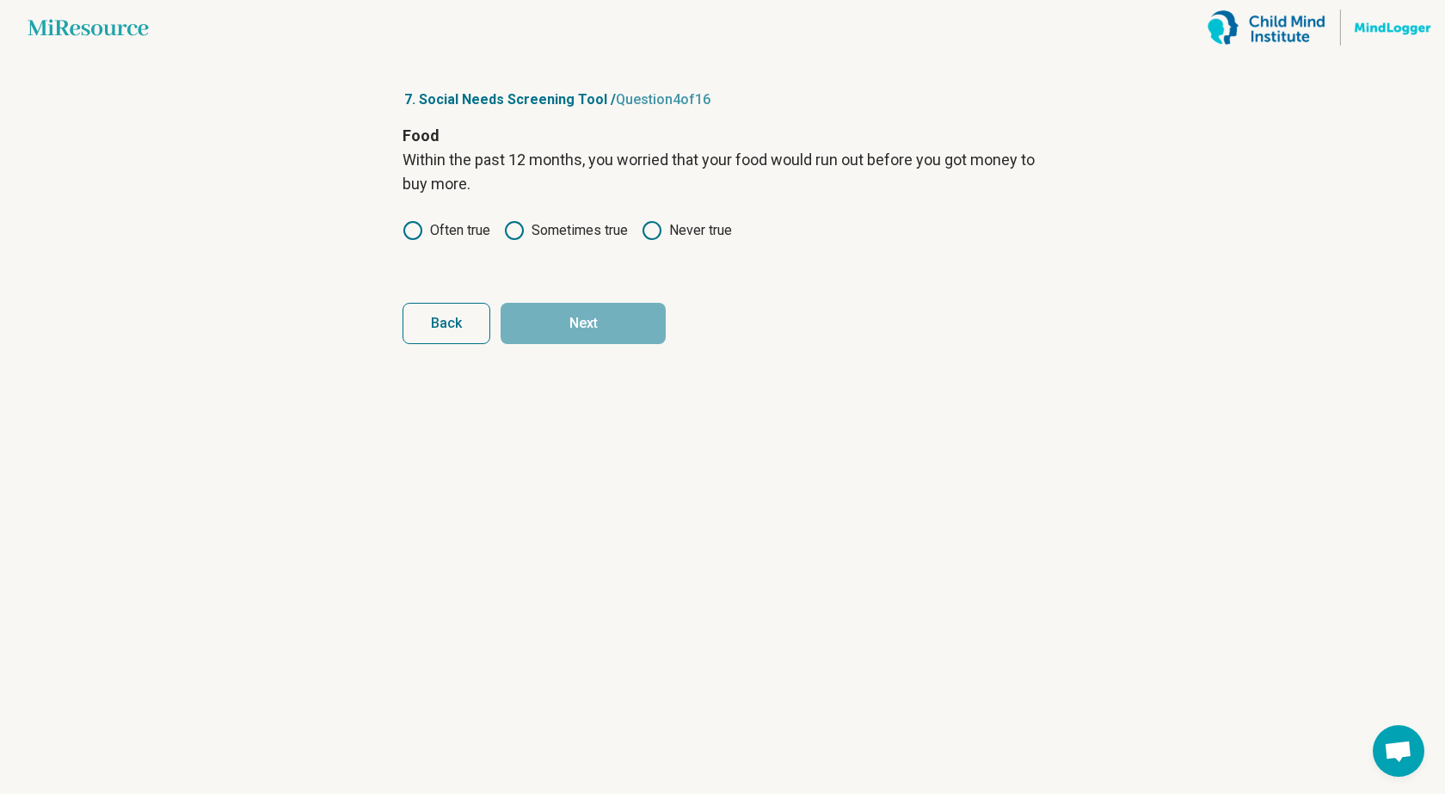
click at [655, 223] on circle at bounding box center [652, 230] width 17 height 17
click at [606, 339] on button "Next" at bounding box center [583, 323] width 165 height 41
click at [660, 221] on icon at bounding box center [652, 230] width 21 height 21
click at [595, 316] on button "Next" at bounding box center [583, 323] width 165 height 41
click at [480, 210] on icon at bounding box center [476, 206] width 21 height 21
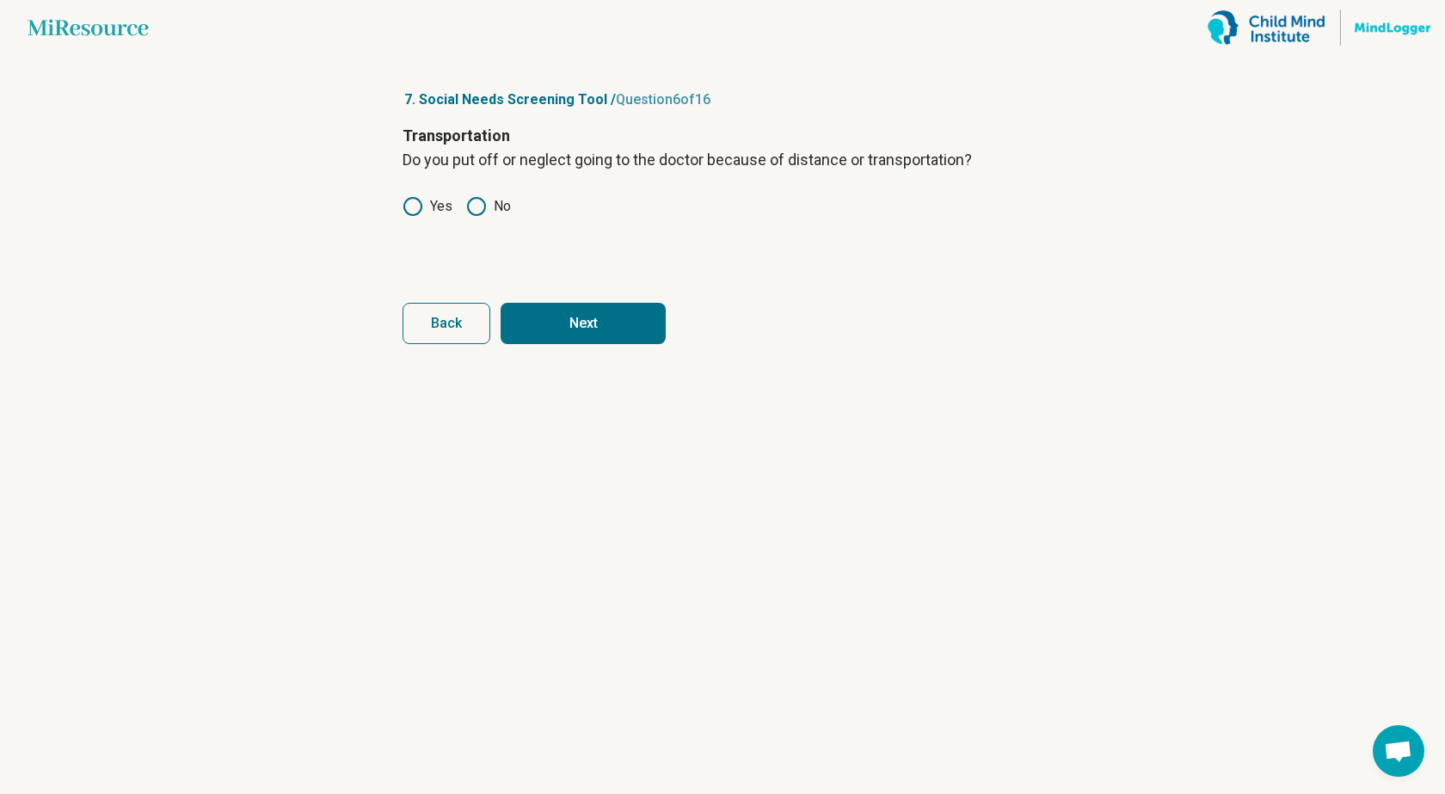
click at [601, 317] on button "Next" at bounding box center [583, 323] width 165 height 41
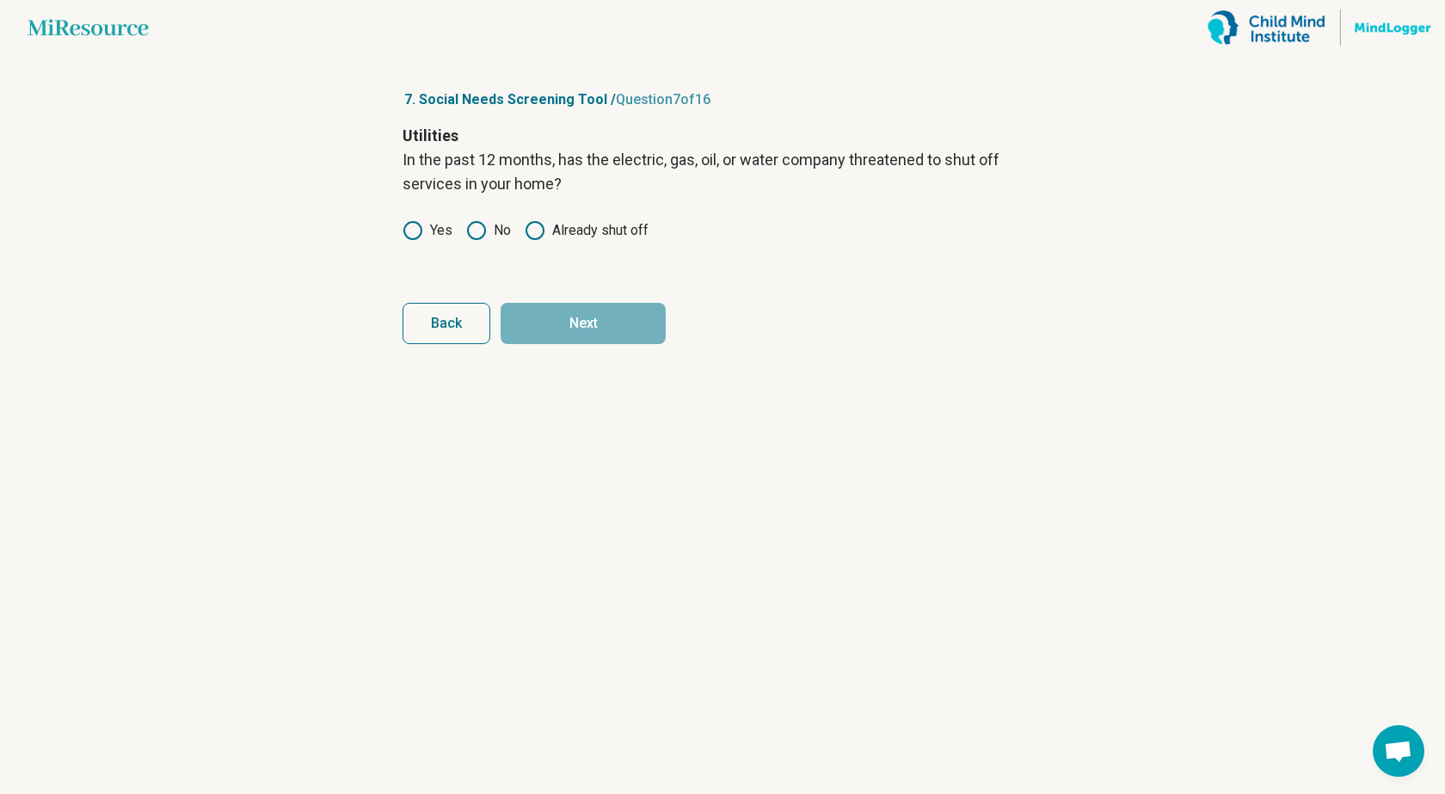
click at [463, 232] on div "Yes No Already shut off" at bounding box center [723, 230] width 640 height 21
click at [477, 227] on icon at bounding box center [476, 230] width 21 height 21
click at [589, 324] on button "Next" at bounding box center [583, 323] width 165 height 41
click at [470, 213] on circle at bounding box center [476, 206] width 17 height 17
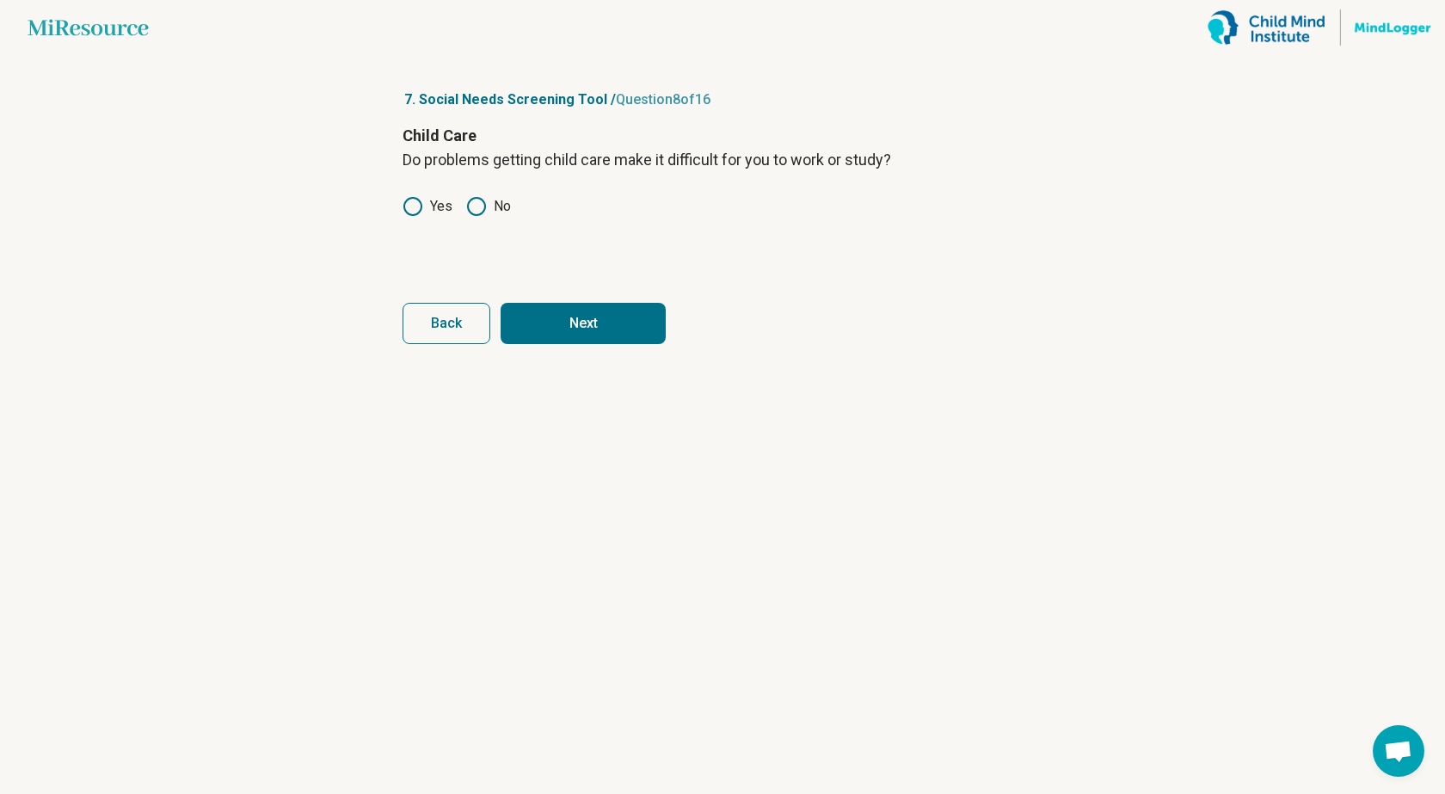
click at [573, 323] on button "Next" at bounding box center [583, 323] width 165 height 41
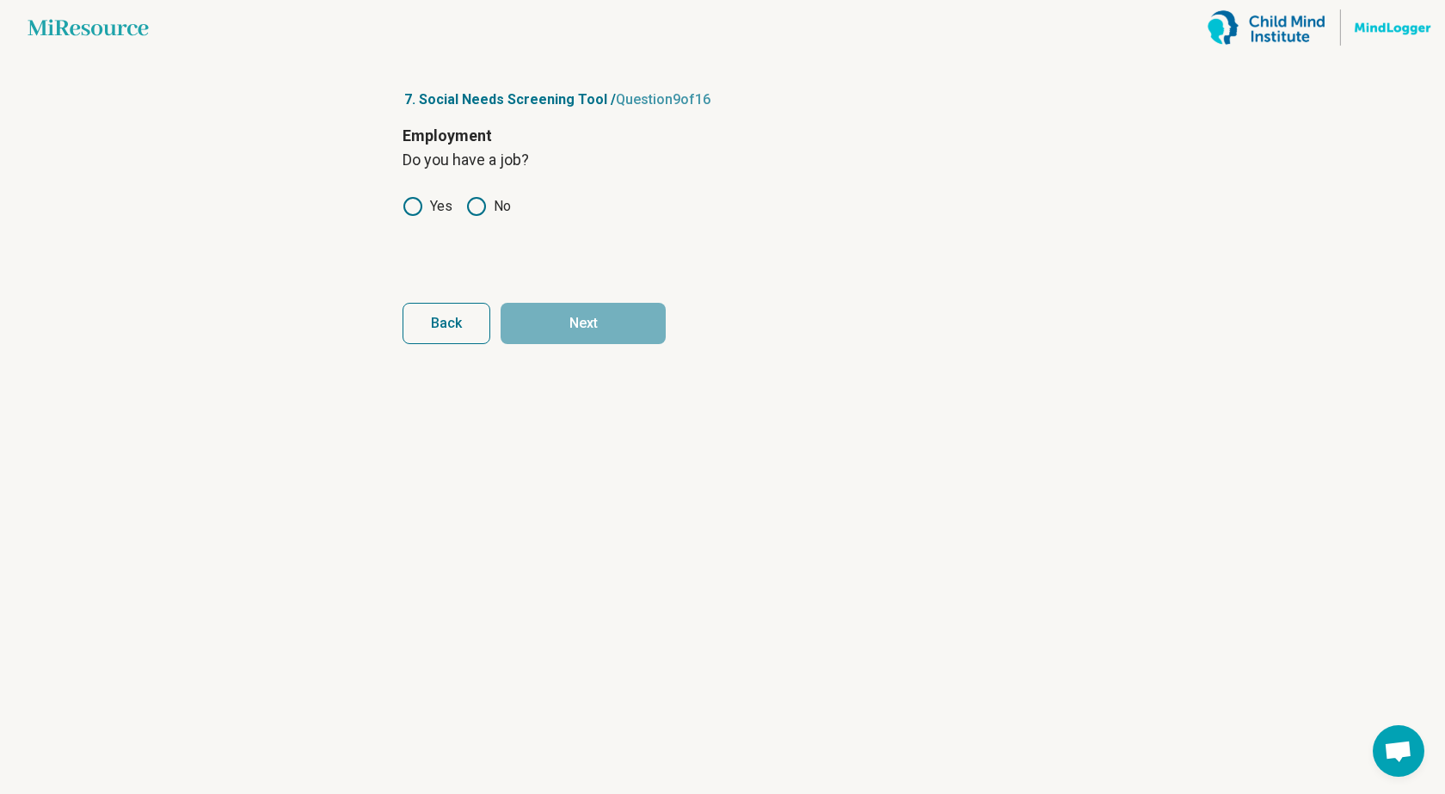
click at [404, 211] on icon at bounding box center [413, 206] width 21 height 21
click at [578, 319] on button "Next" at bounding box center [583, 323] width 165 height 41
click at [404, 211] on icon at bounding box center [413, 206] width 21 height 21
click at [609, 332] on button "Next" at bounding box center [583, 323] width 165 height 41
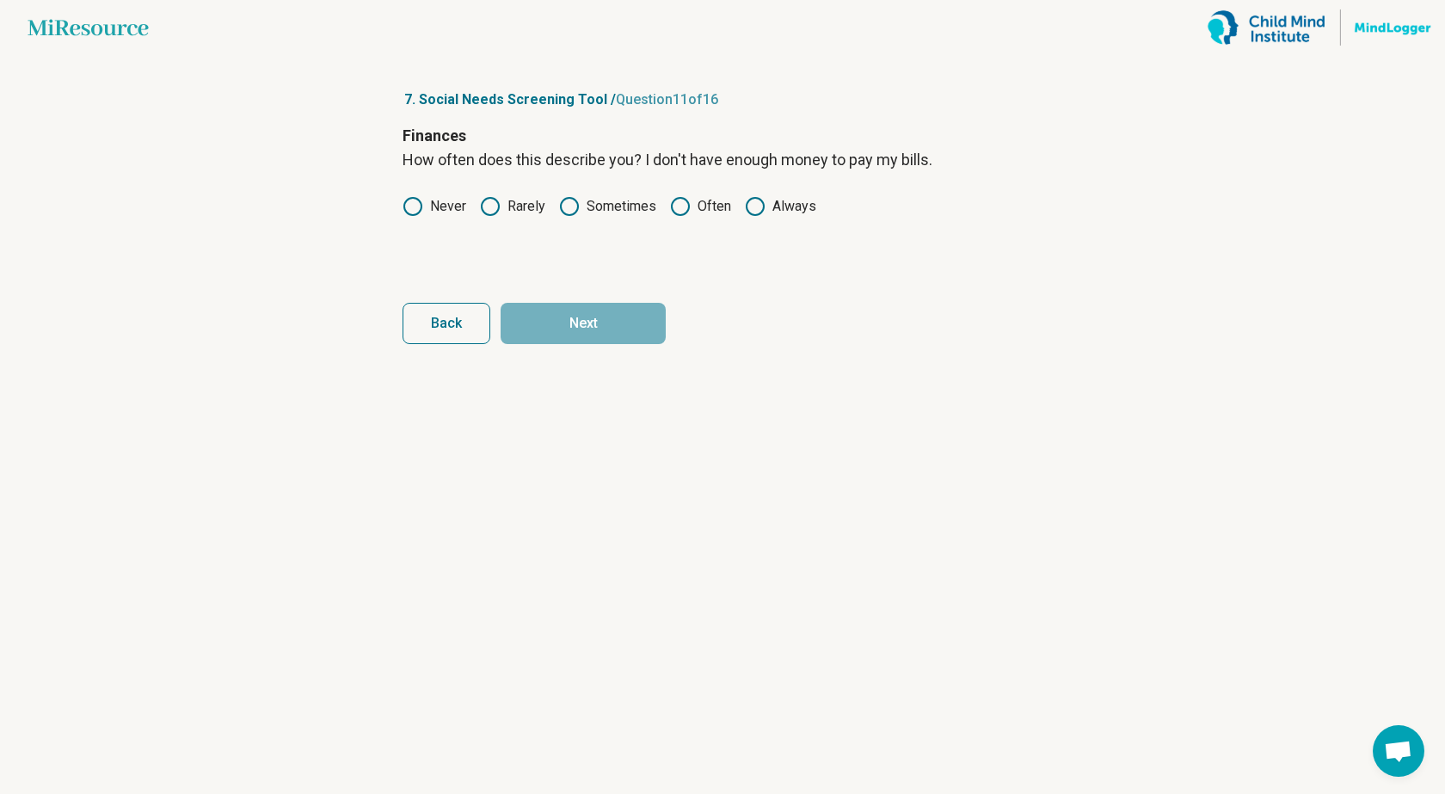
click at [422, 213] on icon at bounding box center [413, 206] width 21 height 21
click at [620, 330] on button "Next" at bounding box center [583, 323] width 165 height 41
click at [417, 206] on icon at bounding box center [413, 206] width 21 height 21
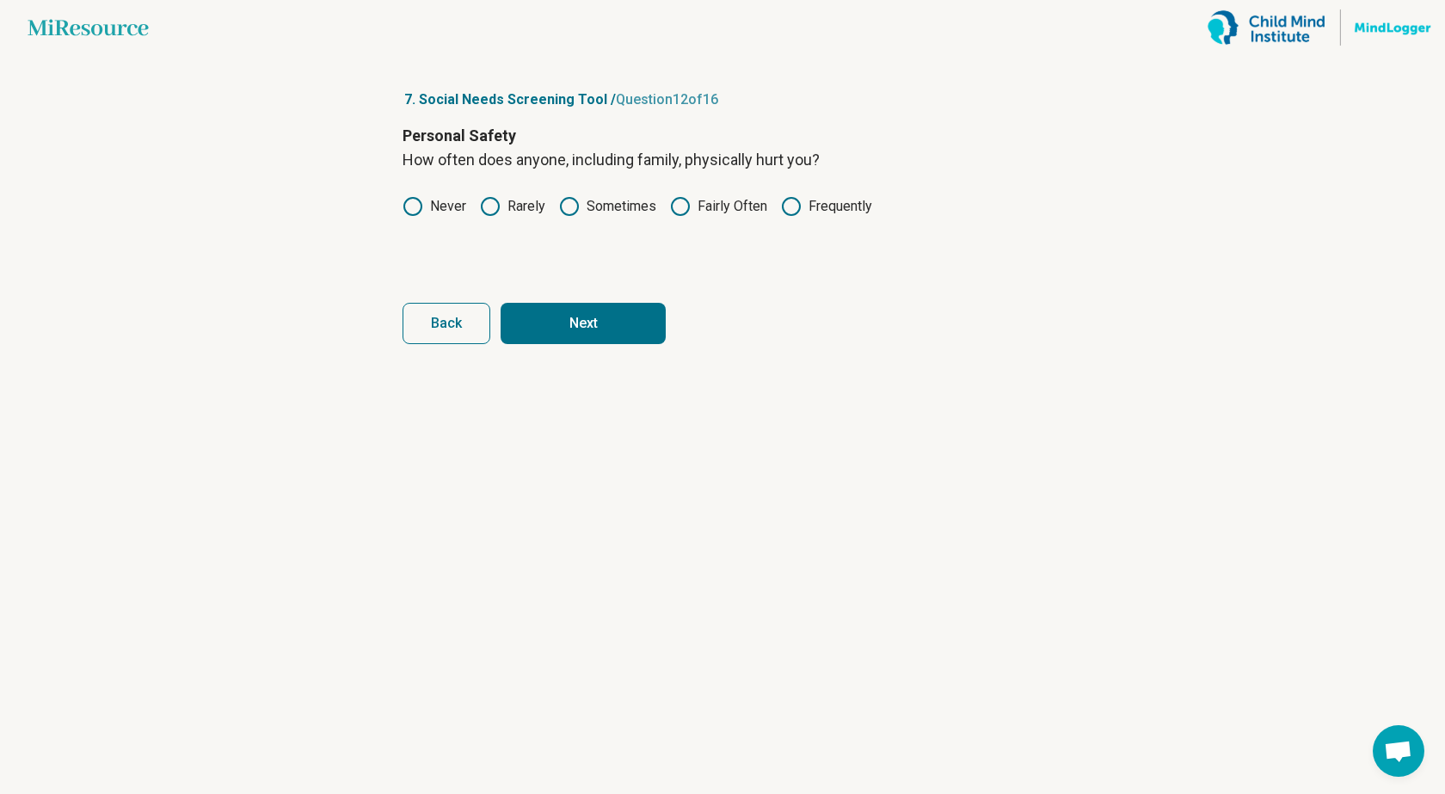
click at [586, 314] on button "Next" at bounding box center [583, 323] width 165 height 41
click at [415, 206] on icon at bounding box center [413, 206] width 21 height 21
click at [613, 324] on button "Next" at bounding box center [583, 323] width 165 height 41
click at [421, 211] on circle at bounding box center [412, 206] width 17 height 17
click at [593, 328] on button "Next" at bounding box center [583, 323] width 165 height 41
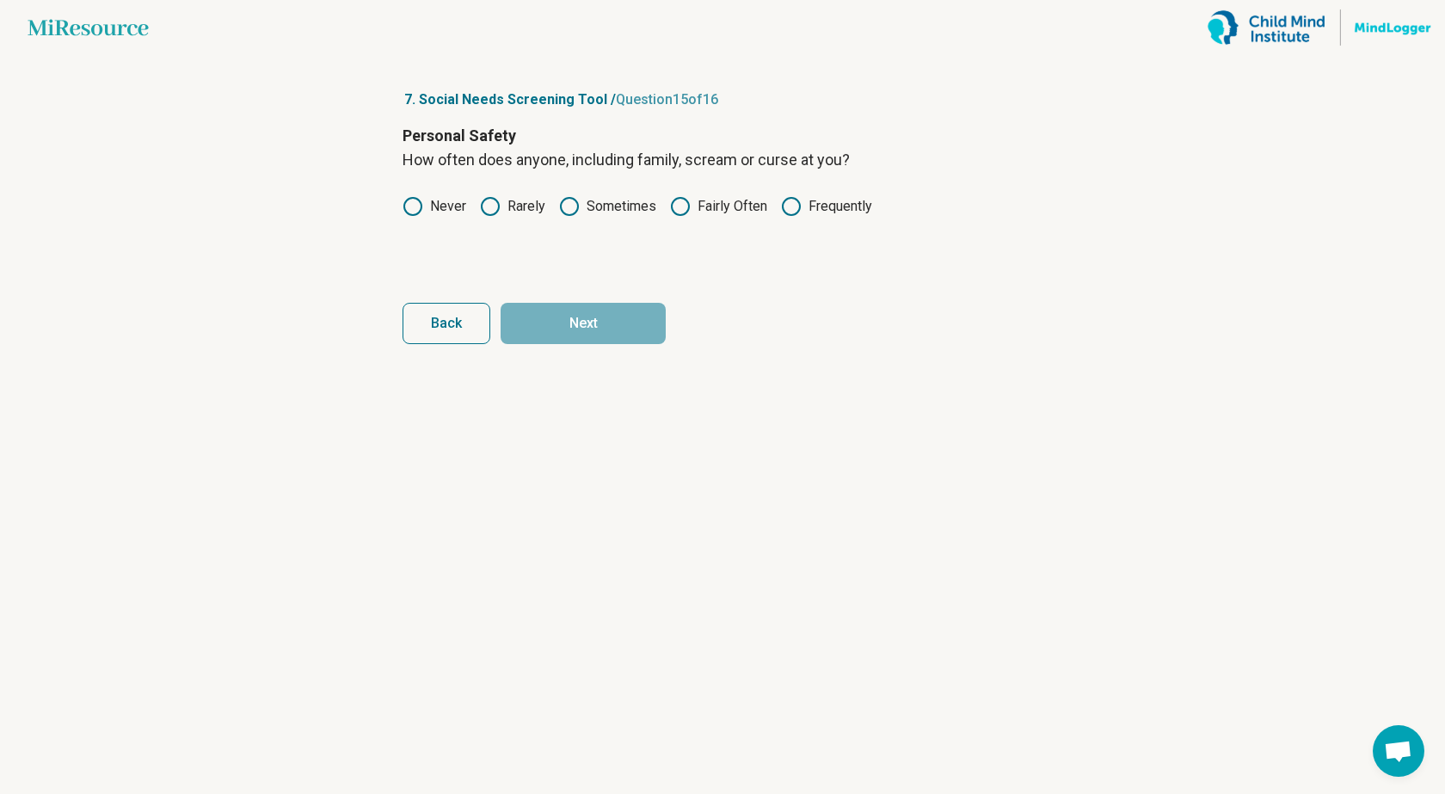
click at [399, 207] on article "7. Social Needs Screening Tool / Question 15 of 16 Personal Safety How often do…" at bounding box center [722, 424] width 695 height 739
click at [445, 209] on label "Never" at bounding box center [435, 206] width 64 height 21
click at [412, 200] on icon at bounding box center [413, 206] width 21 height 21
click at [582, 317] on button "Next" at bounding box center [583, 323] width 165 height 41
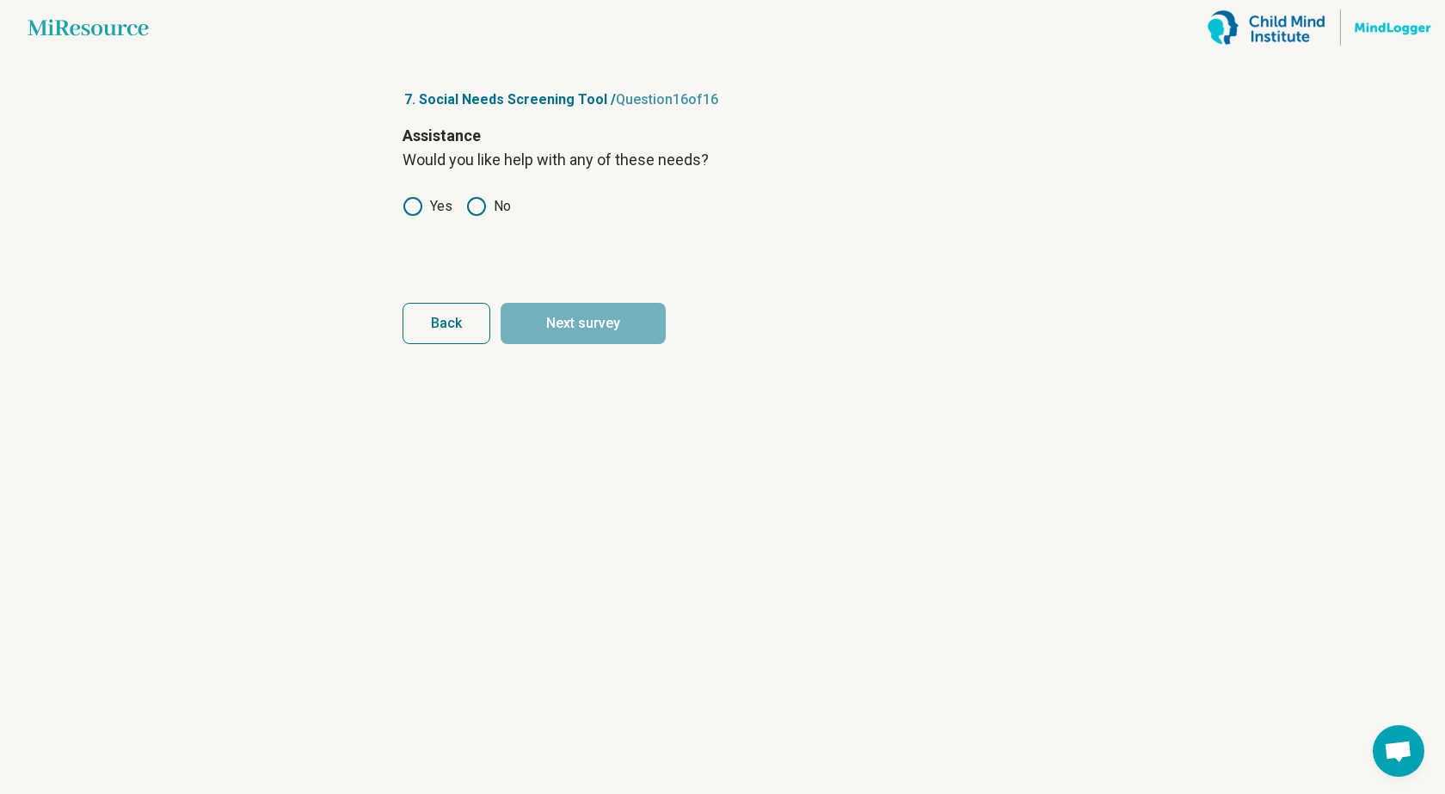
click at [408, 209] on icon at bounding box center [413, 206] width 21 height 21
click at [575, 314] on button "Next survey" at bounding box center [583, 323] width 165 height 41
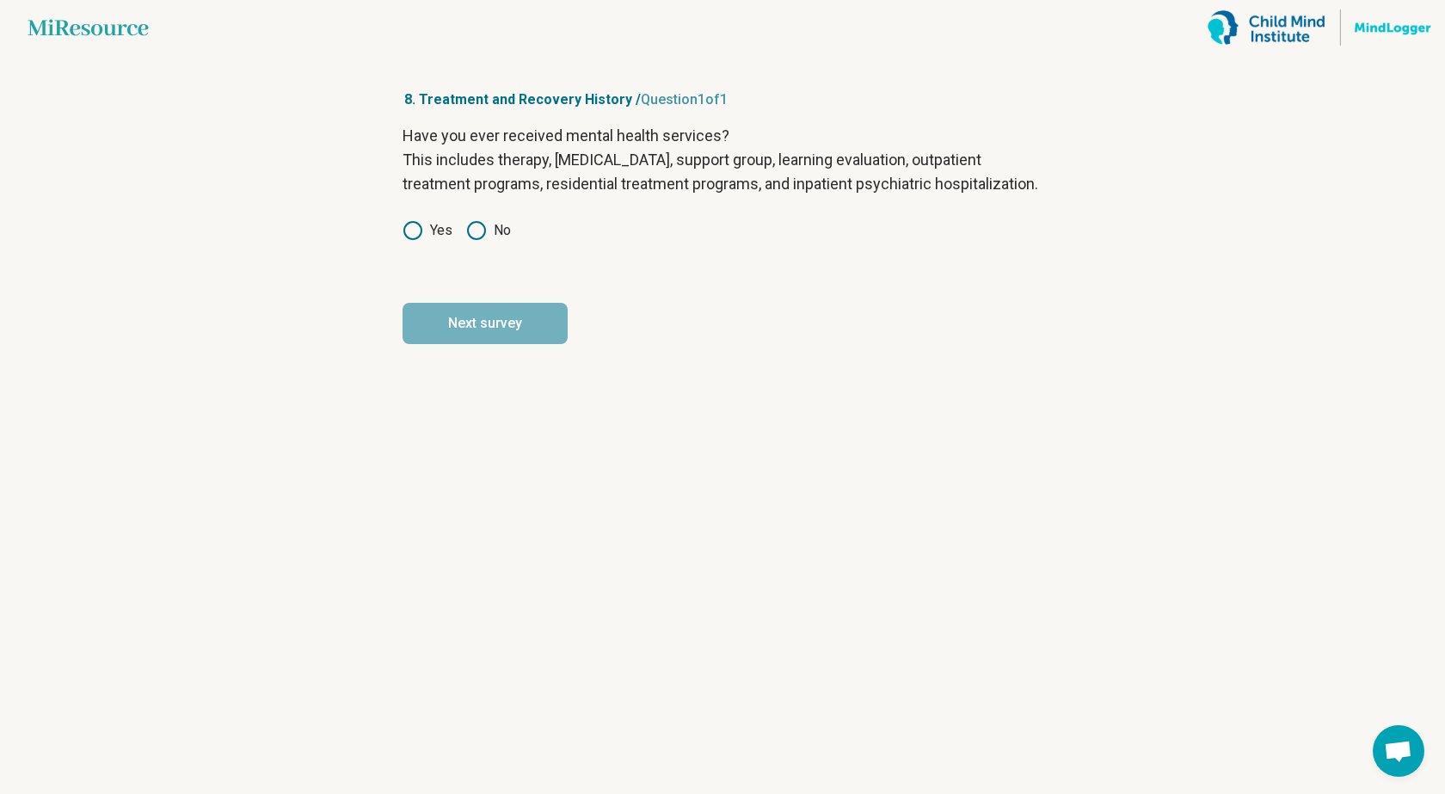
click at [409, 241] on icon at bounding box center [413, 230] width 21 height 21
click at [514, 342] on button "Next survey" at bounding box center [485, 323] width 165 height 41
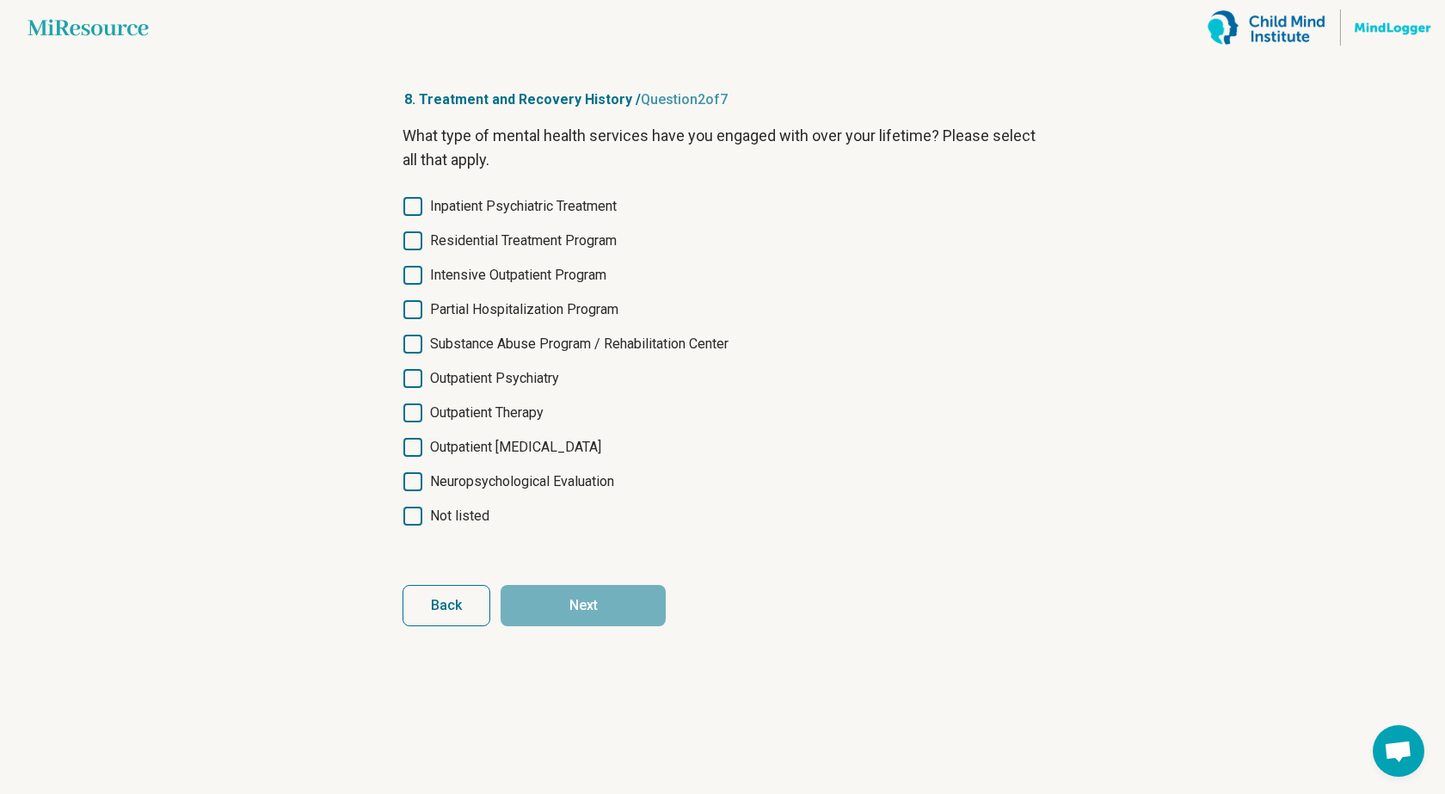
click at [414, 368] on label "Outpatient Psychiatry" at bounding box center [723, 378] width 640 height 21
click at [418, 412] on icon at bounding box center [413, 413] width 19 height 19
click at [414, 377] on icon at bounding box center [413, 378] width 19 height 19
click at [559, 611] on button "Next" at bounding box center [583, 605] width 165 height 41
click at [409, 405] on icon at bounding box center [413, 413] width 19 height 19
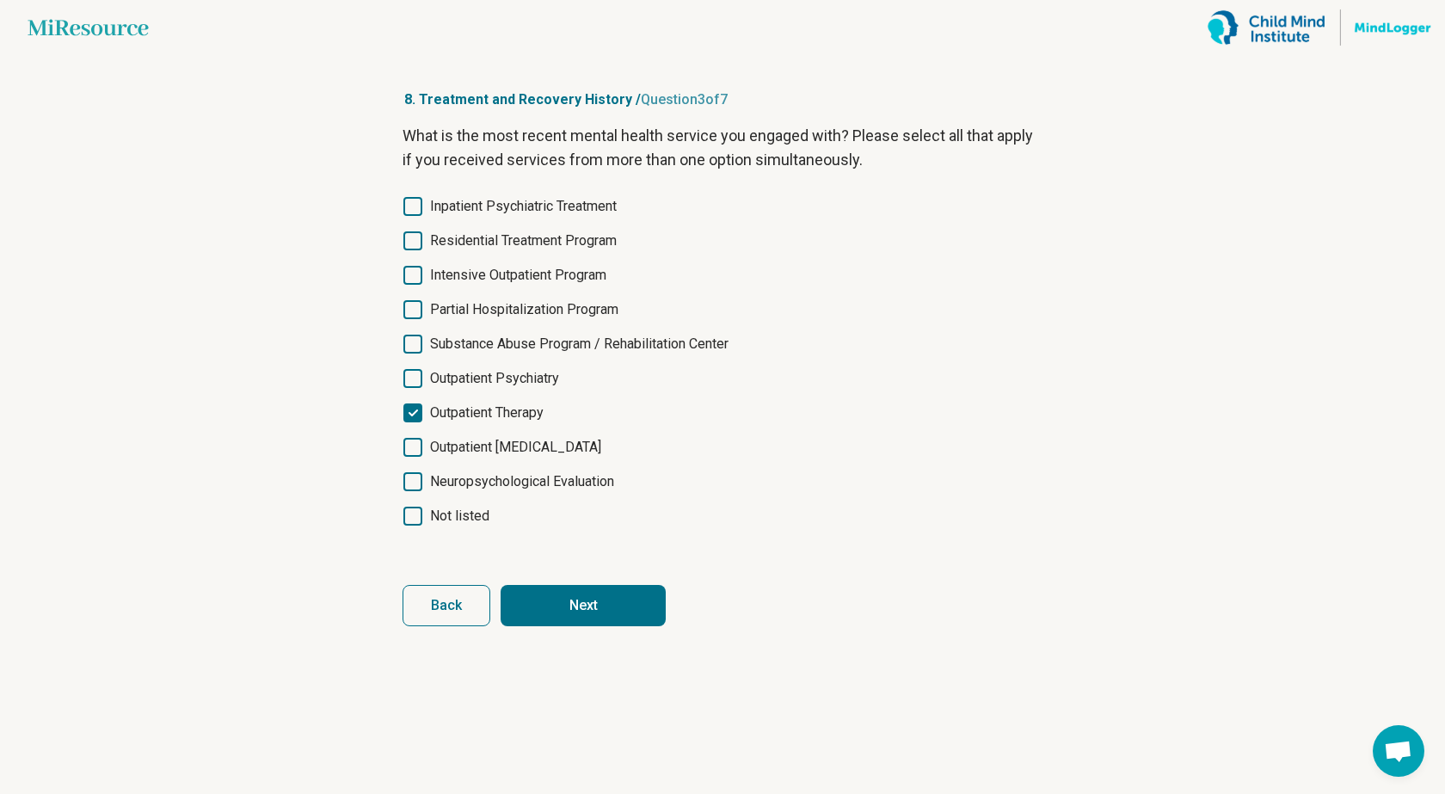
click at [601, 602] on button "Next" at bounding box center [583, 605] width 165 height 41
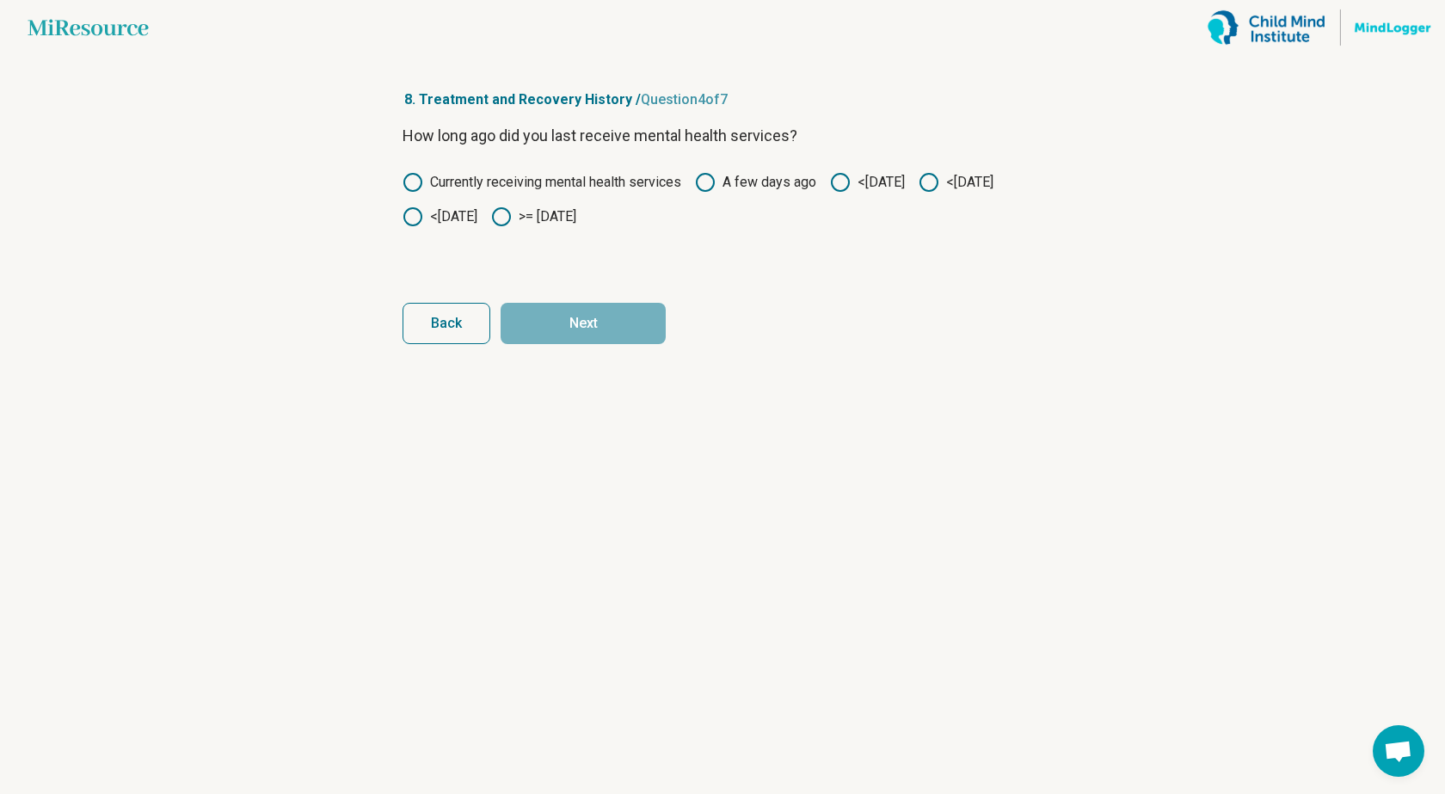
click at [423, 213] on icon at bounding box center [413, 216] width 21 height 21
click at [576, 321] on button "Next" at bounding box center [583, 323] width 165 height 41
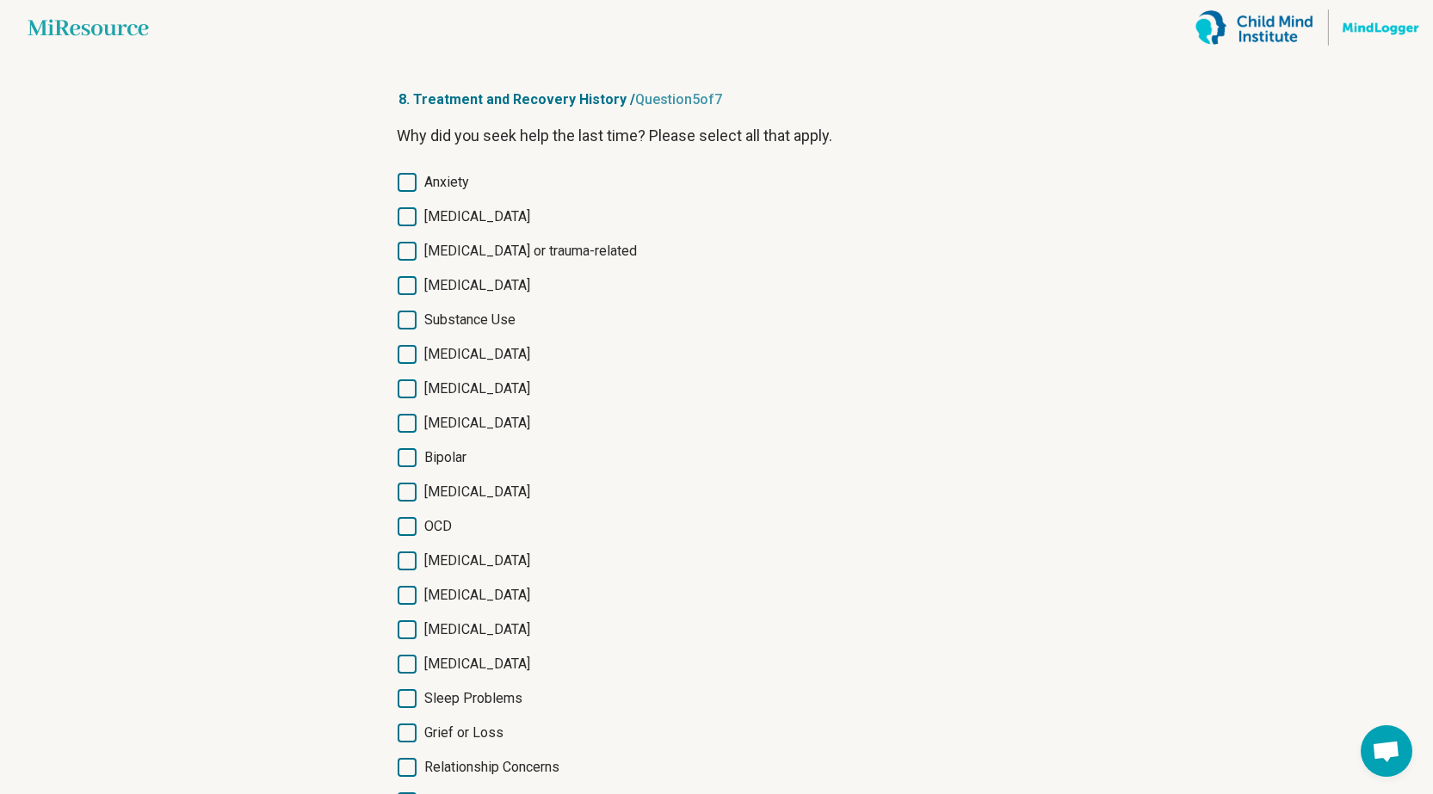
click at [410, 215] on icon at bounding box center [406, 216] width 19 height 19
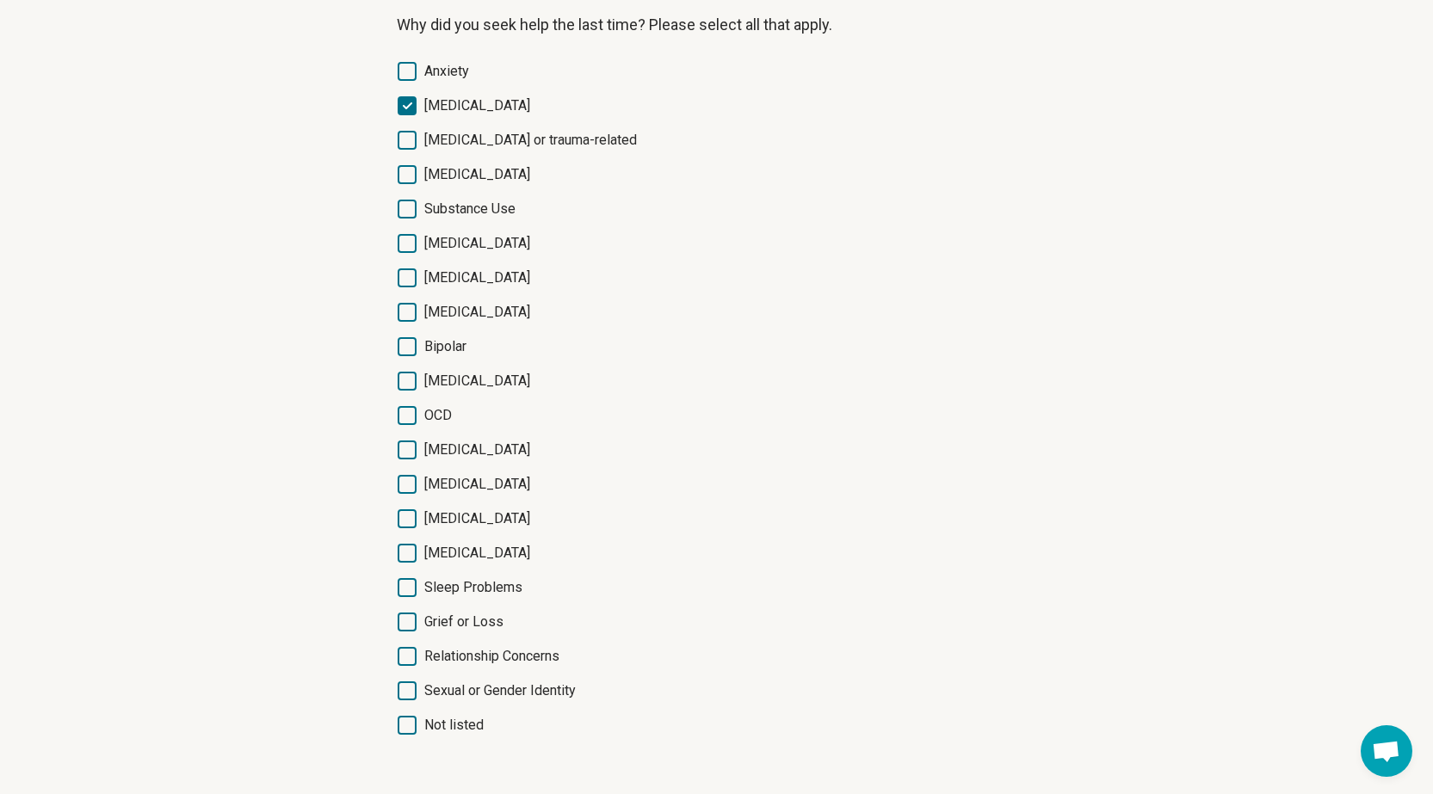
scroll to position [187, 0]
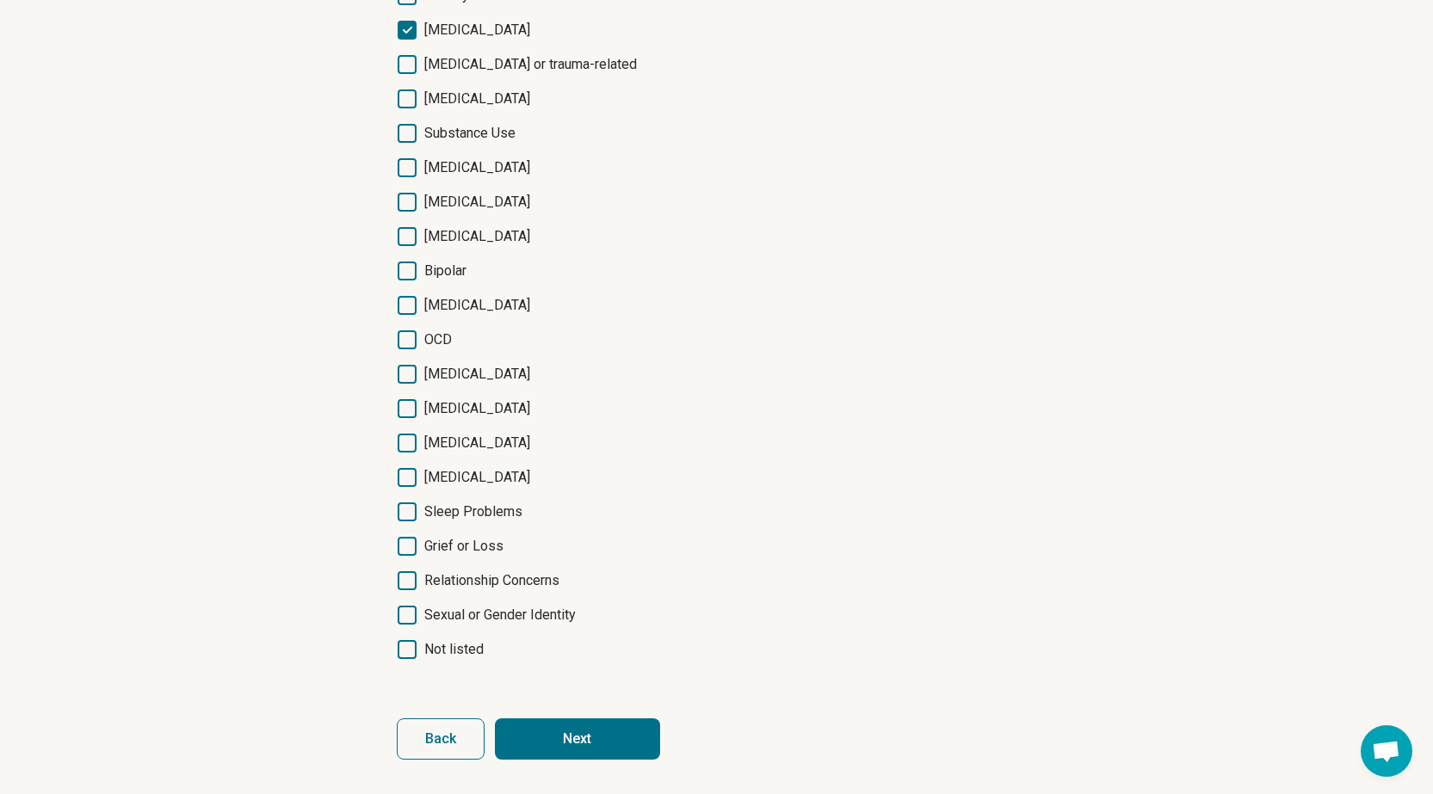
click at [588, 737] on button "Next" at bounding box center [577, 738] width 165 height 41
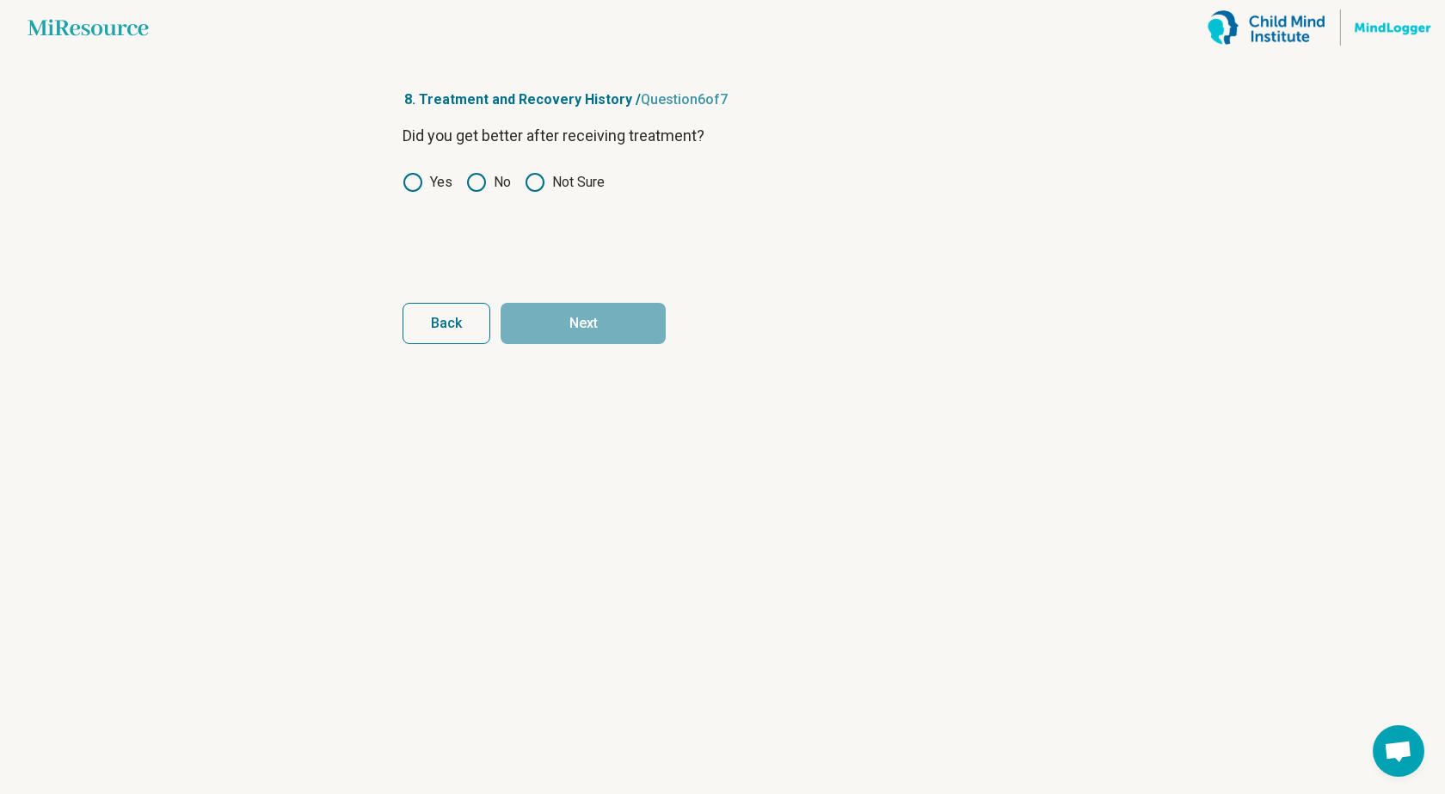
click at [412, 182] on icon at bounding box center [413, 182] width 21 height 21
click at [604, 316] on button "Next" at bounding box center [583, 323] width 165 height 41
click at [407, 181] on icon at bounding box center [413, 182] width 21 height 21
click at [601, 324] on button "Next survey" at bounding box center [583, 323] width 165 height 41
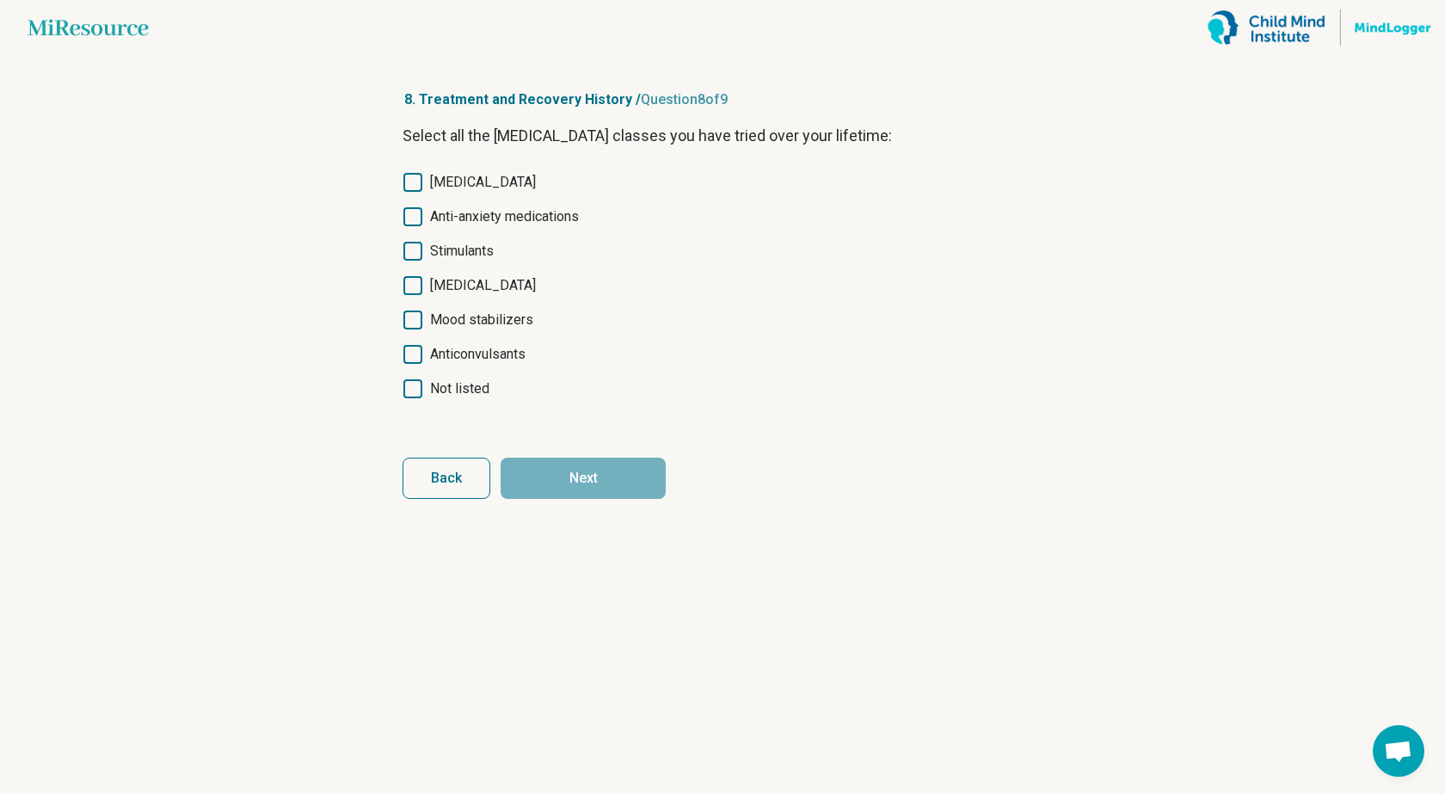
click at [415, 179] on icon at bounding box center [413, 182] width 19 height 19
click at [595, 478] on button "Next" at bounding box center [583, 478] width 165 height 41
click at [415, 179] on icon at bounding box center [413, 182] width 19 height 19
click at [410, 176] on icon at bounding box center [413, 182] width 19 height 19
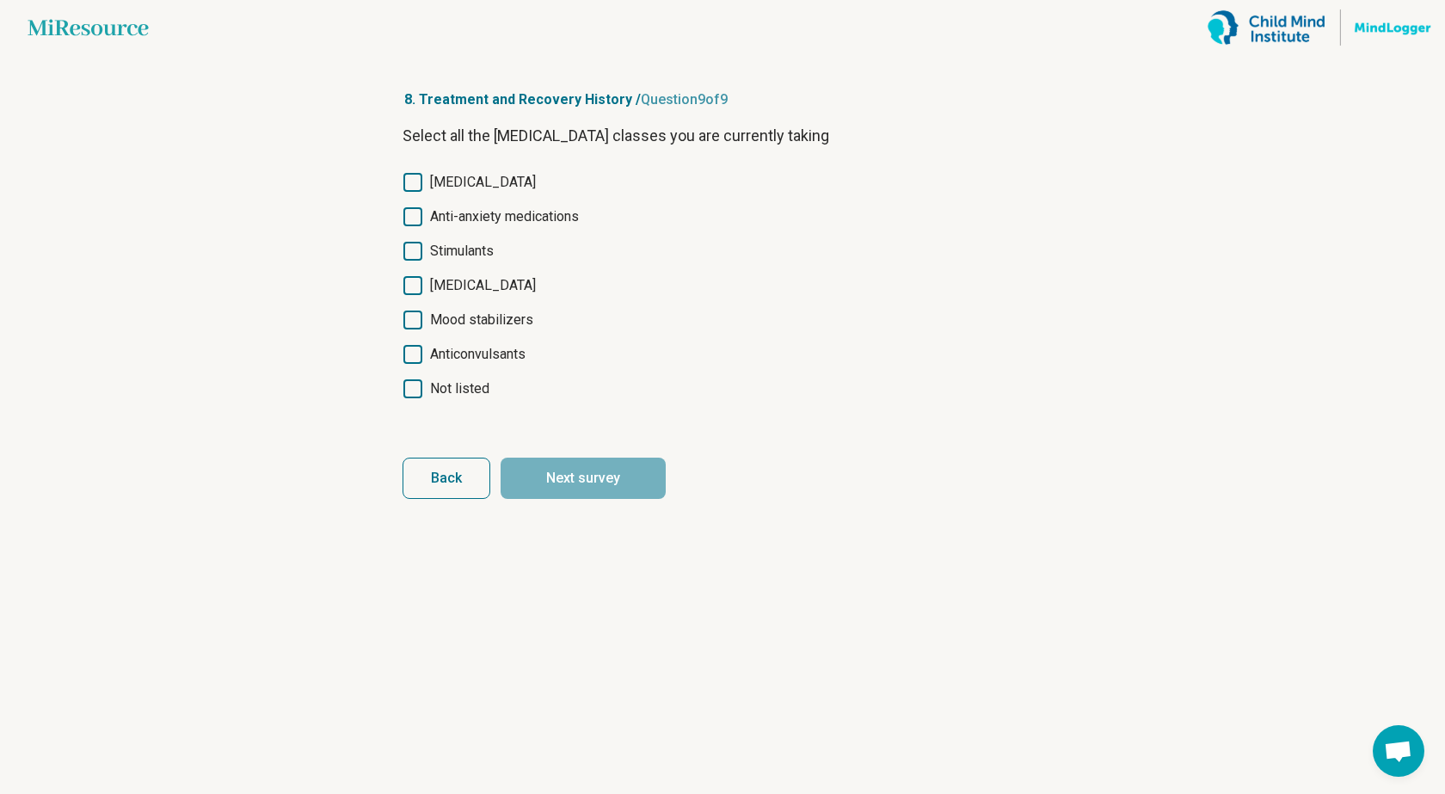
click at [416, 386] on icon at bounding box center [413, 388] width 19 height 19
click at [411, 182] on icon at bounding box center [413, 182] width 19 height 19
click at [412, 384] on icon at bounding box center [413, 388] width 19 height 19
click at [582, 473] on button "Next survey" at bounding box center [583, 478] width 165 height 41
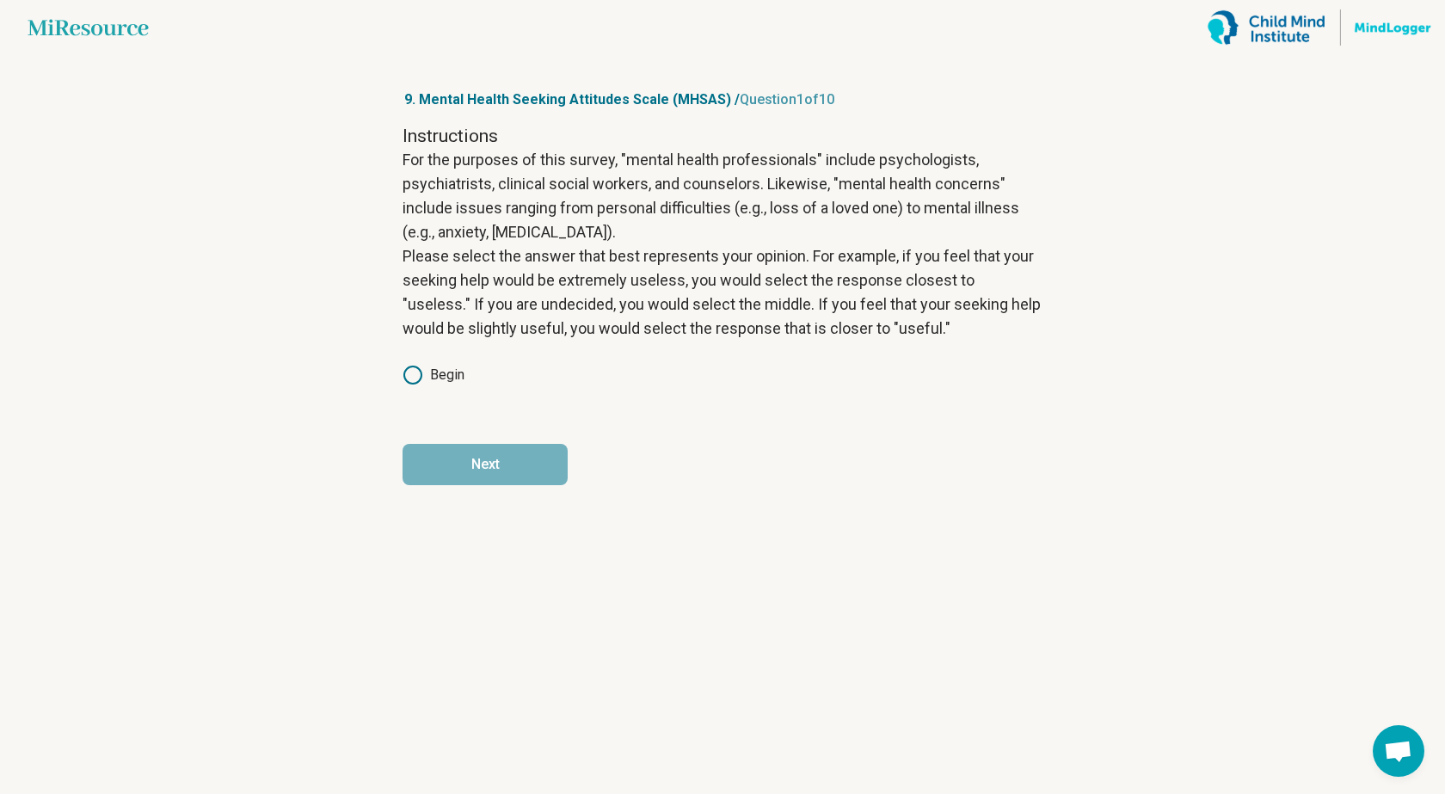
click at [418, 377] on icon at bounding box center [413, 375] width 21 height 21
click at [500, 464] on button "Next" at bounding box center [485, 464] width 165 height 41
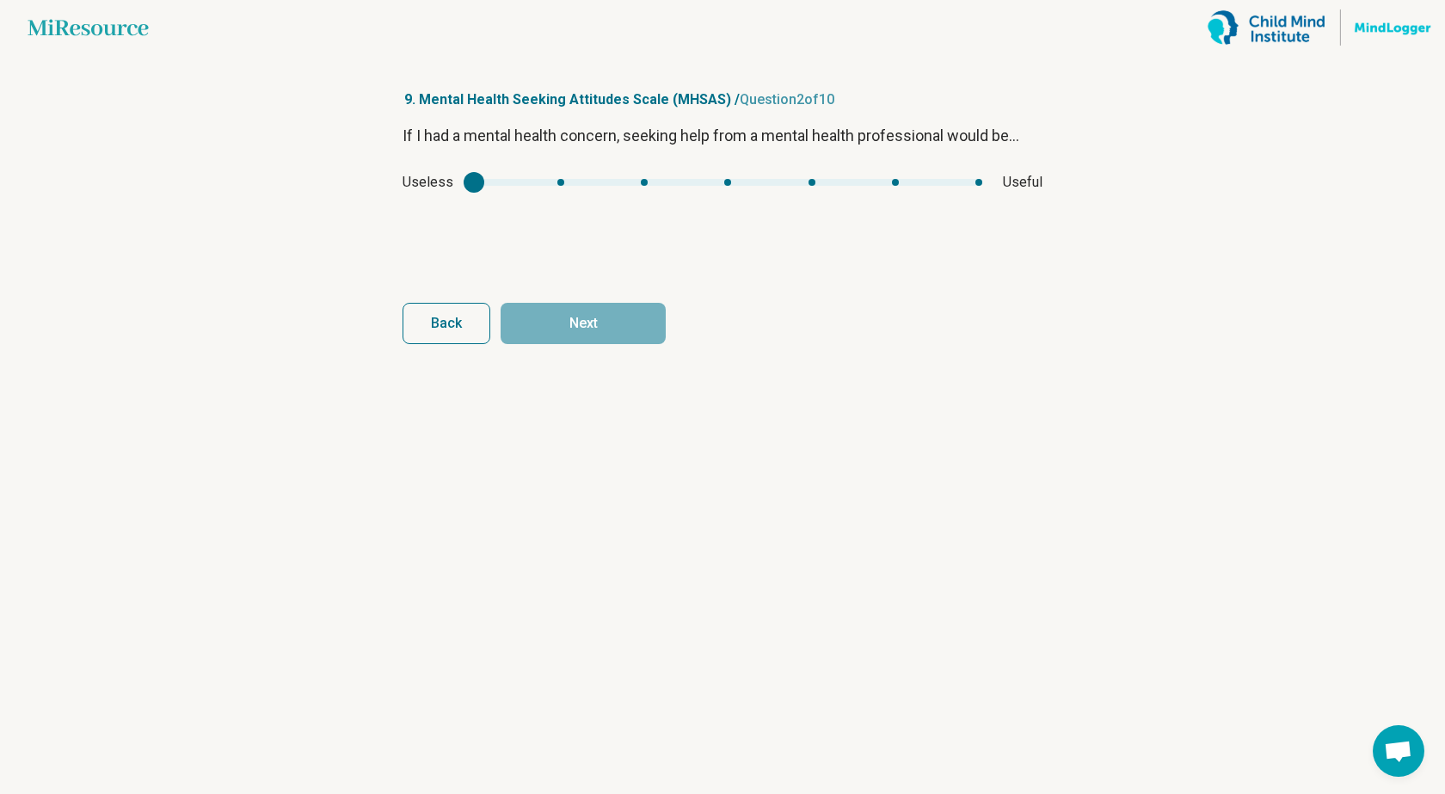
drag, startPoint x: 461, startPoint y: 175, endPoint x: 868, endPoint y: 176, distance: 407.0
click at [868, 176] on div "Useless Useful" at bounding box center [723, 182] width 640 height 21
type input "*"
click at [973, 182] on div "mhsas1" at bounding box center [728, 182] width 508 height 7
click at [577, 318] on button "Next" at bounding box center [583, 323] width 165 height 41
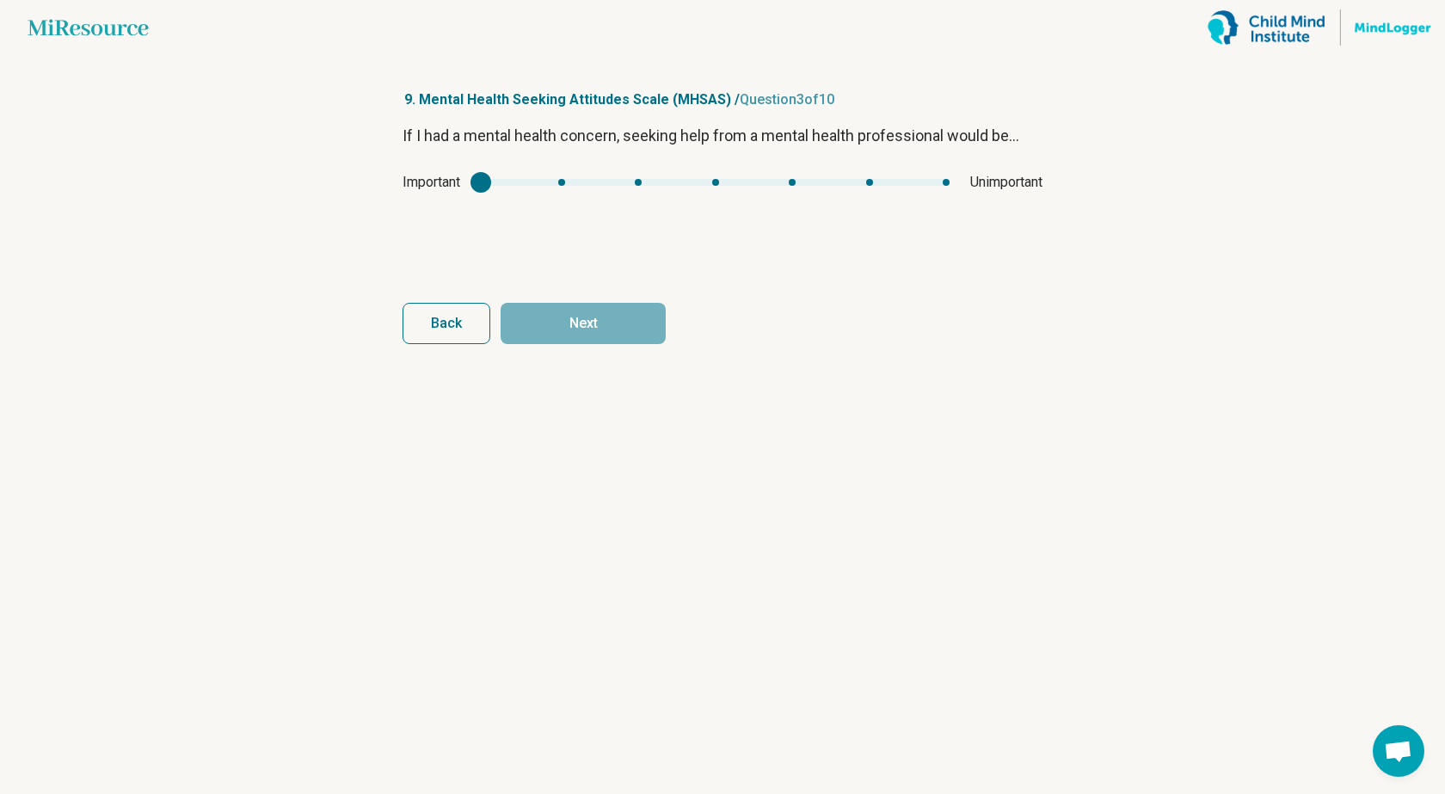
click at [556, 176] on div "Important Unimportant" at bounding box center [723, 182] width 640 height 21
type input "*"
click at [563, 180] on div "mhsas2" at bounding box center [715, 182] width 469 height 7
click at [606, 325] on button "Next" at bounding box center [583, 323] width 165 height 41
click at [976, 175] on div "Unhealthy Healthy" at bounding box center [723, 182] width 640 height 21
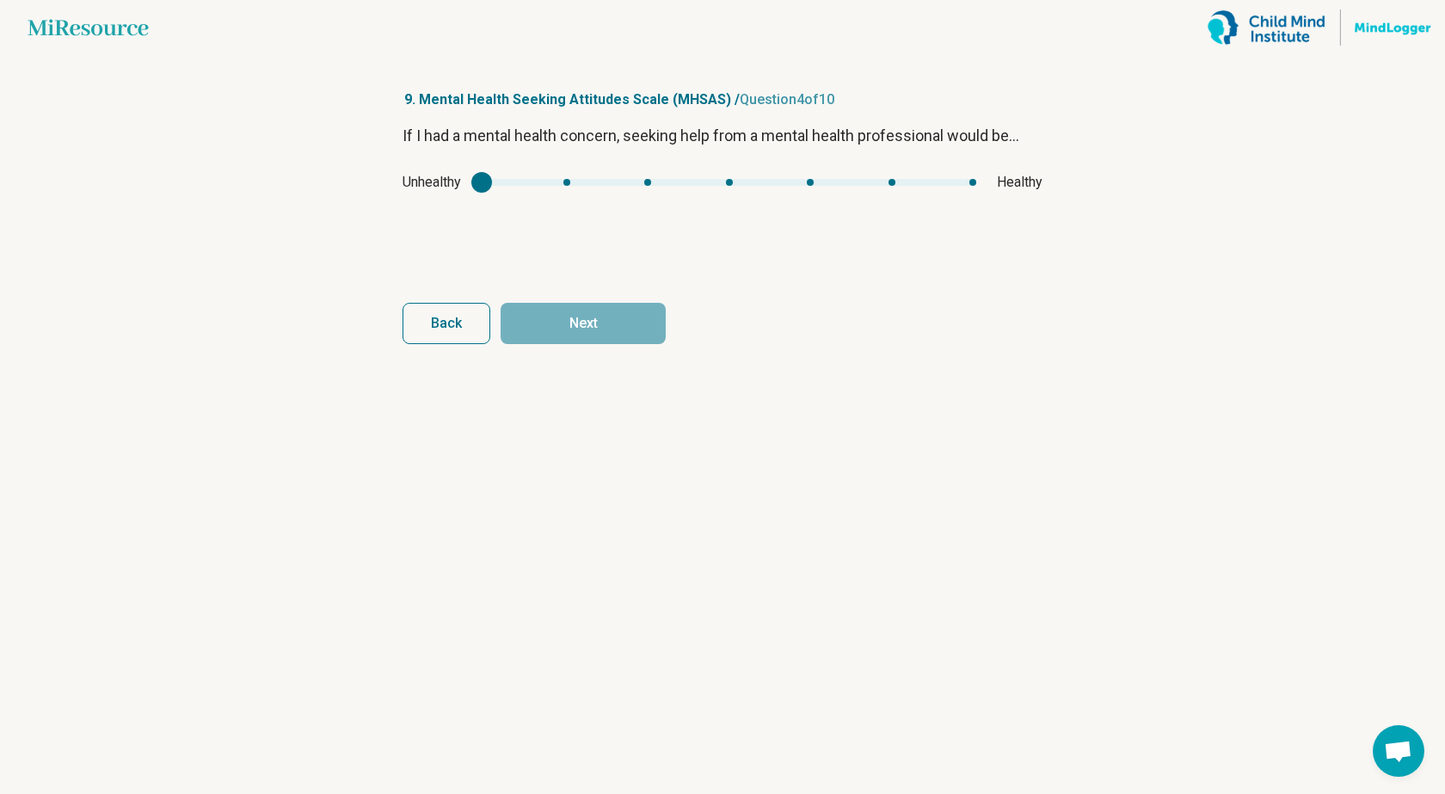
type input "*"
click at [973, 180] on div "mhsas3" at bounding box center [729, 182] width 495 height 7
click at [564, 317] on button "Next" at bounding box center [583, 323] width 165 height 41
click at [964, 178] on div "Ineffective Effective" at bounding box center [723, 182] width 640 height 21
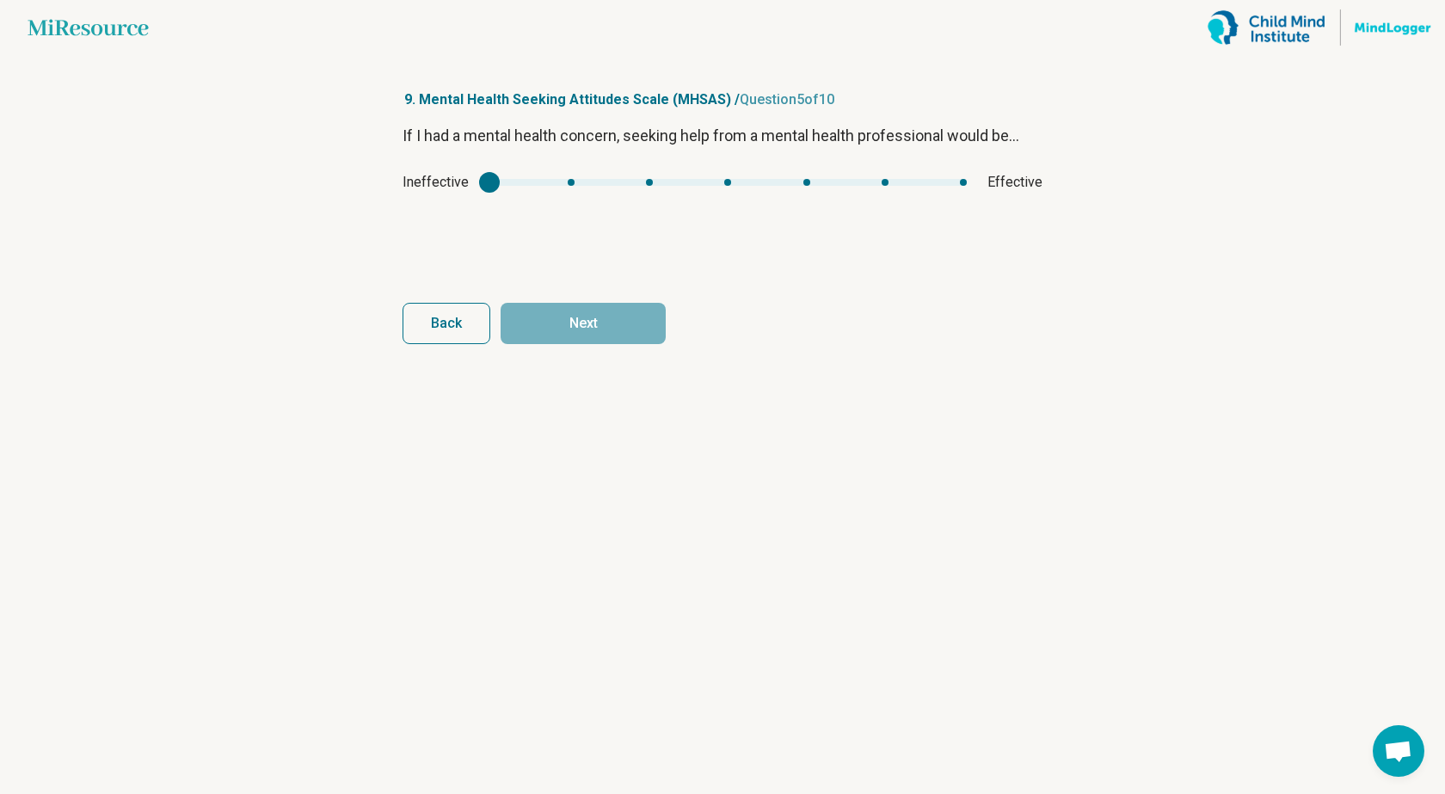
type input "*"
click at [958, 184] on div "mhsas4" at bounding box center [729, 182] width 478 height 7
click at [589, 322] on button "Next" at bounding box center [583, 323] width 165 height 41
click at [457, 185] on div "mhsas5" at bounding box center [455, 182] width 21 height 21
type input "*"
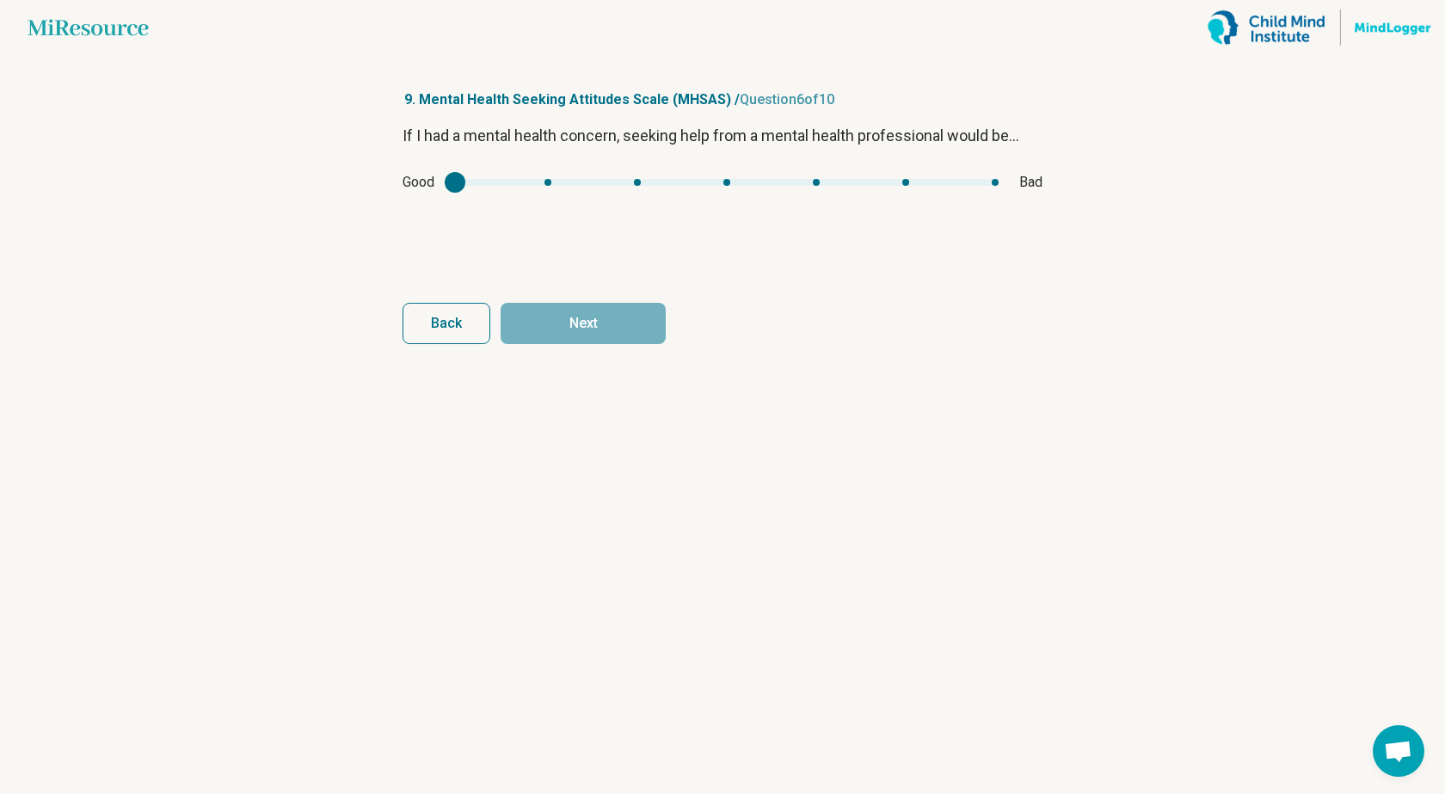
click at [546, 183] on div "mhsas5" at bounding box center [727, 182] width 544 height 7
click at [572, 329] on button "Next" at bounding box center [583, 323] width 165 height 41
click at [488, 181] on div "mhsas6" at bounding box center [724, 182] width 510 height 7
click at [552, 182] on div "mhsas6" at bounding box center [724, 182] width 510 height 7
type input "*"
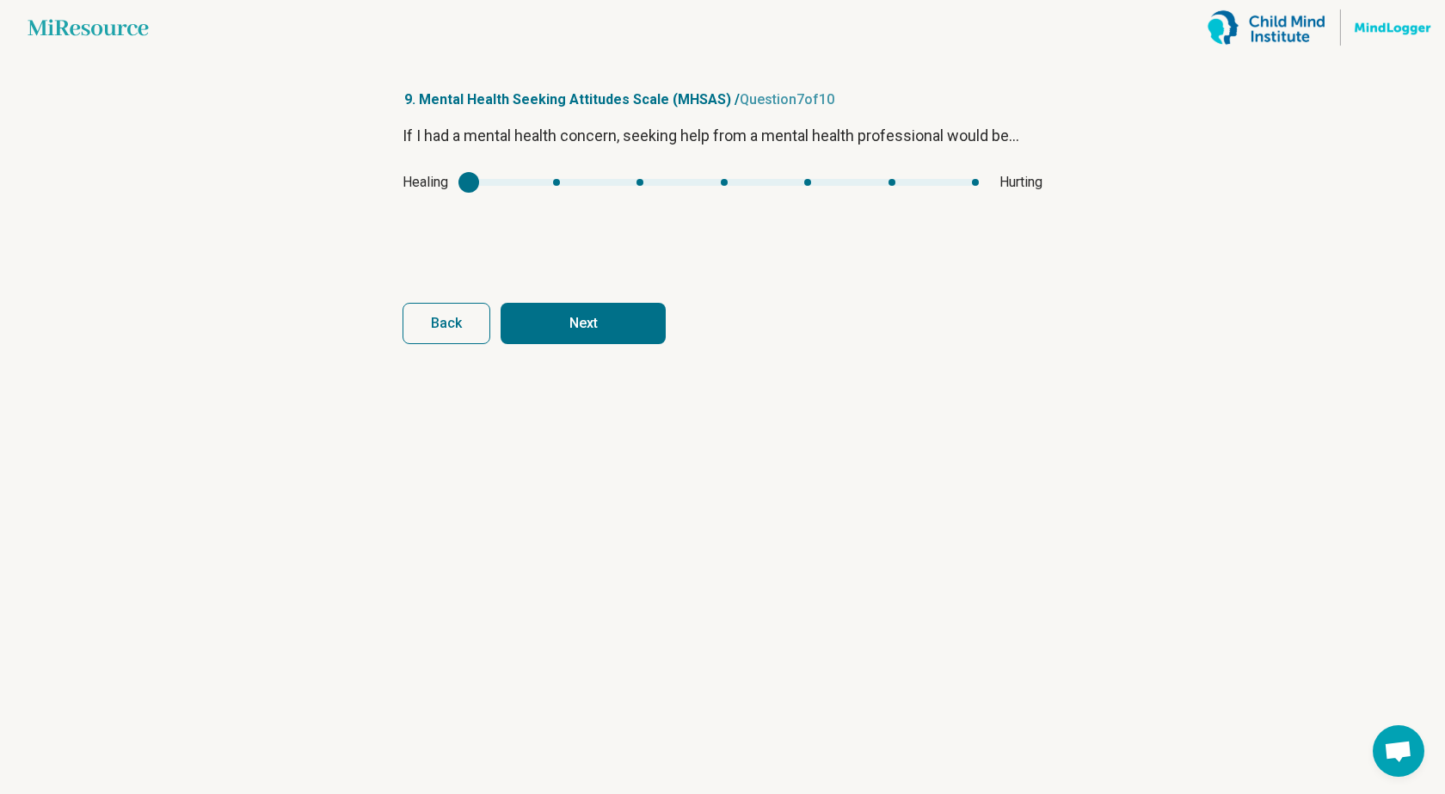
click at [488, 181] on div "mhsas6" at bounding box center [724, 182] width 510 height 7
click at [582, 323] on button "Next" at bounding box center [583, 323] width 165 height 41
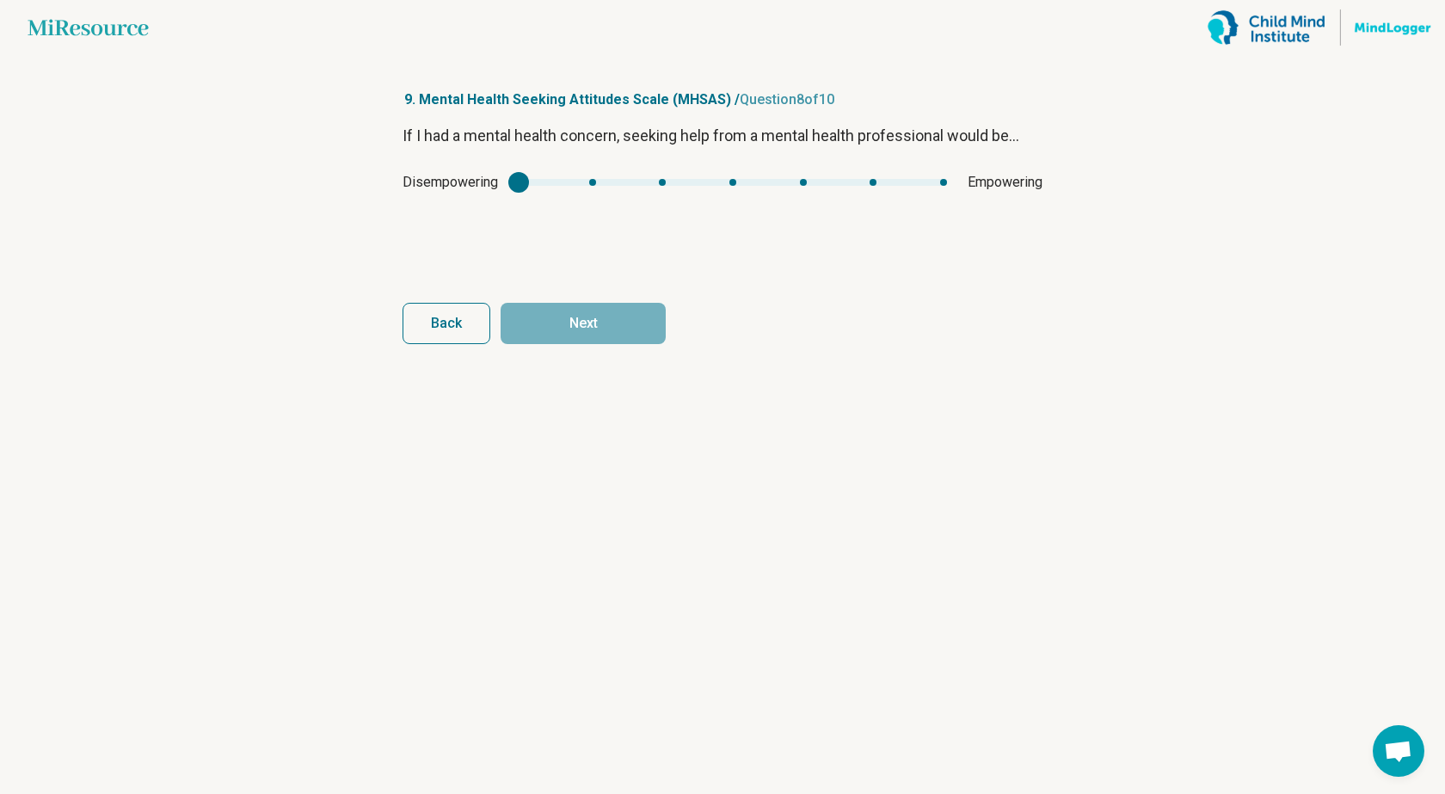
click at [936, 178] on div "Disempowering Empowering" at bounding box center [723, 182] width 640 height 21
type input "*"
click at [946, 182] on div "mhsas7" at bounding box center [733, 182] width 428 height 7
click at [564, 324] on button "Next" at bounding box center [583, 323] width 165 height 41
click at [554, 186] on div "Satisfying Unsatisfying" at bounding box center [723, 182] width 640 height 21
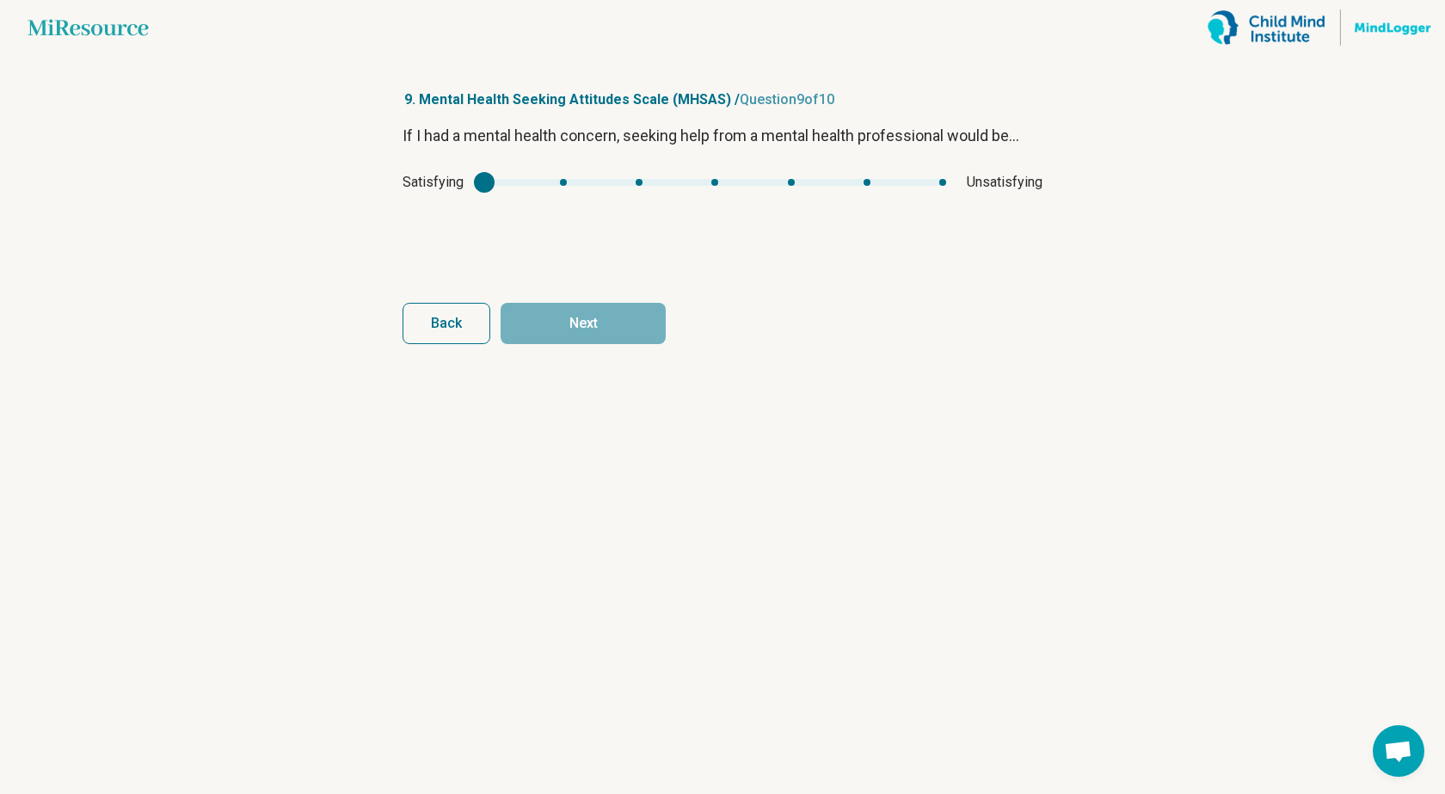
click at [564, 177] on div "Satisfying Unsatisfying" at bounding box center [723, 182] width 640 height 21
click at [562, 182] on div "mhsas8" at bounding box center [715, 182] width 462 height 7
click at [480, 181] on div "Satisfying Unsatisfying" at bounding box center [723, 182] width 640 height 21
type input "*"
click at [489, 180] on div "mhsas8" at bounding box center [715, 182] width 462 height 7
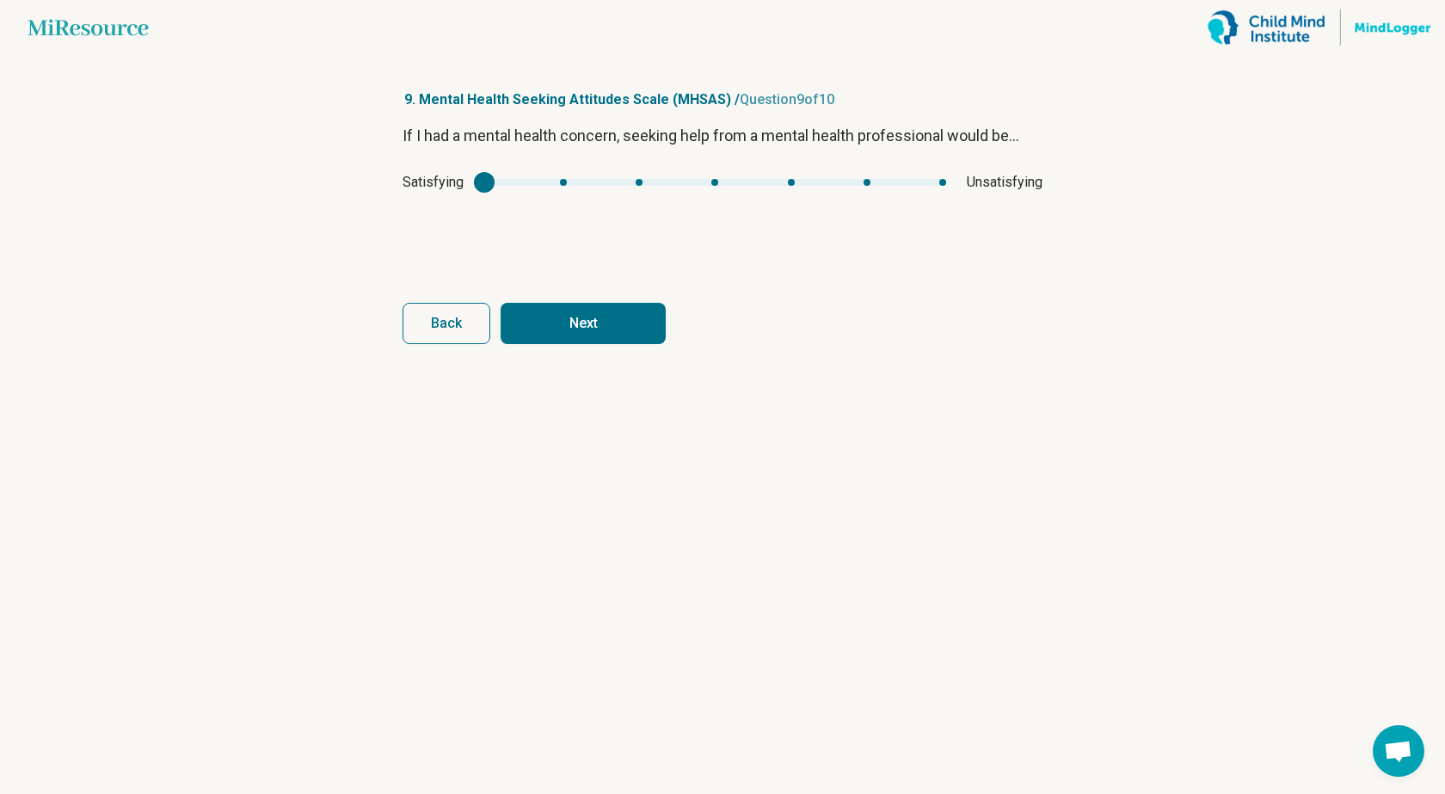
click at [586, 314] on button "Next" at bounding box center [583, 323] width 165 height 41
click at [560, 181] on div "mhsas9" at bounding box center [716, 182] width 468 height 7
click at [482, 182] on div "mhsas9" at bounding box center [716, 182] width 468 height 7
click at [563, 321] on button "Next survey" at bounding box center [583, 323] width 165 height 41
type input "*"
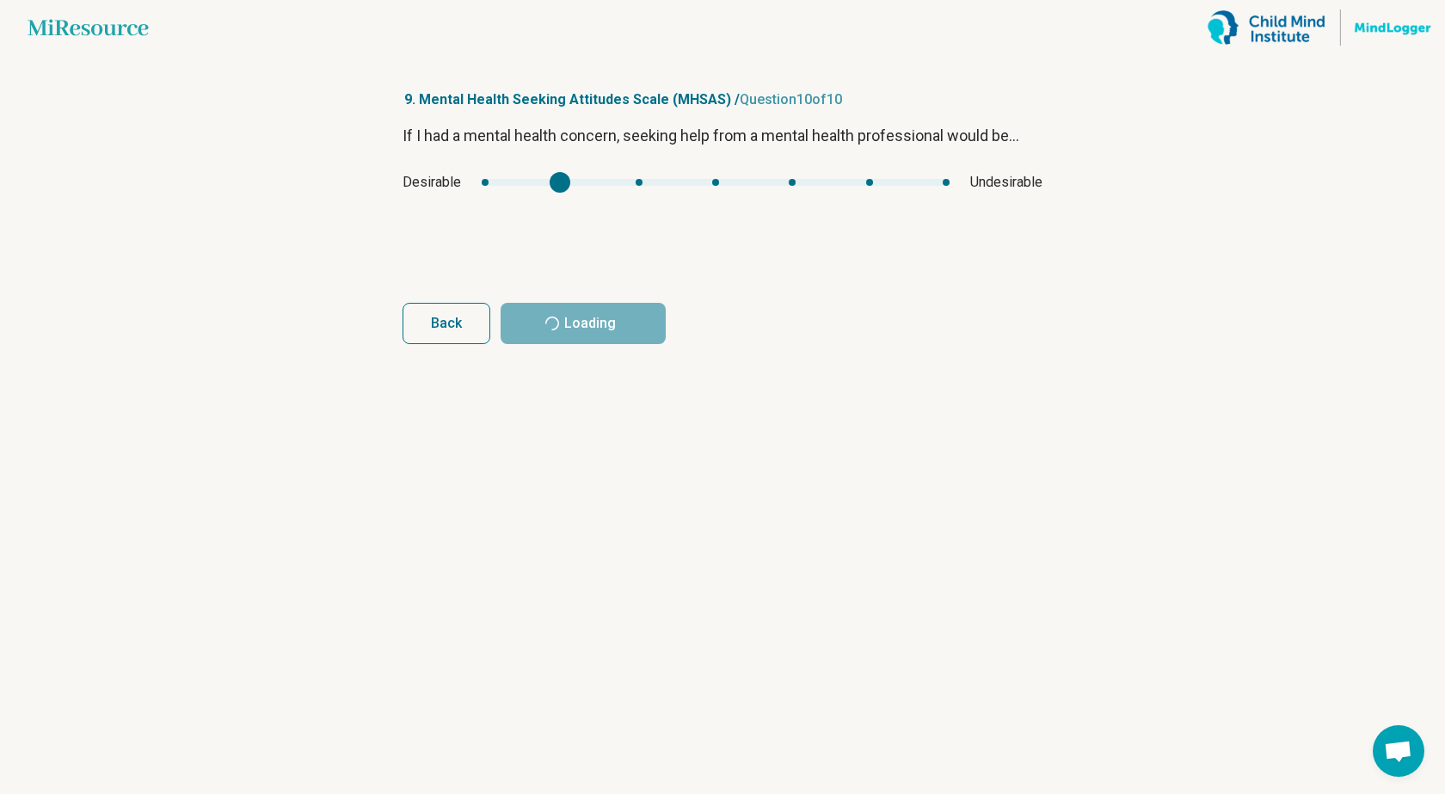
click at [563, 181] on div "mhsas9" at bounding box center [716, 182] width 468 height 7
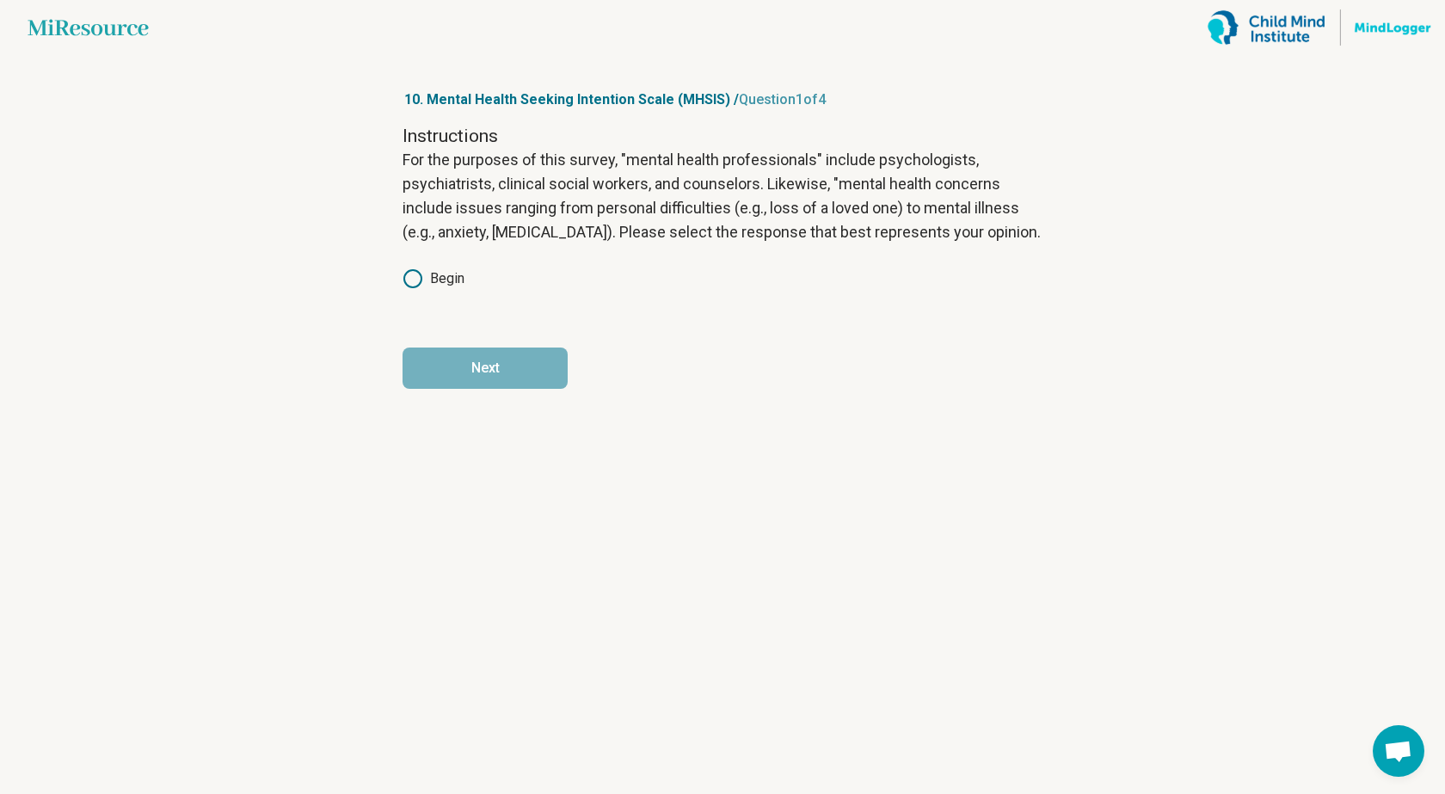
click at [413, 278] on icon at bounding box center [413, 278] width 21 height 21
click at [511, 367] on button "Next" at bounding box center [485, 368] width 165 height 41
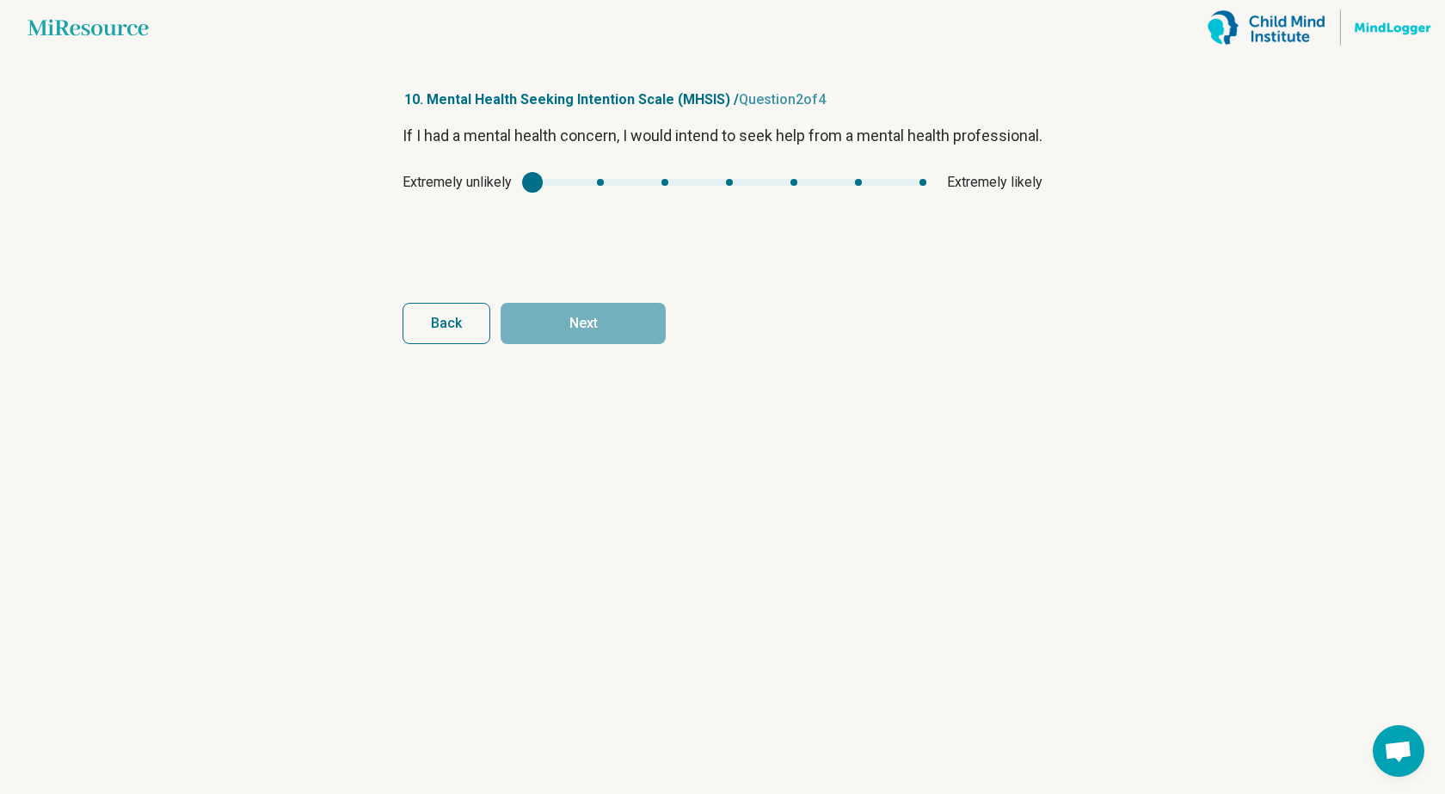
type input "*"
click at [920, 186] on div "mhsis1" at bounding box center [730, 182] width 394 height 7
click at [903, 186] on div "mhsis1" at bounding box center [730, 182] width 394 height 7
click at [584, 328] on button "Next" at bounding box center [583, 323] width 165 height 41
type input "*"
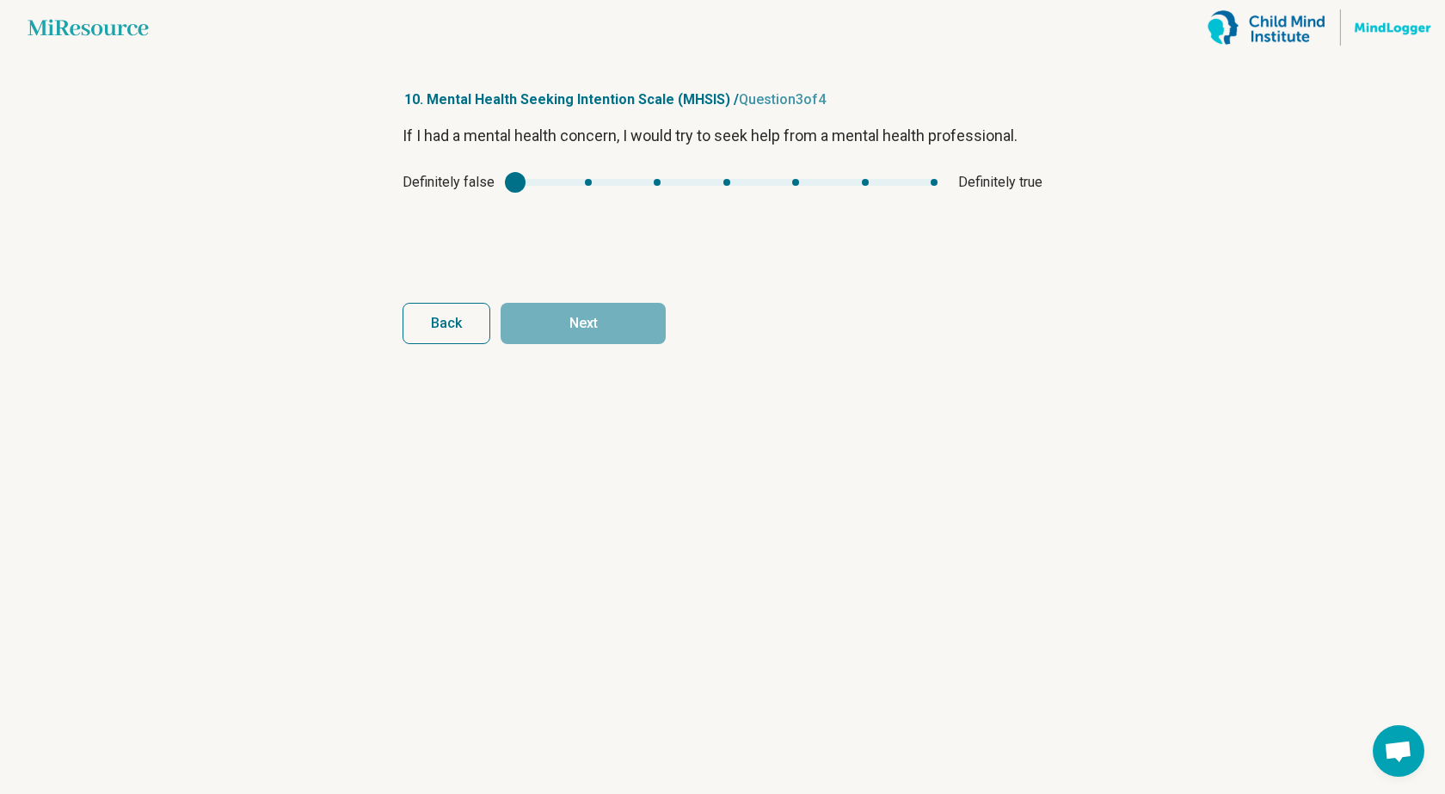
click at [933, 181] on div "mhsis2" at bounding box center [726, 182] width 422 height 7
click at [576, 321] on button "Next" at bounding box center [583, 323] width 165 height 41
click at [931, 176] on div "Strongly disagree Strongly agree" at bounding box center [723, 182] width 640 height 21
click at [933, 181] on div "mhsis3" at bounding box center [732, 182] width 404 height 7
click at [577, 318] on button "Finish" at bounding box center [583, 323] width 165 height 41
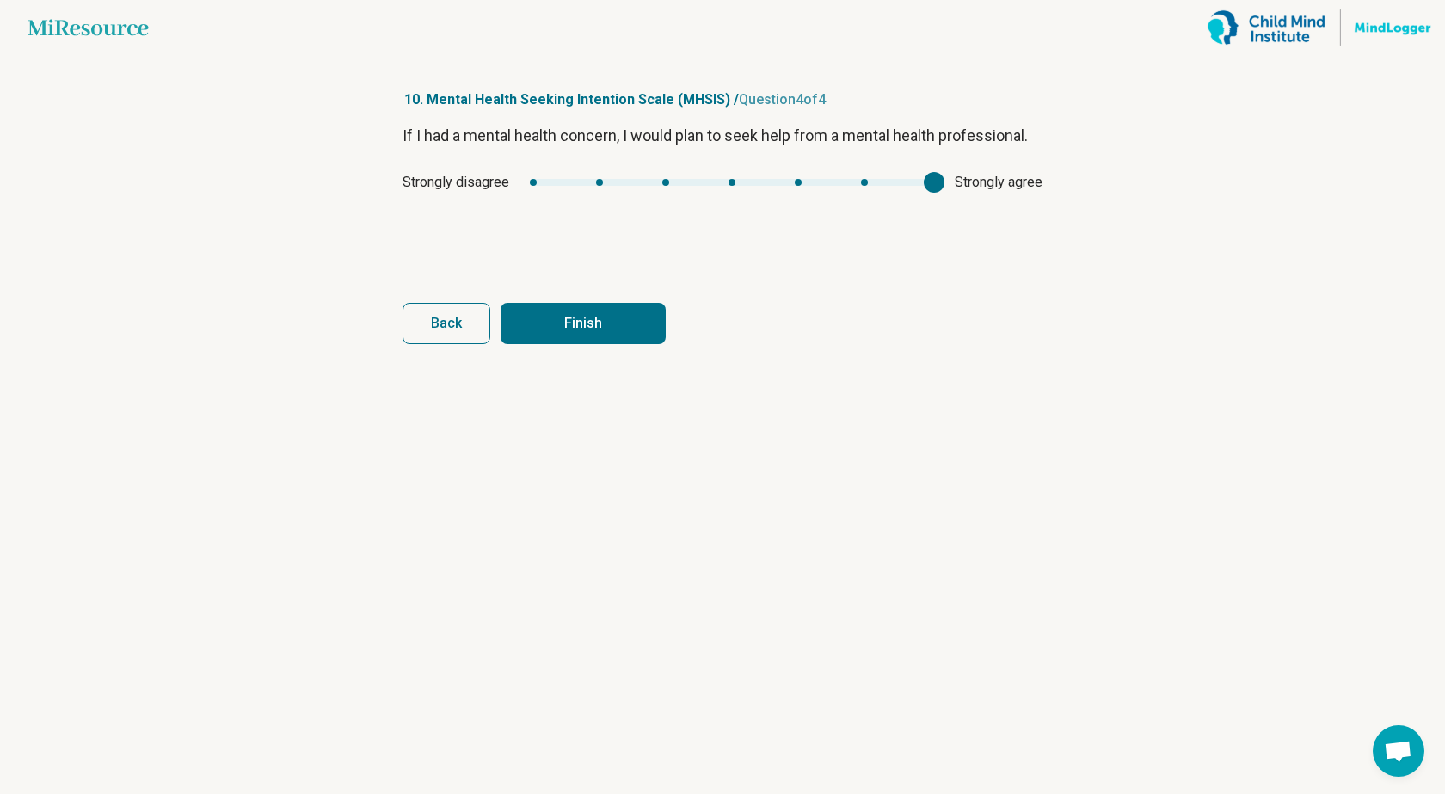
type input "*"
